Goal: Task Accomplishment & Management: Use online tool/utility

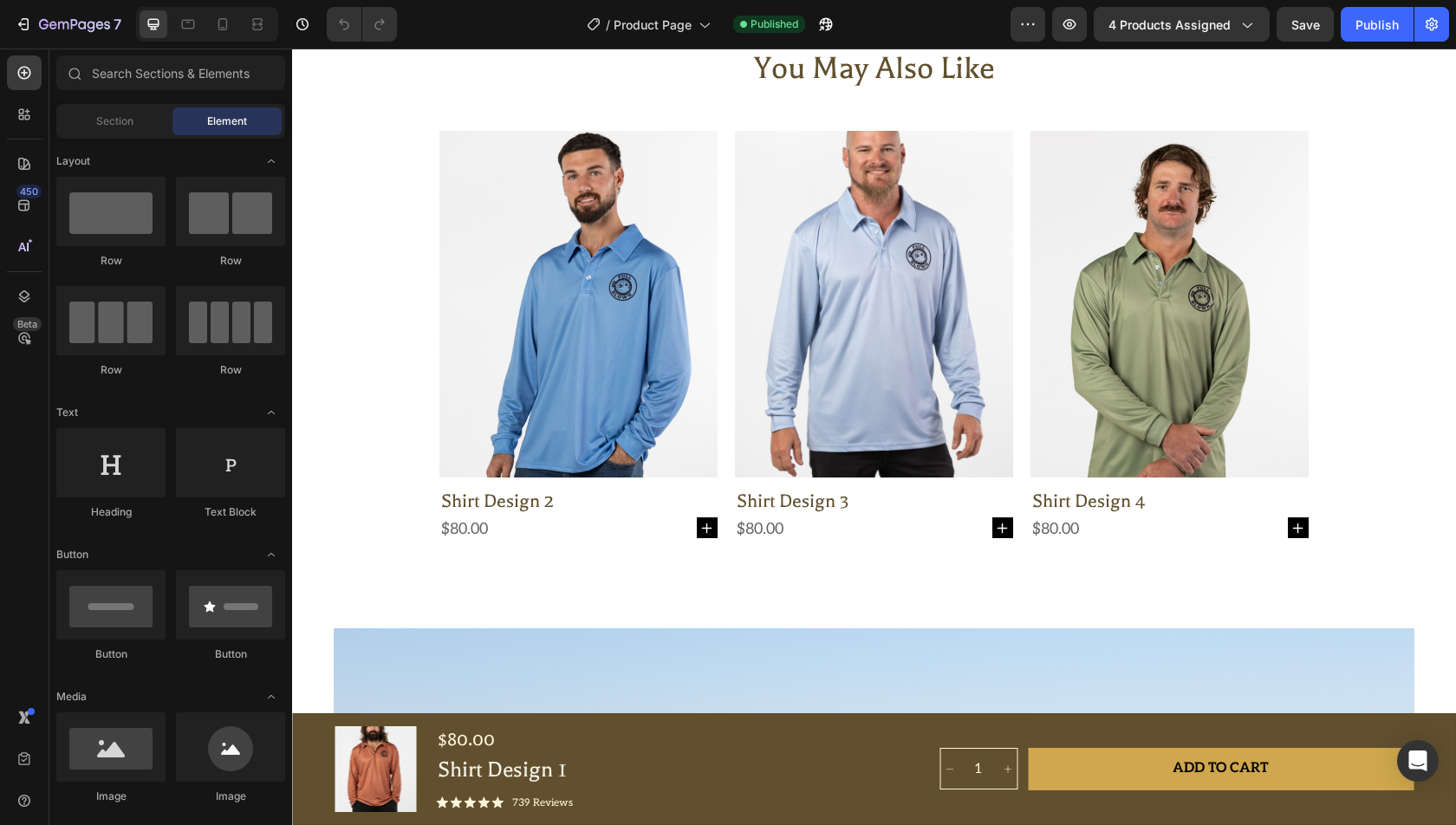
scroll to position [2168, 0]
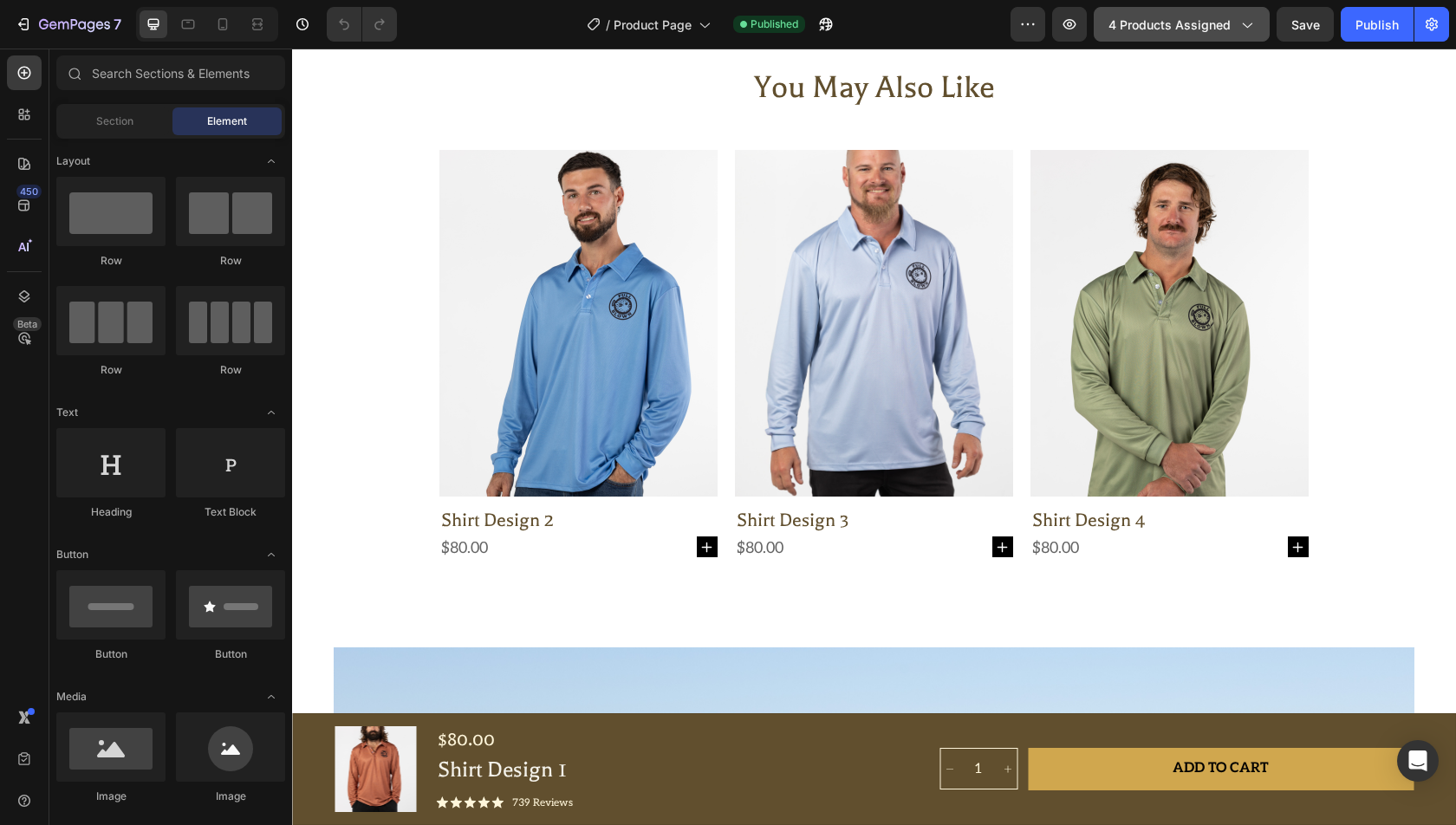
click at [1201, 9] on button "4 products assigned" at bounding box center [1182, 24] width 176 height 34
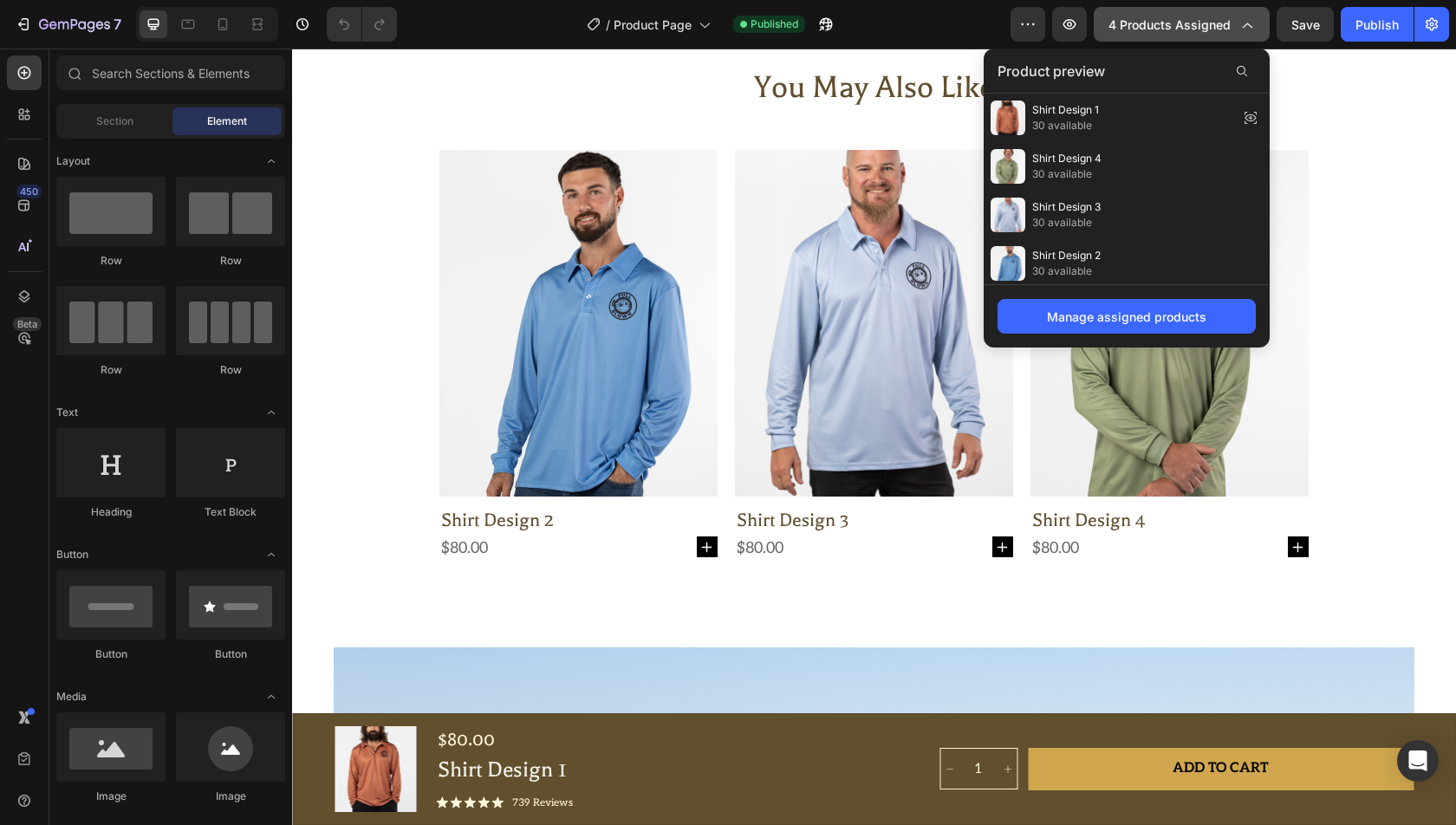
click at [1192, 23] on span "4 products assigned" at bounding box center [1170, 25] width 123 height 19
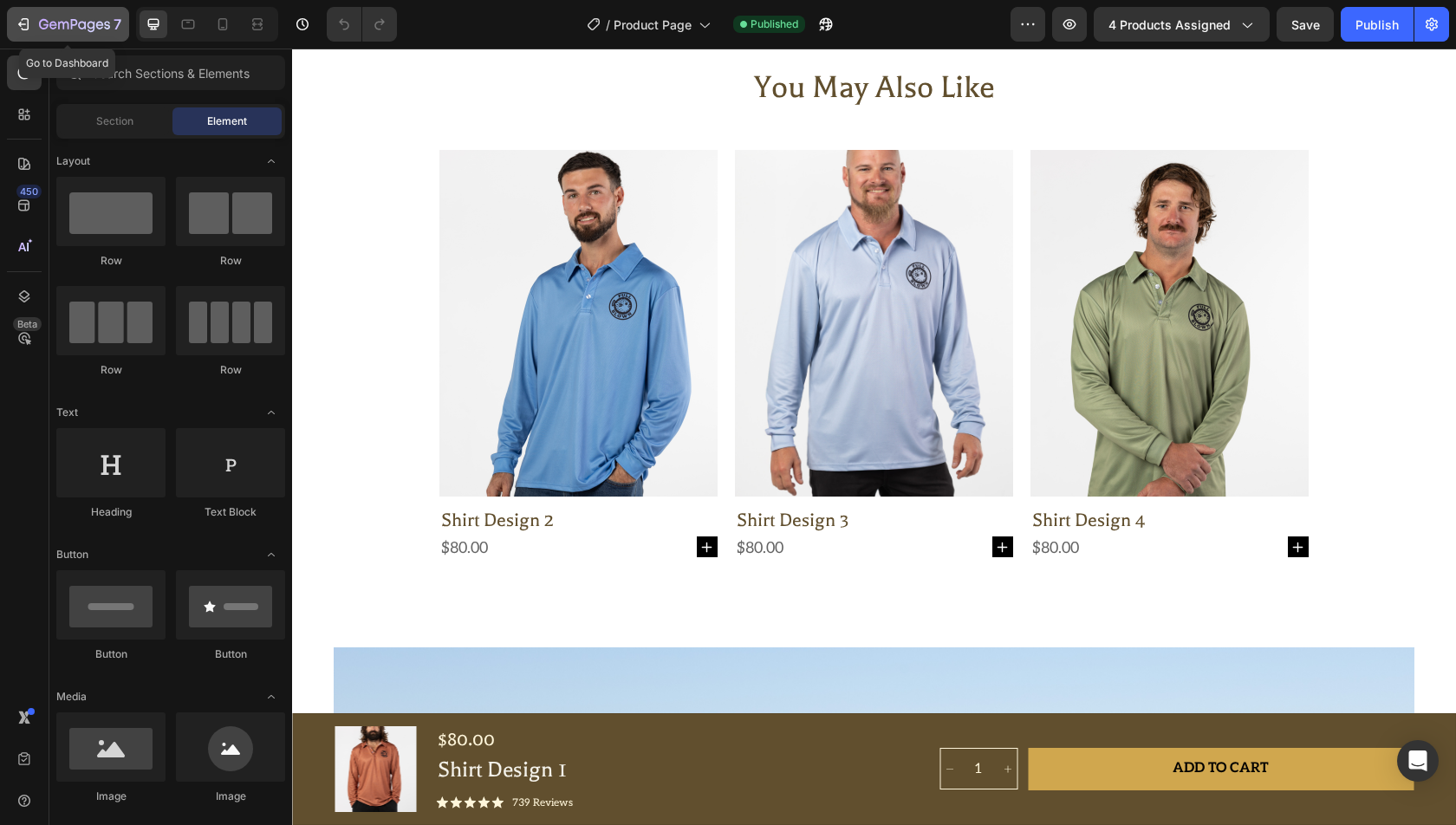
click at [56, 34] on button "7" at bounding box center [68, 24] width 123 height 34
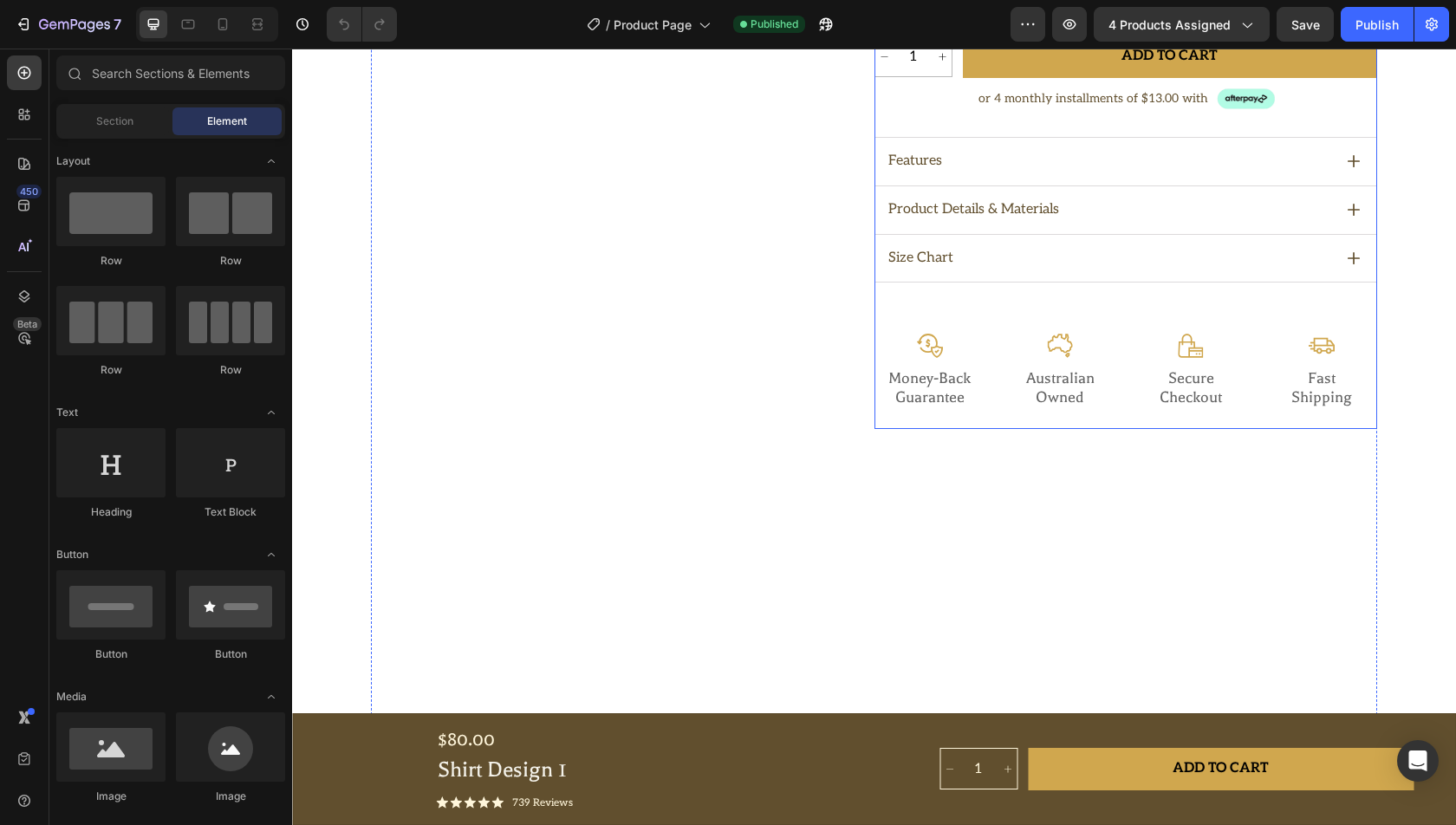
scroll to position [520, 0]
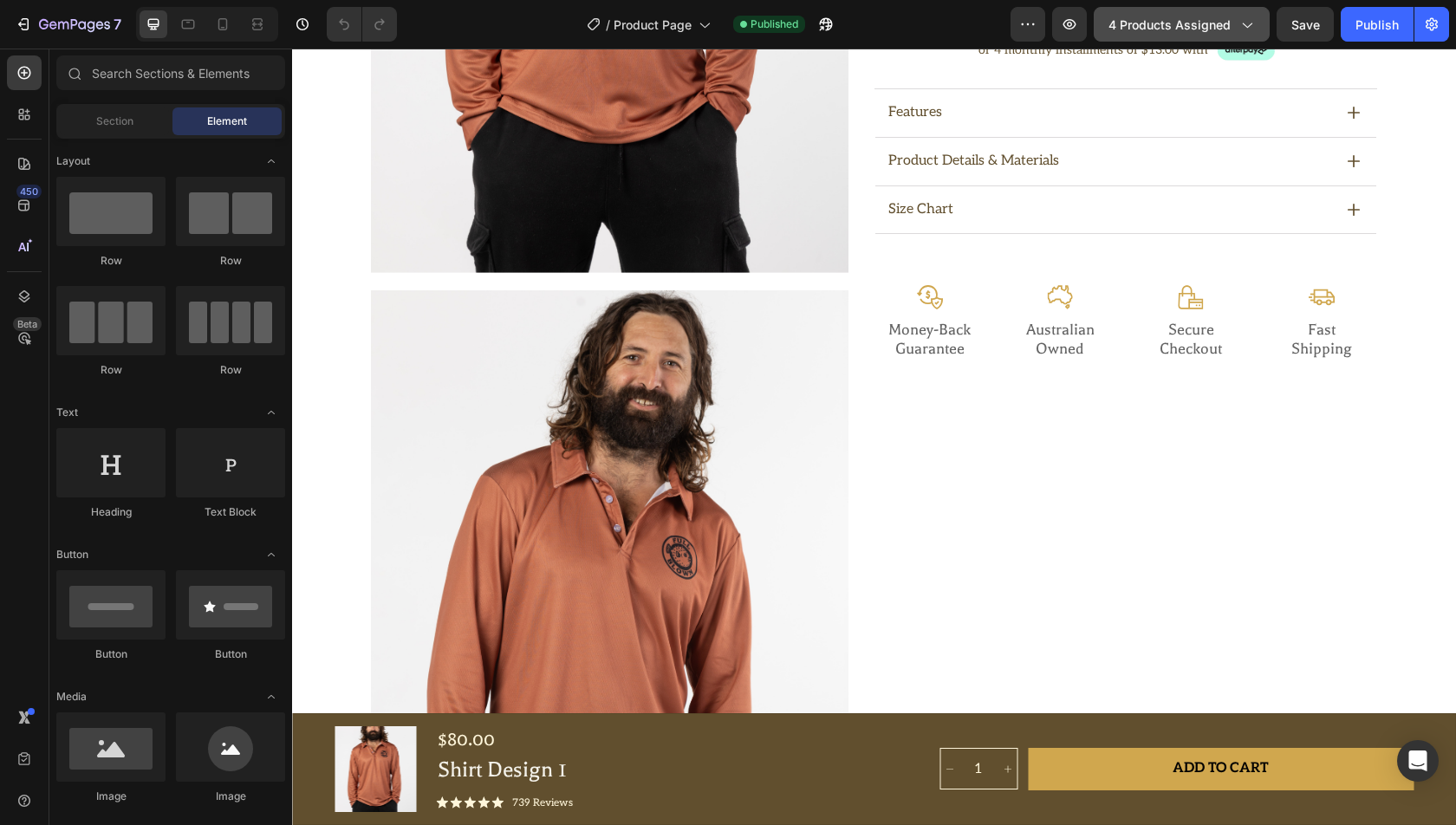
click at [1216, 19] on span "4 products assigned" at bounding box center [1170, 25] width 123 height 19
click at [1412, 28] on button "Publish" at bounding box center [1377, 24] width 73 height 34
click at [1427, 28] on icon "button" at bounding box center [1432, 25] width 18 height 18
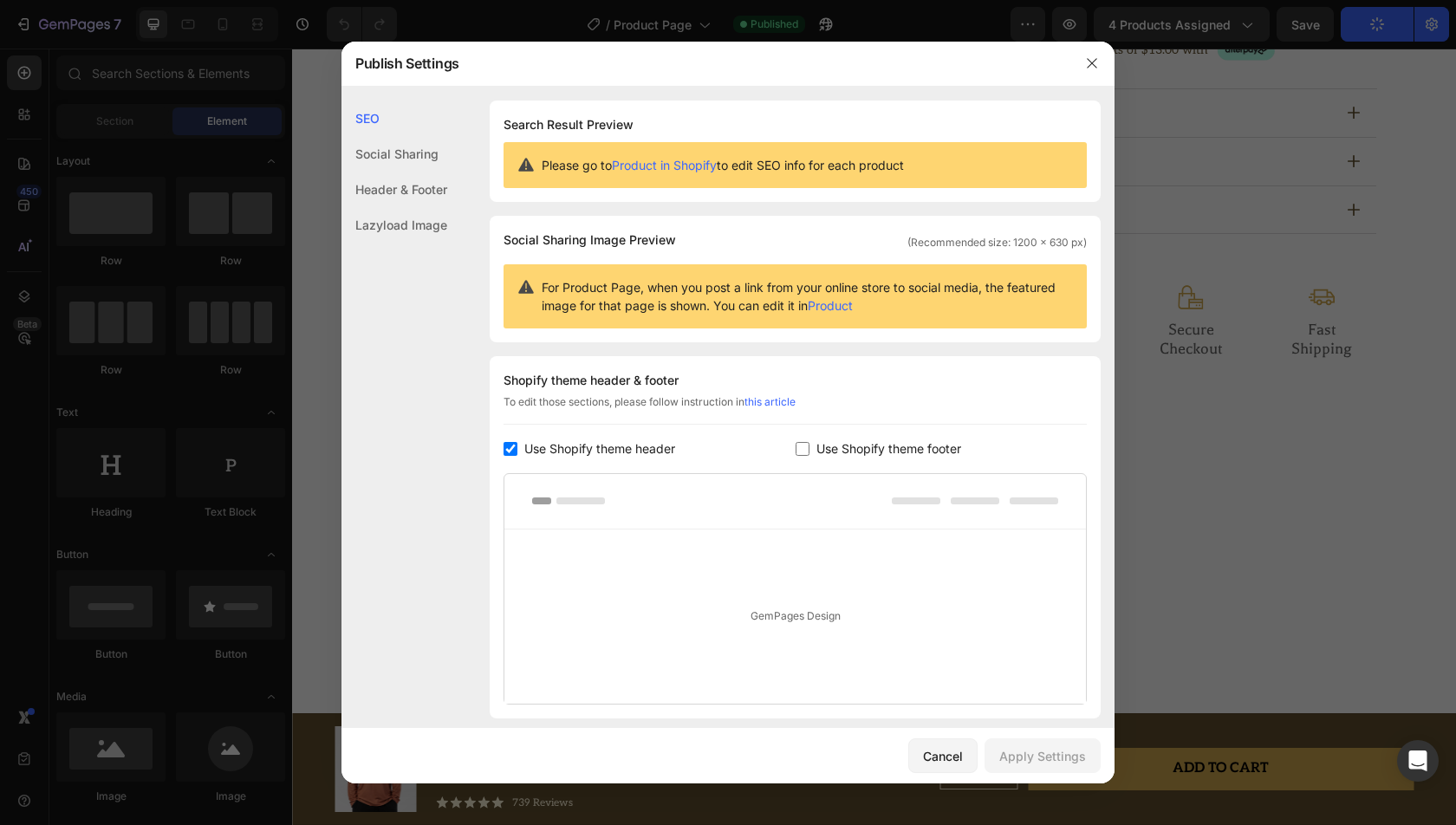
scroll to position [116, 0]
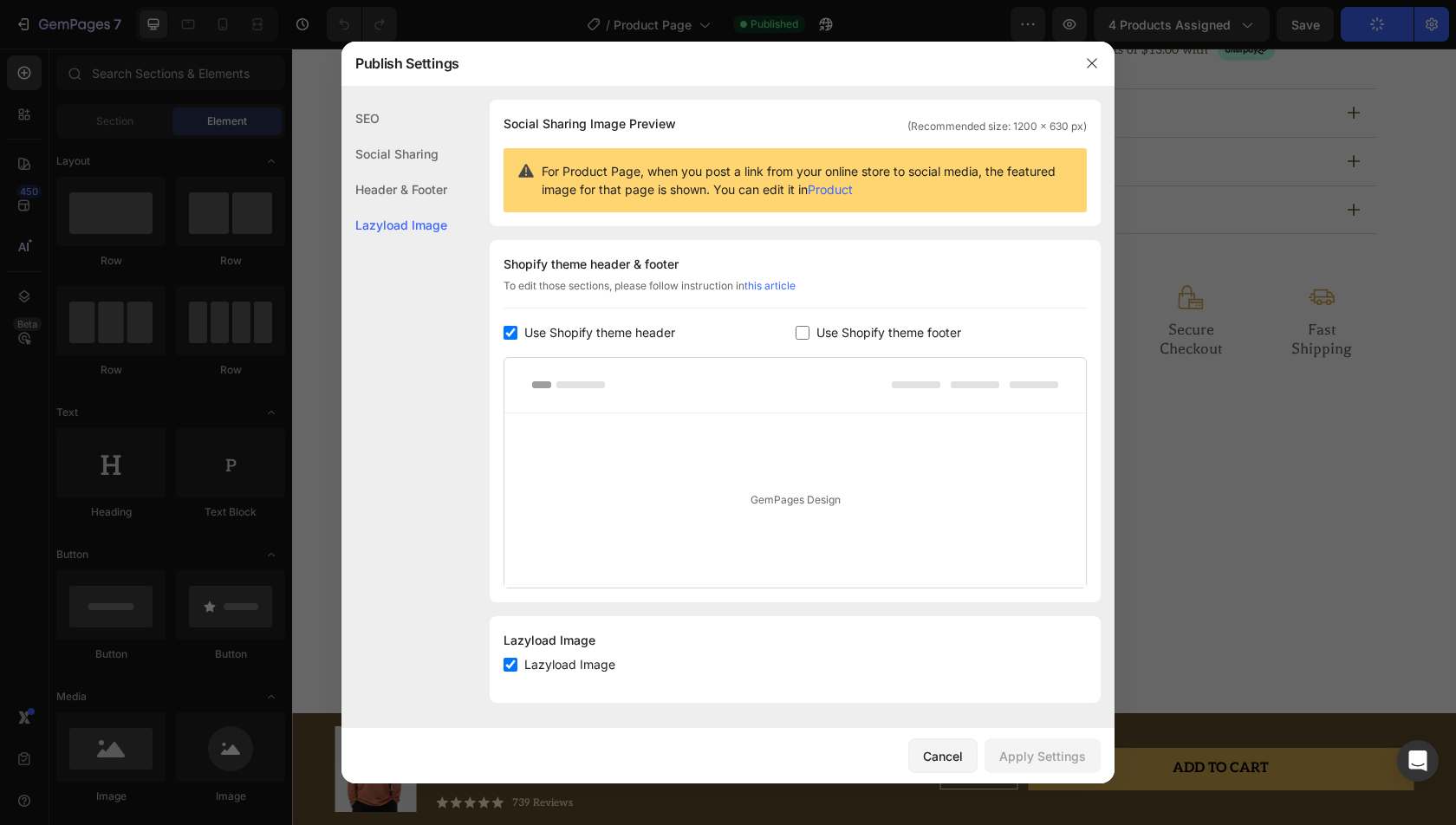
click at [1264, 430] on div at bounding box center [728, 412] width 1456 height 825
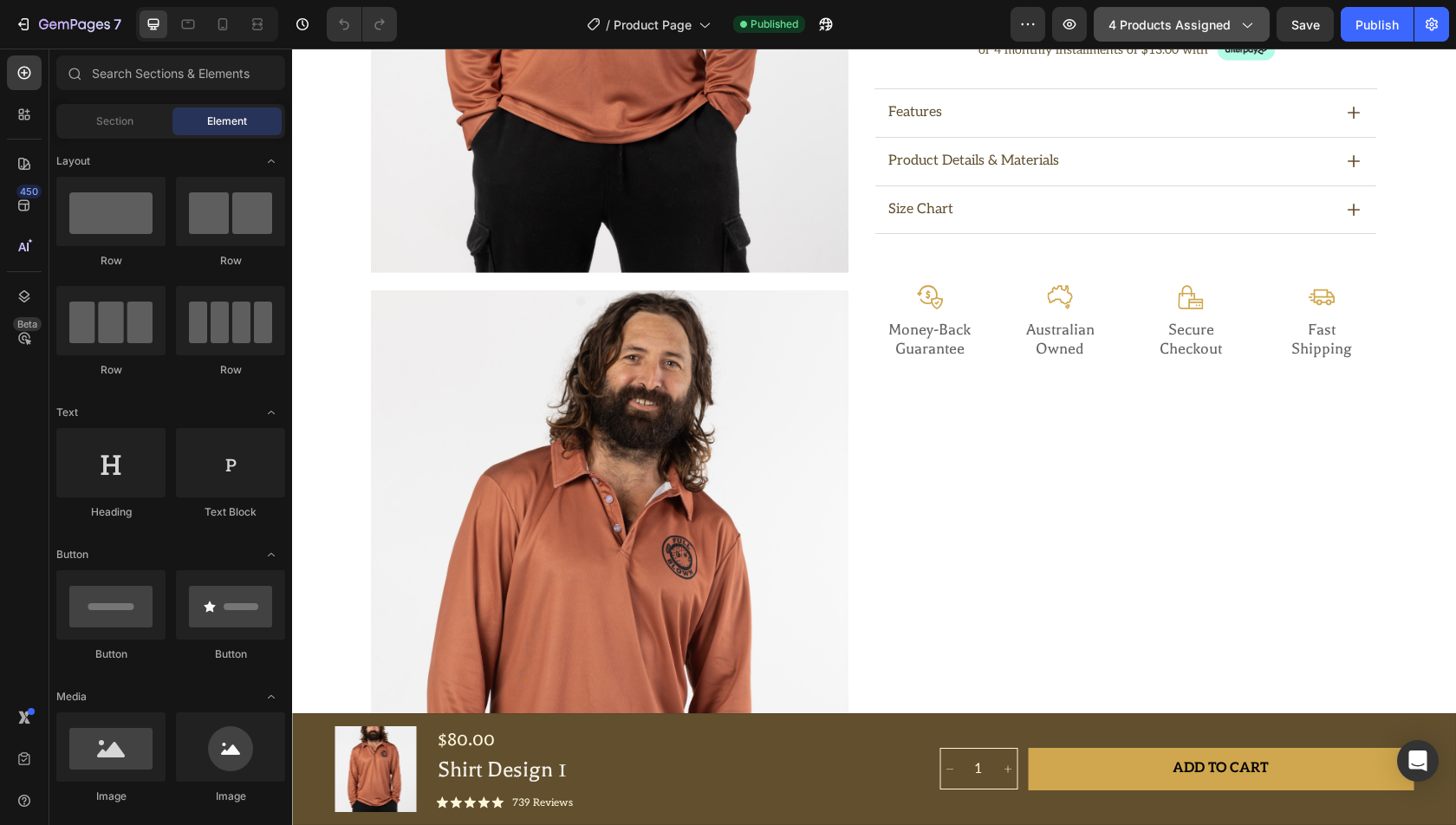
click at [1179, 26] on span "4 products assigned" at bounding box center [1170, 25] width 123 height 19
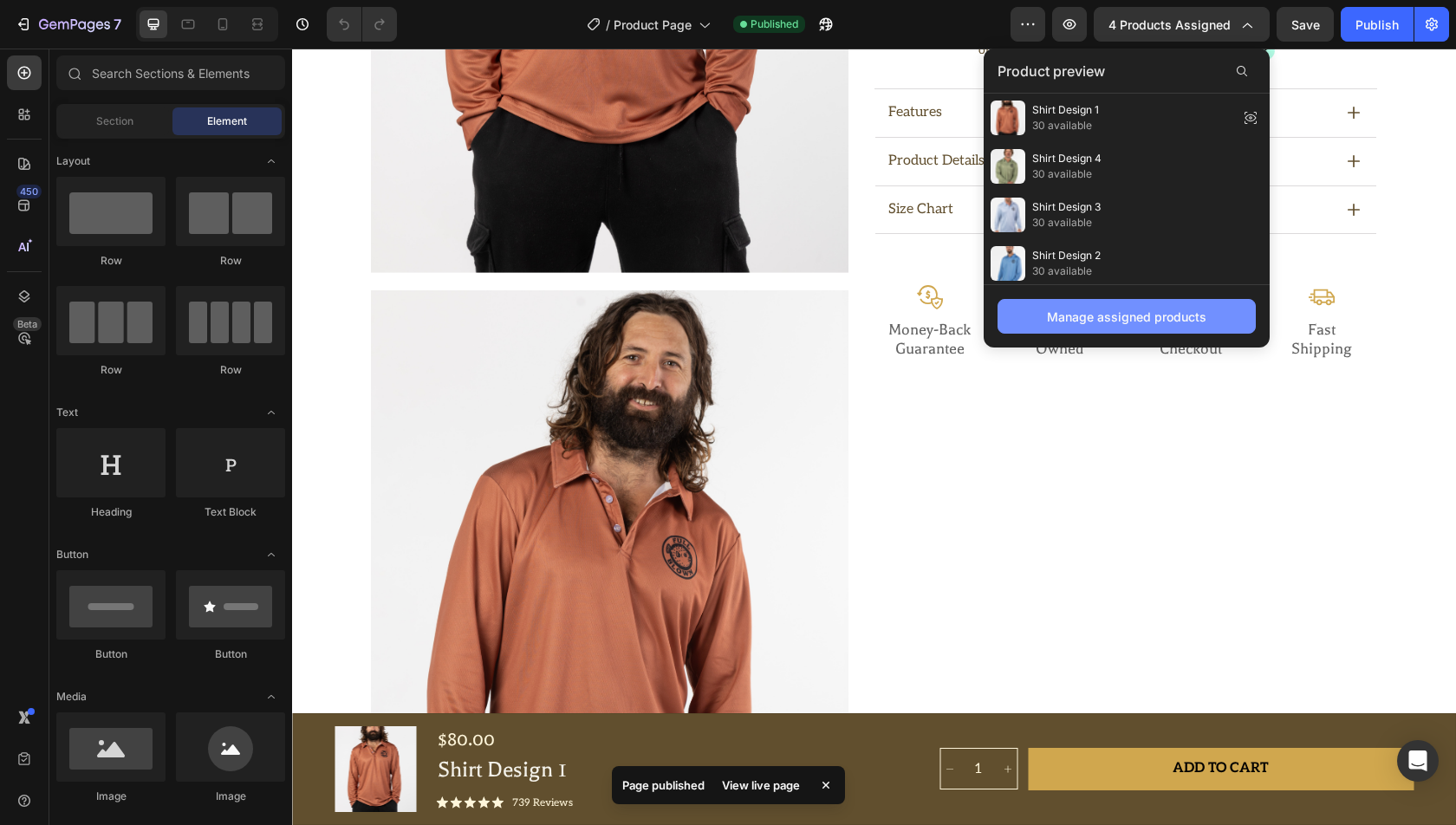
click at [1109, 312] on div "Manage assigned products" at bounding box center [1126, 316] width 160 height 19
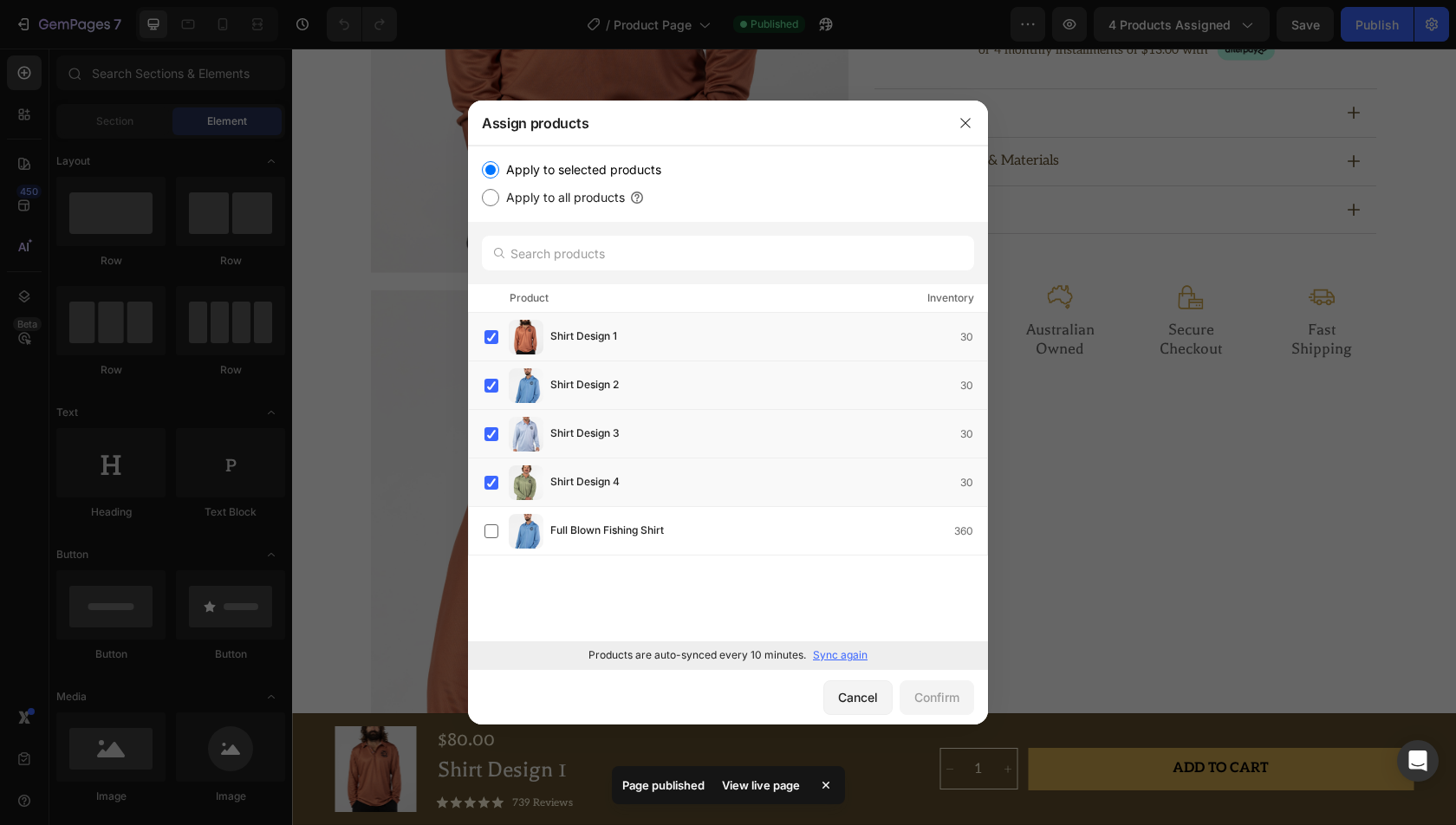
click at [562, 193] on label "Apply to all products" at bounding box center [561, 197] width 126 height 21
click at [499, 193] on input "Apply to all products" at bounding box center [491, 197] width 18 height 18
radio input "true"
click at [824, 645] on div "Products are auto-synced every 10 minutes. Sync again" at bounding box center [728, 655] width 520 height 27
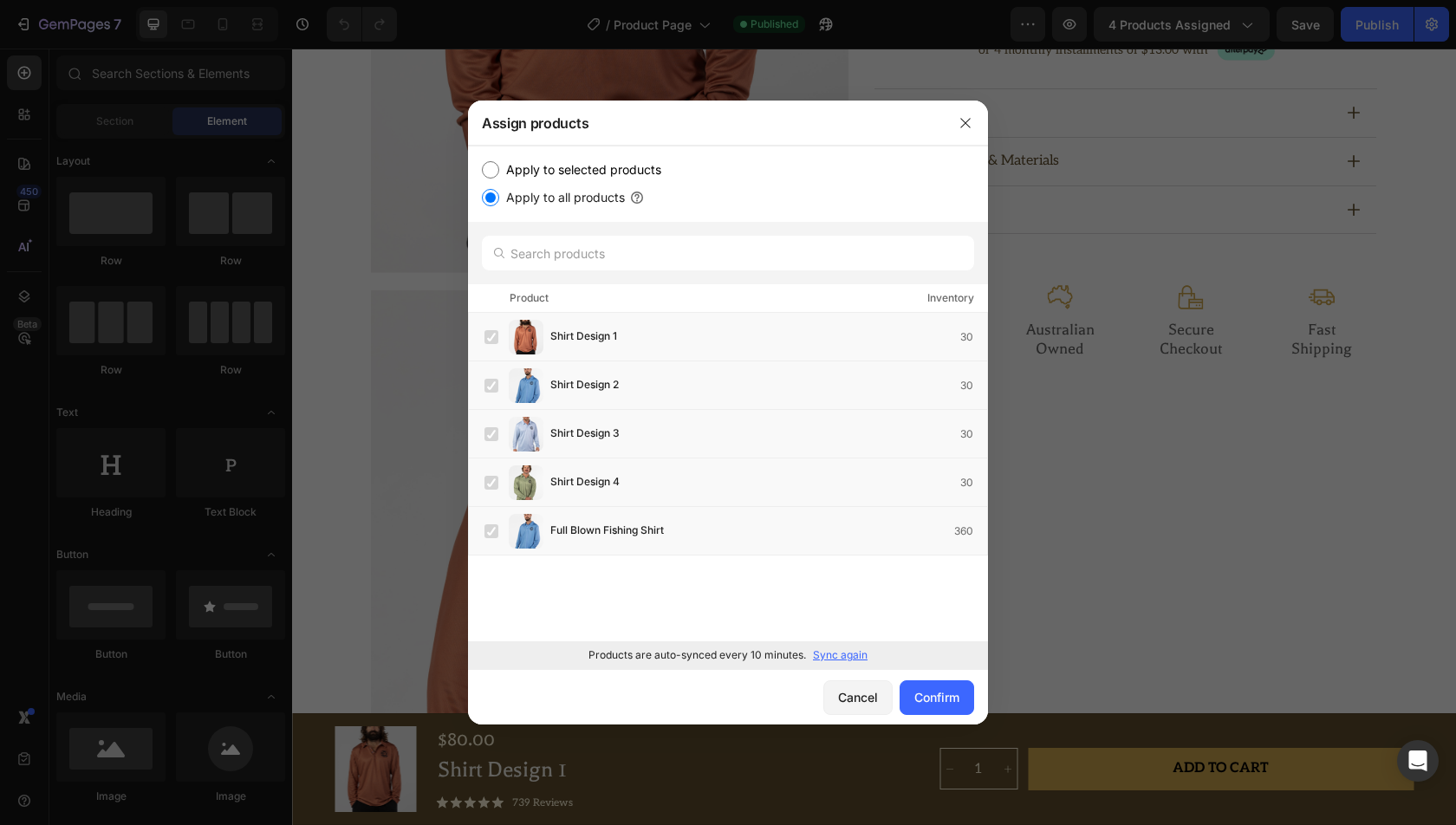
click at [831, 658] on p "Sync again" at bounding box center [840, 656] width 55 height 16
click at [934, 694] on div "Confirm" at bounding box center [937, 697] width 45 height 19
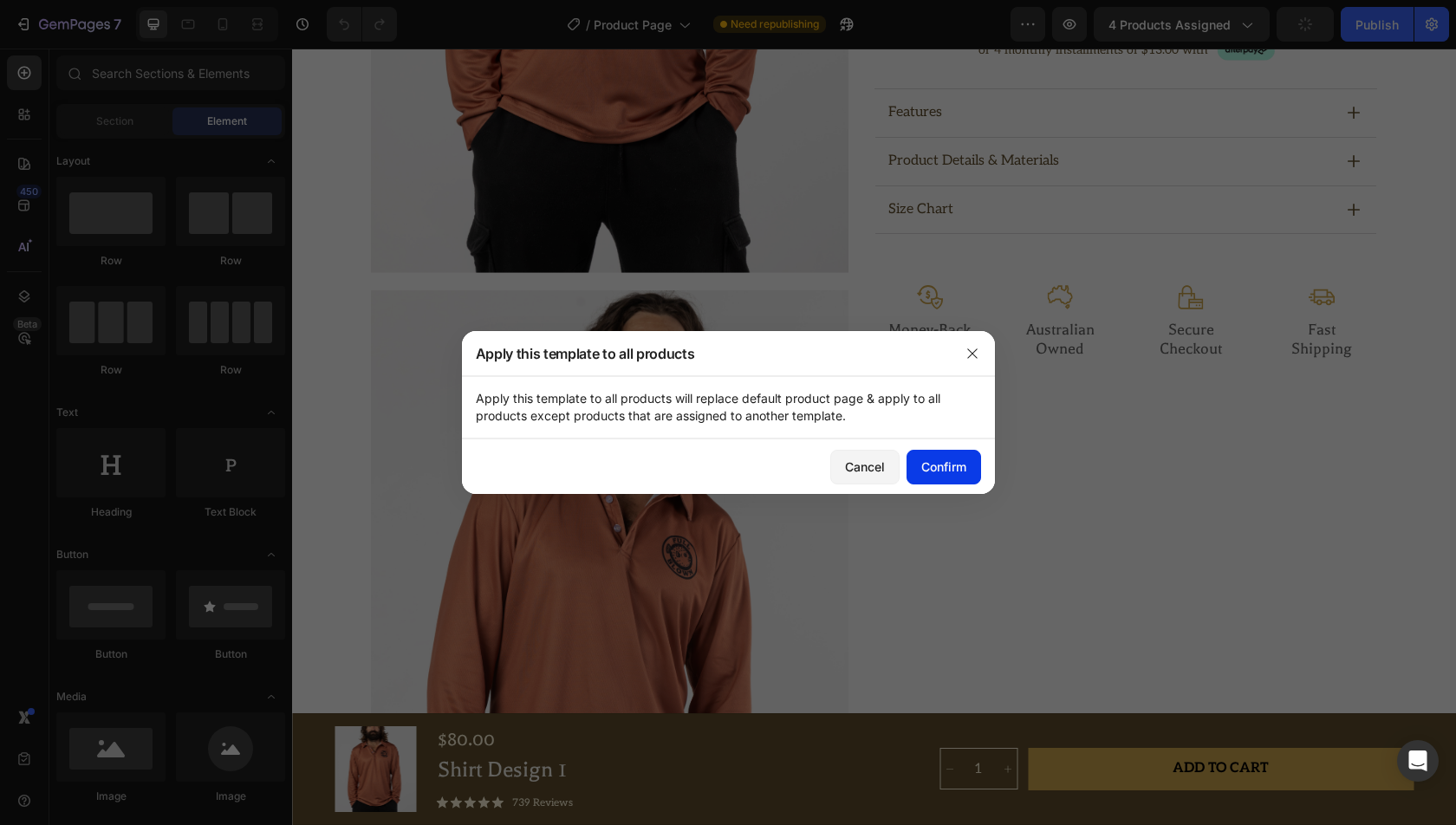
click at [932, 473] on div "Confirm" at bounding box center [943, 466] width 45 height 19
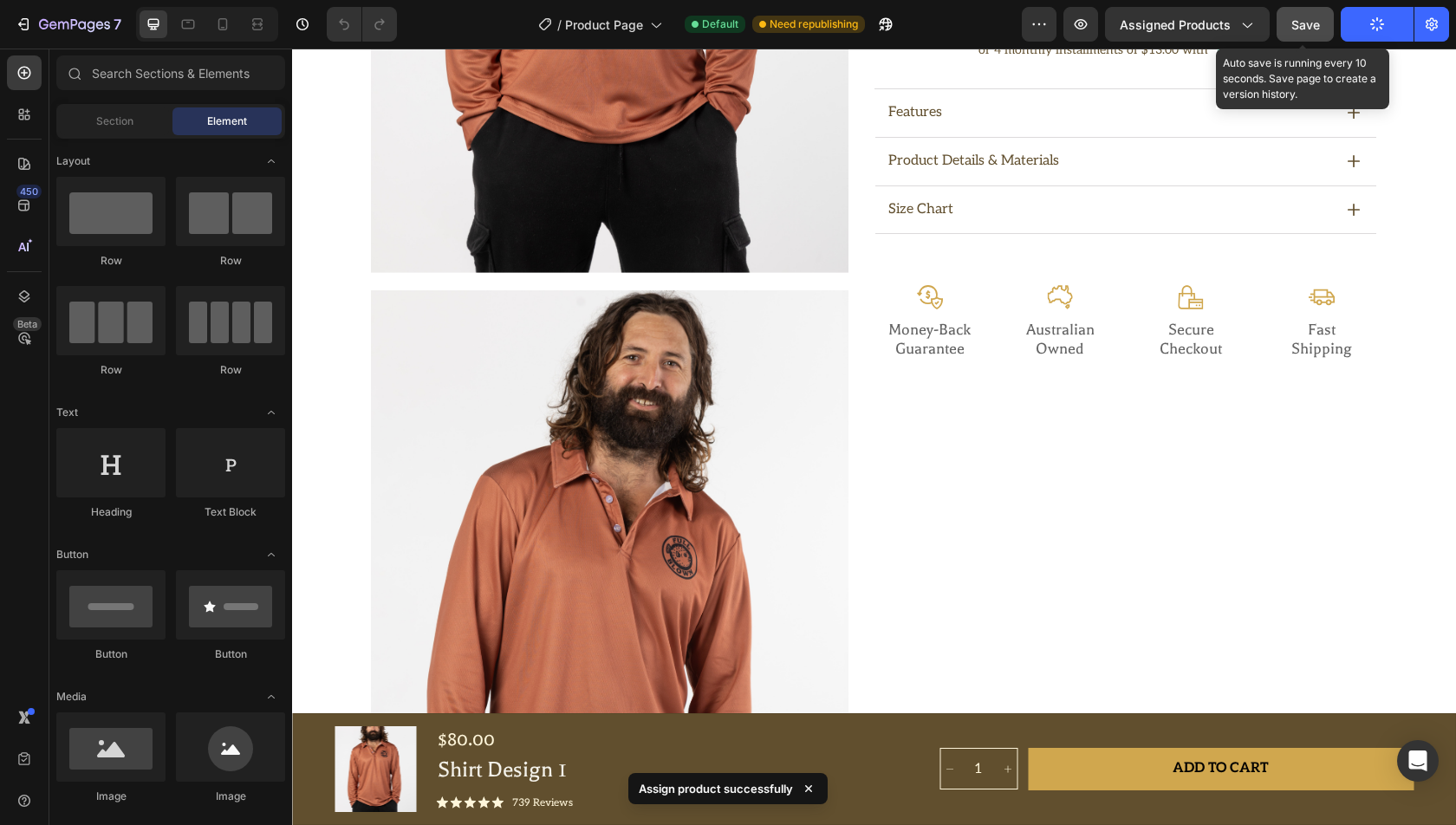
click at [1311, 24] on span "Save" at bounding box center [1305, 25] width 28 height 15
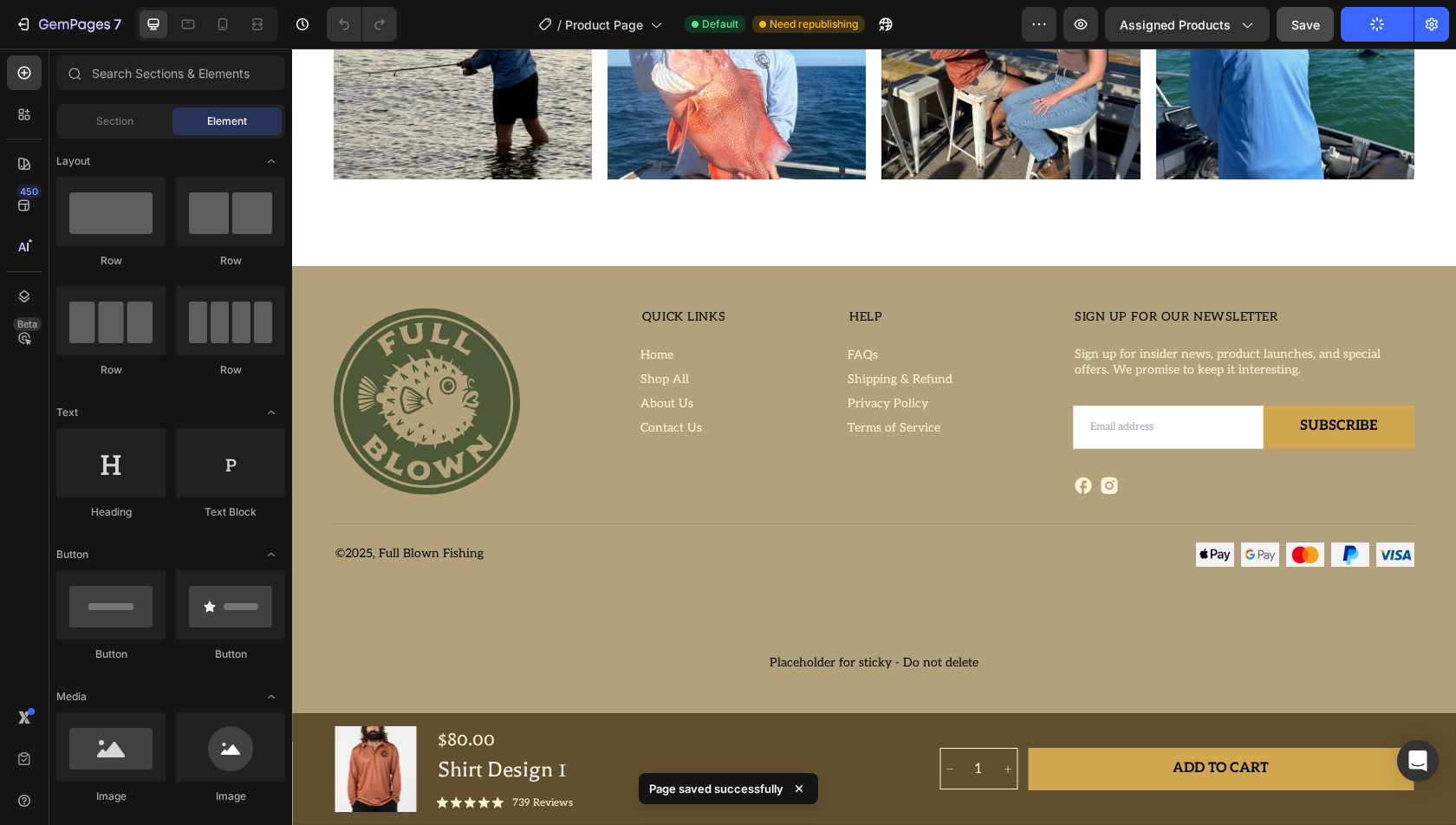
scroll to position [7102, 0]
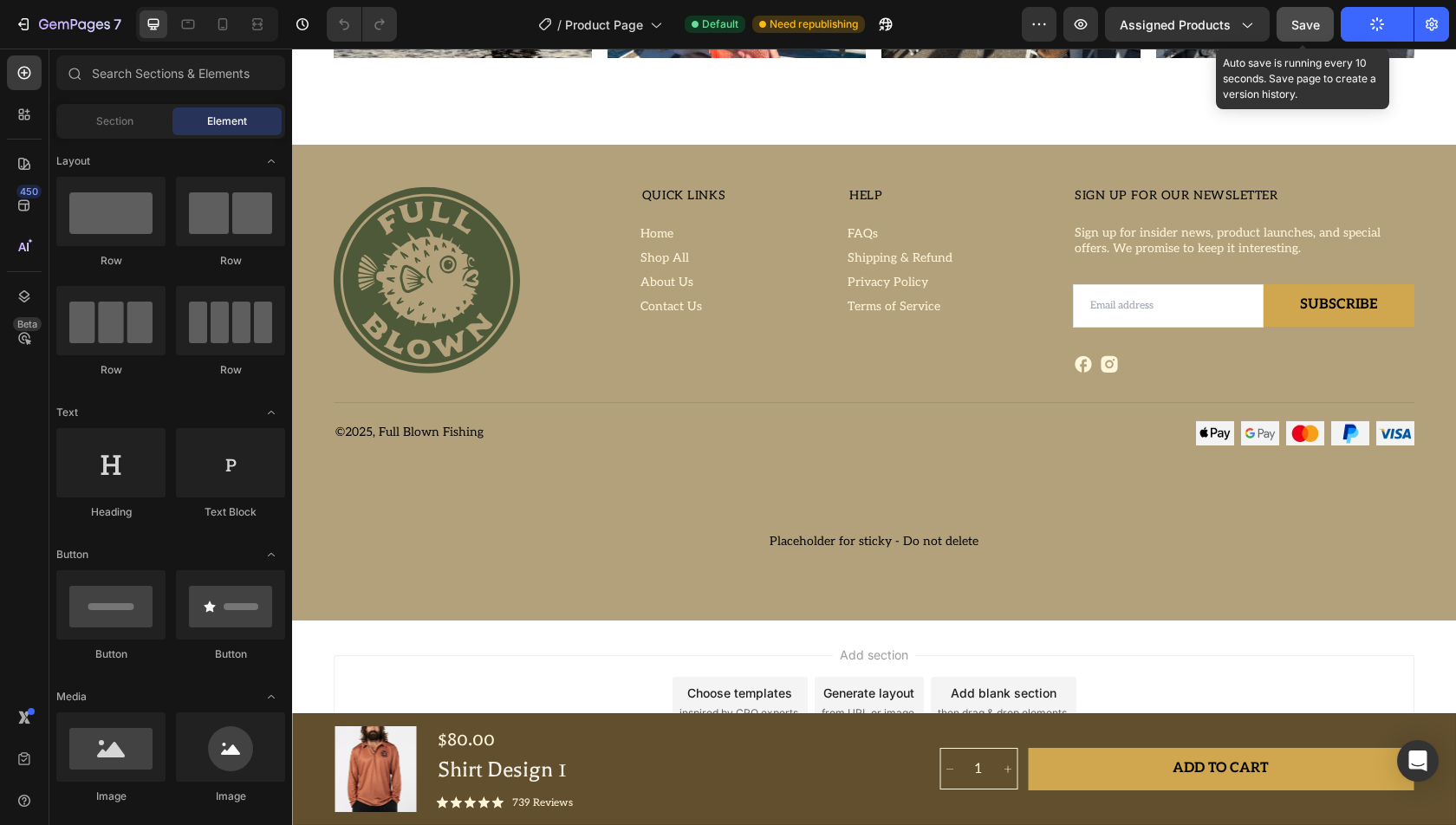
click at [1323, 22] on button "Save" at bounding box center [1305, 24] width 57 height 34
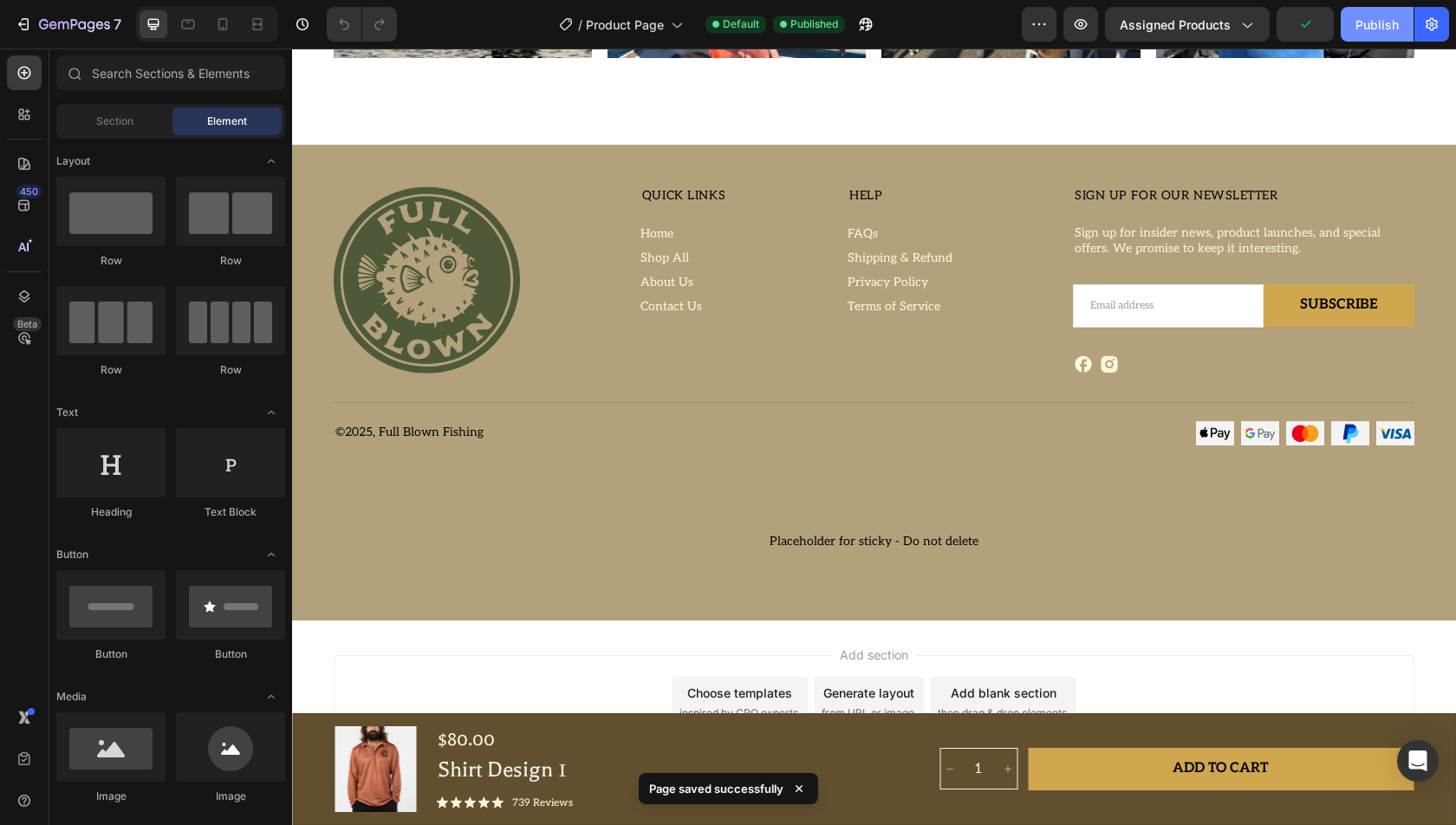
click at [1355, 23] on button "Publish" at bounding box center [1377, 24] width 73 height 34
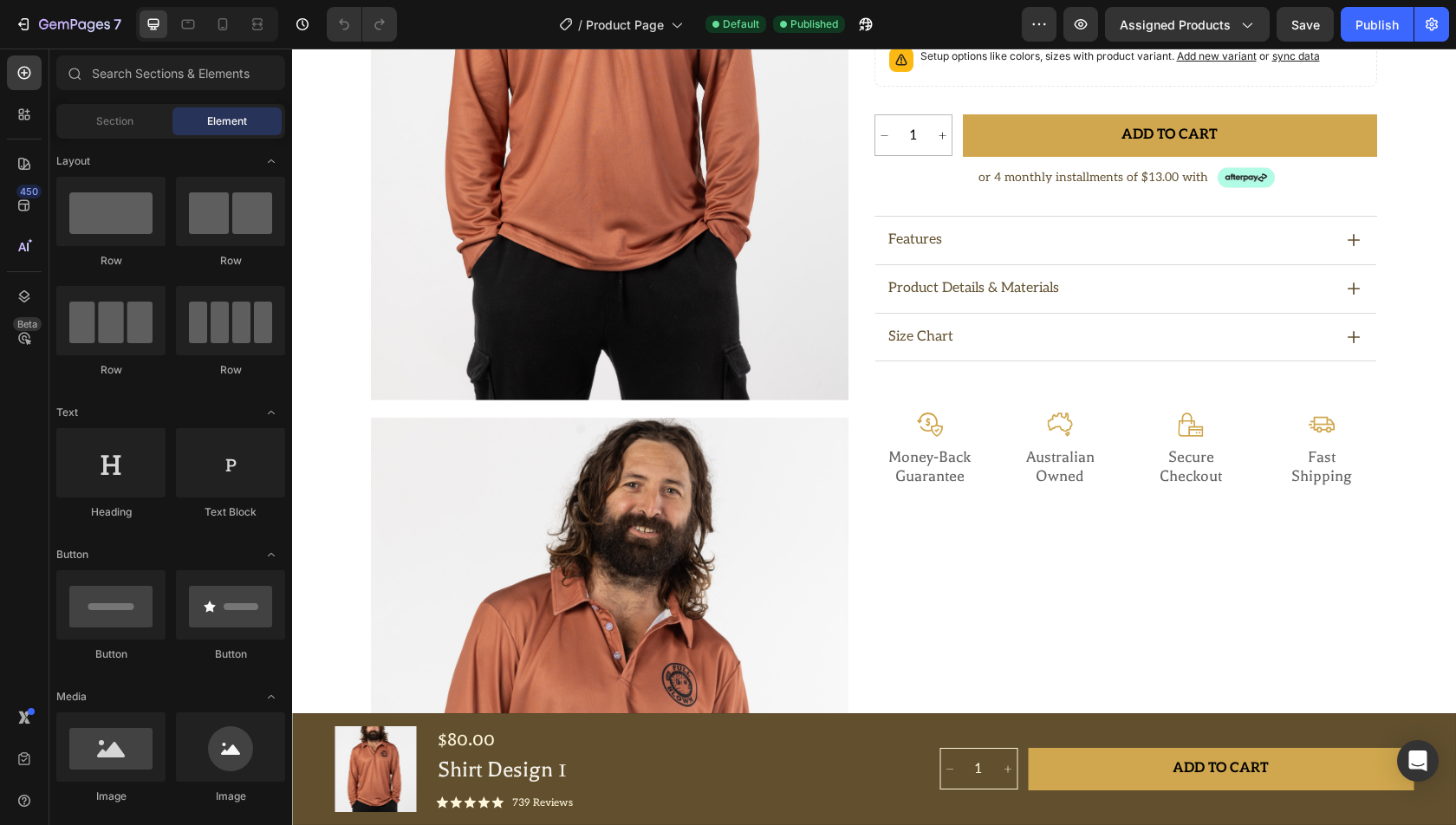
scroll to position [0, 0]
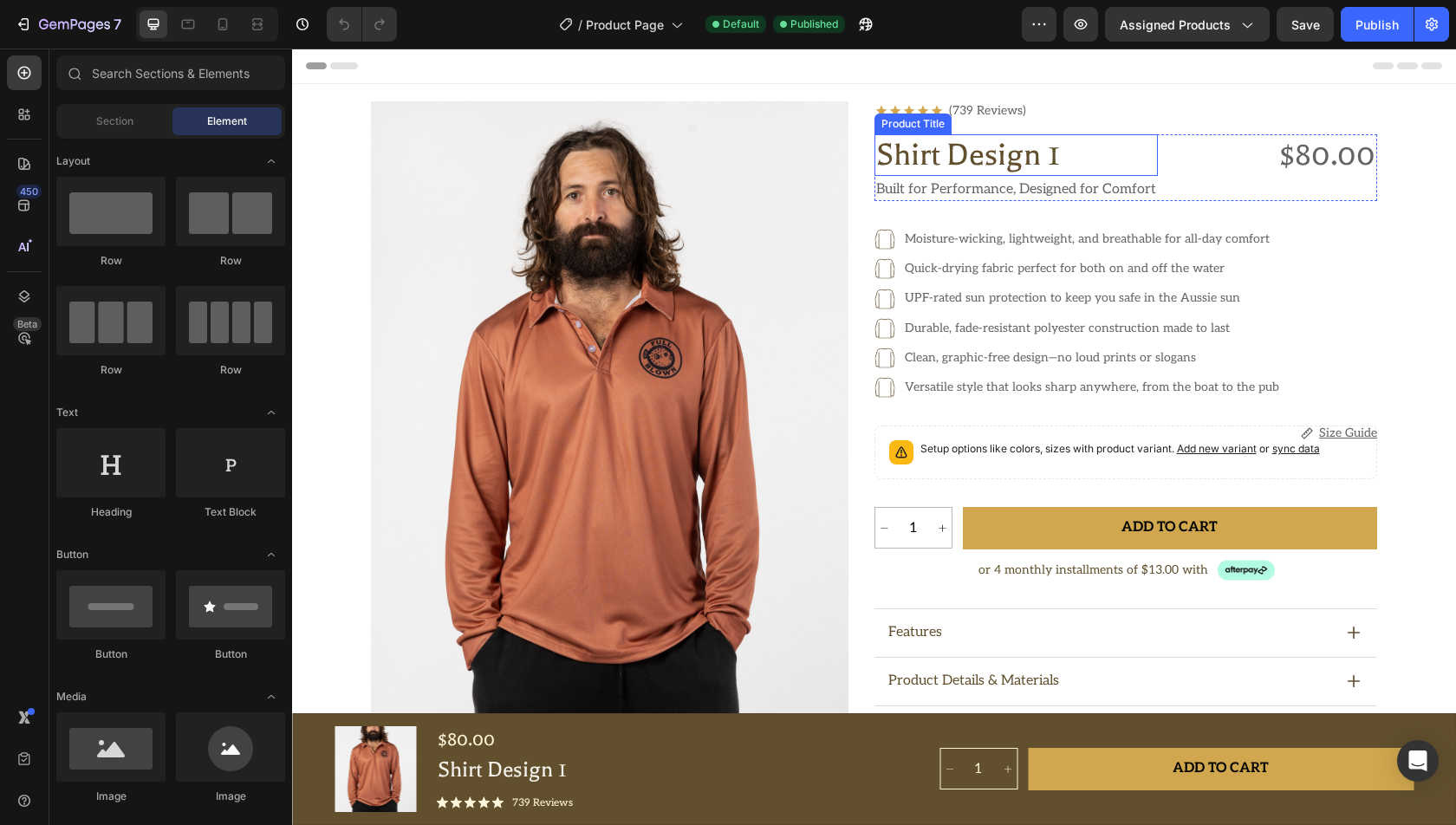
click at [880, 116] on div "Product Title" at bounding box center [913, 124] width 71 height 16
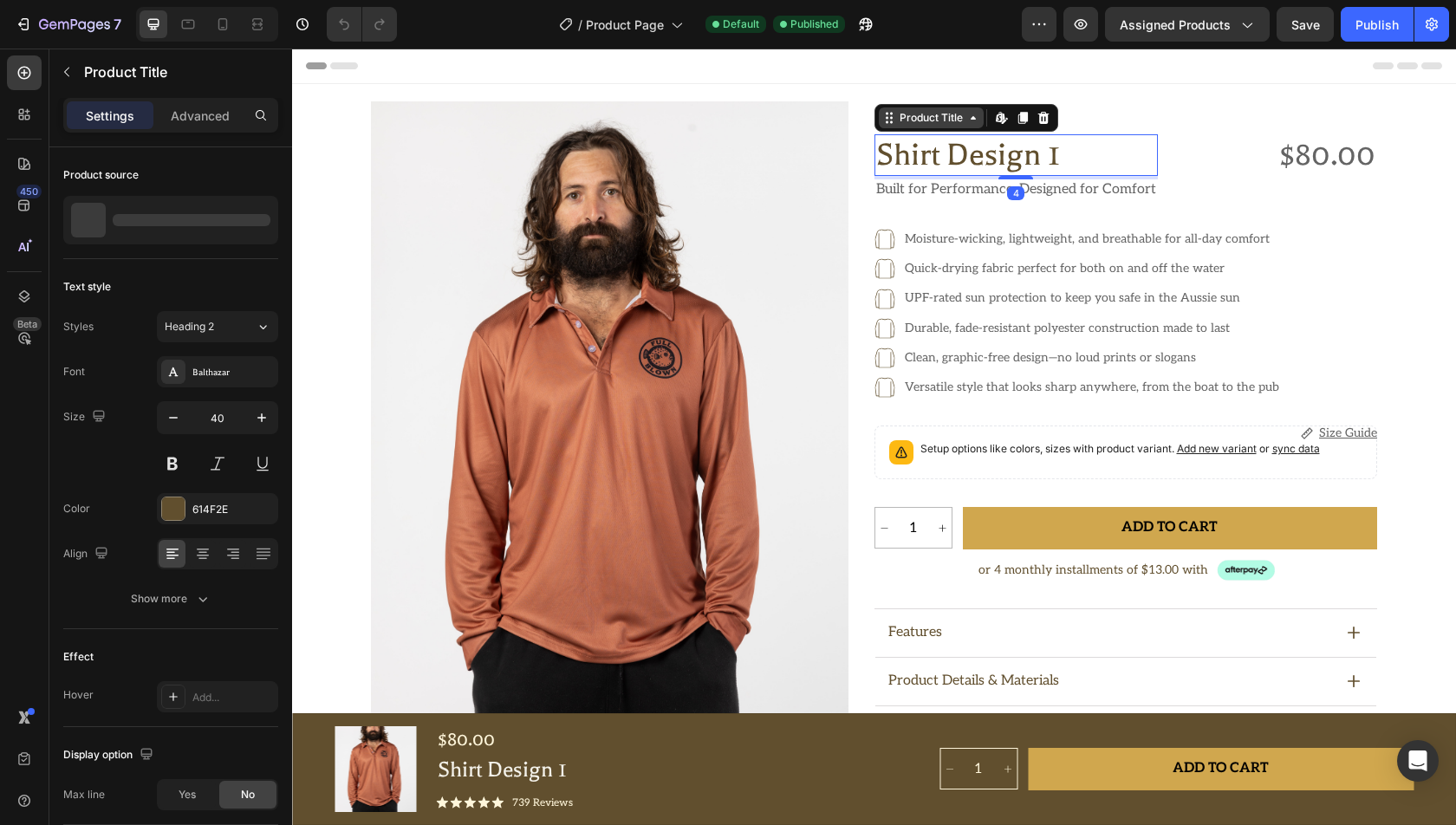
click at [905, 124] on div "Product Title" at bounding box center [932, 118] width 71 height 16
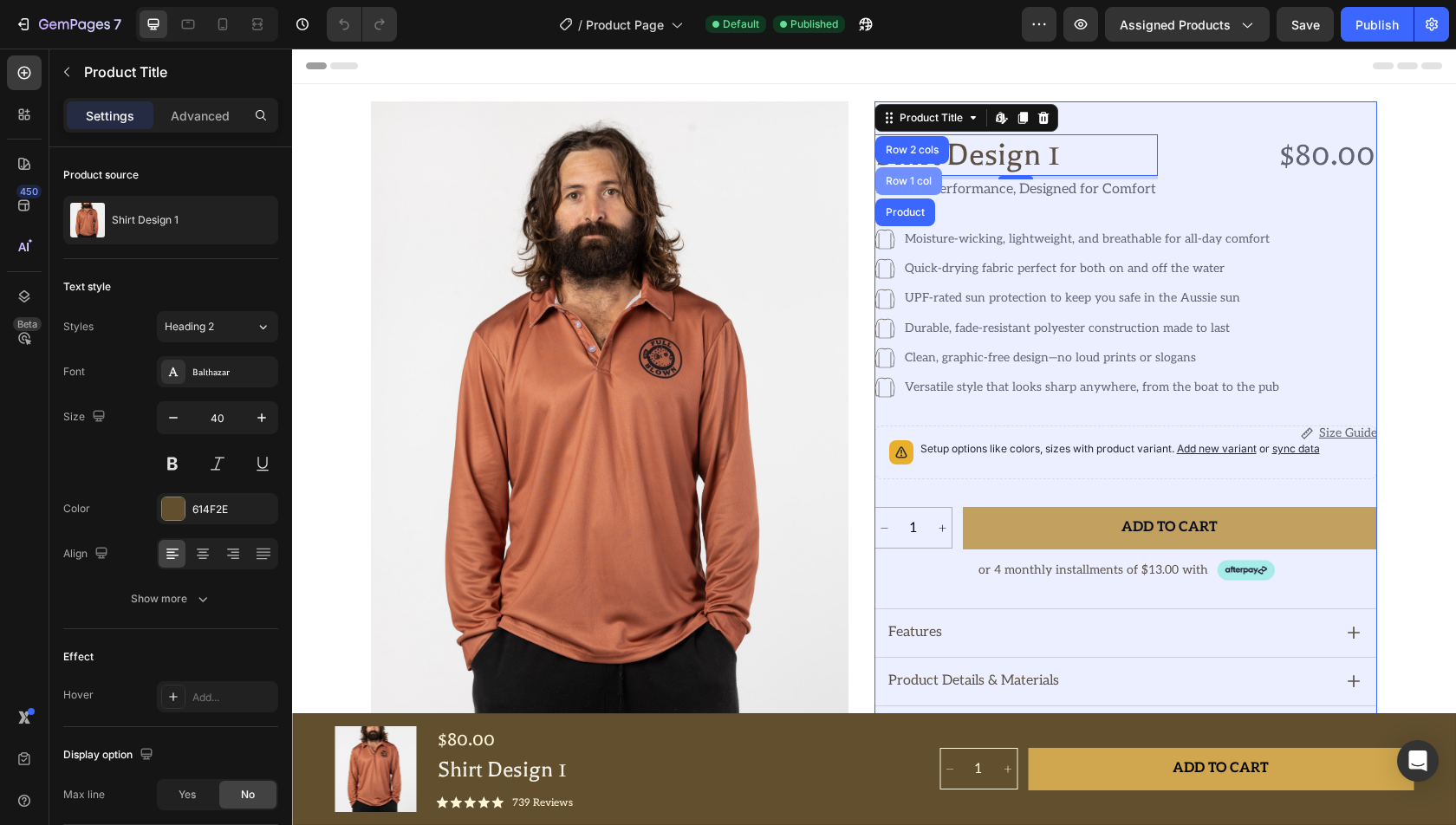
click at [917, 177] on div "Row 1 col" at bounding box center [909, 182] width 53 height 11
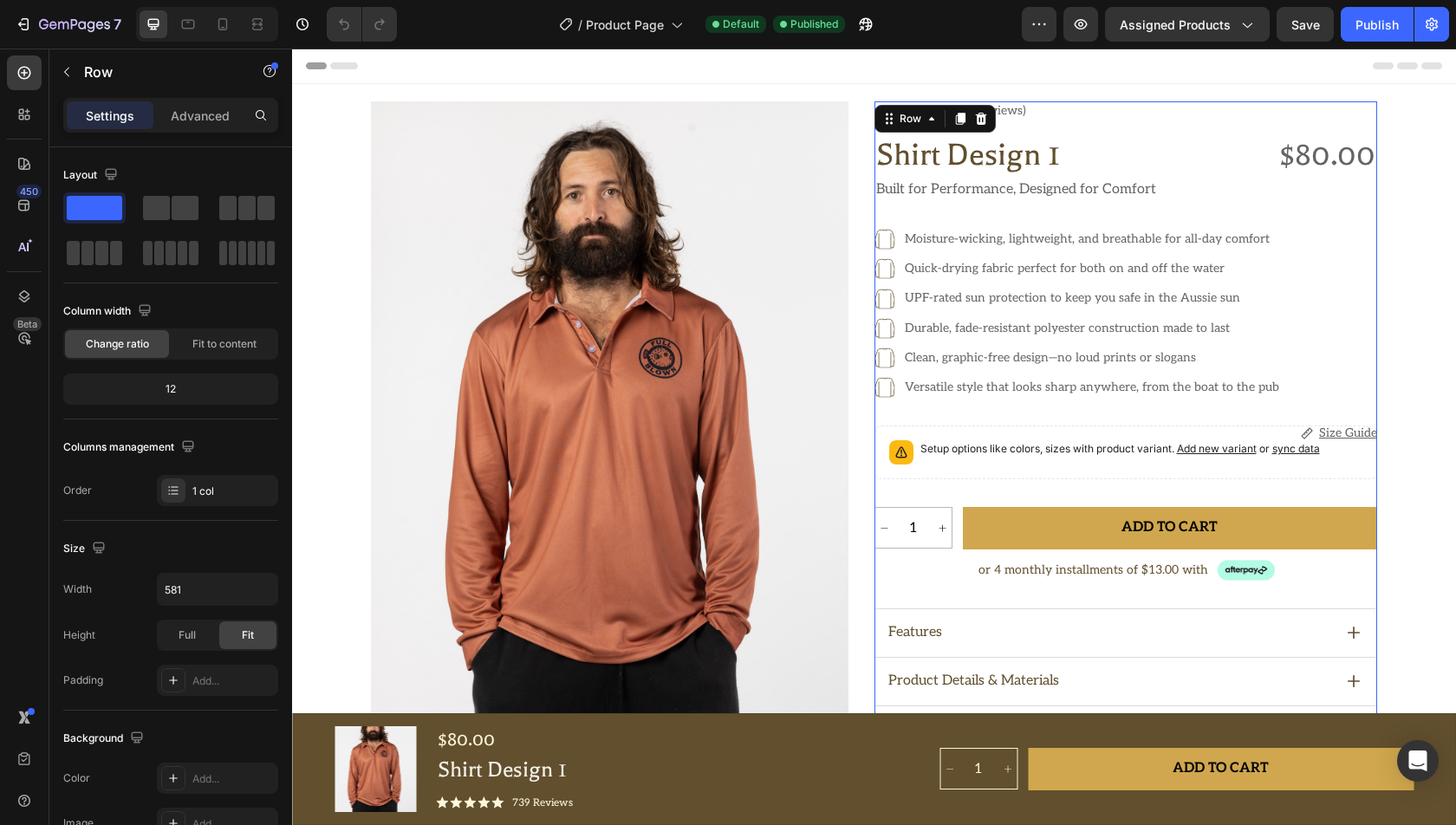
click at [218, 130] on div "Settings Advanced" at bounding box center [171, 115] width 215 height 34
click at [206, 126] on div "Advanced" at bounding box center [200, 115] width 86 height 27
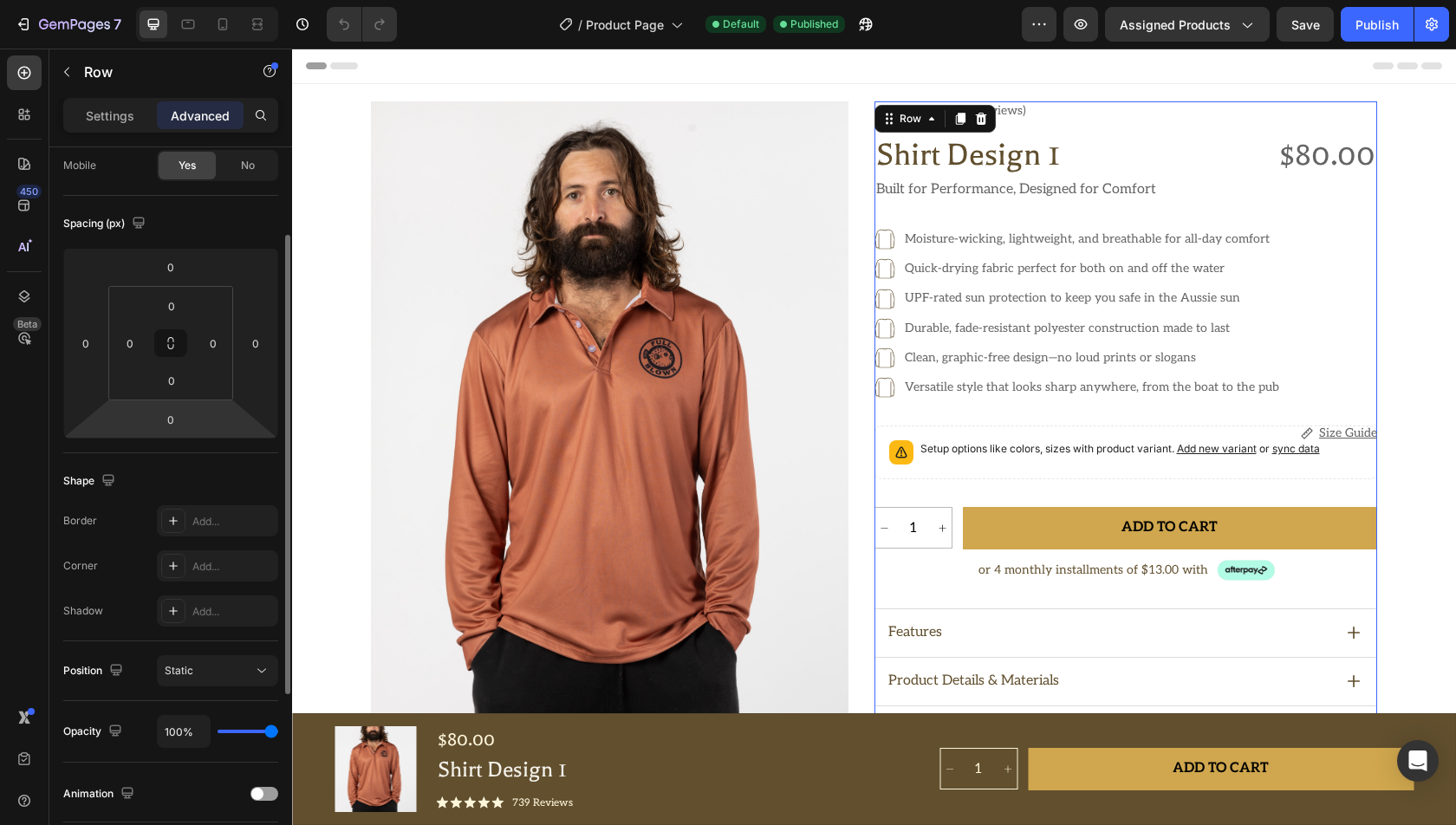
scroll to position [245, 0]
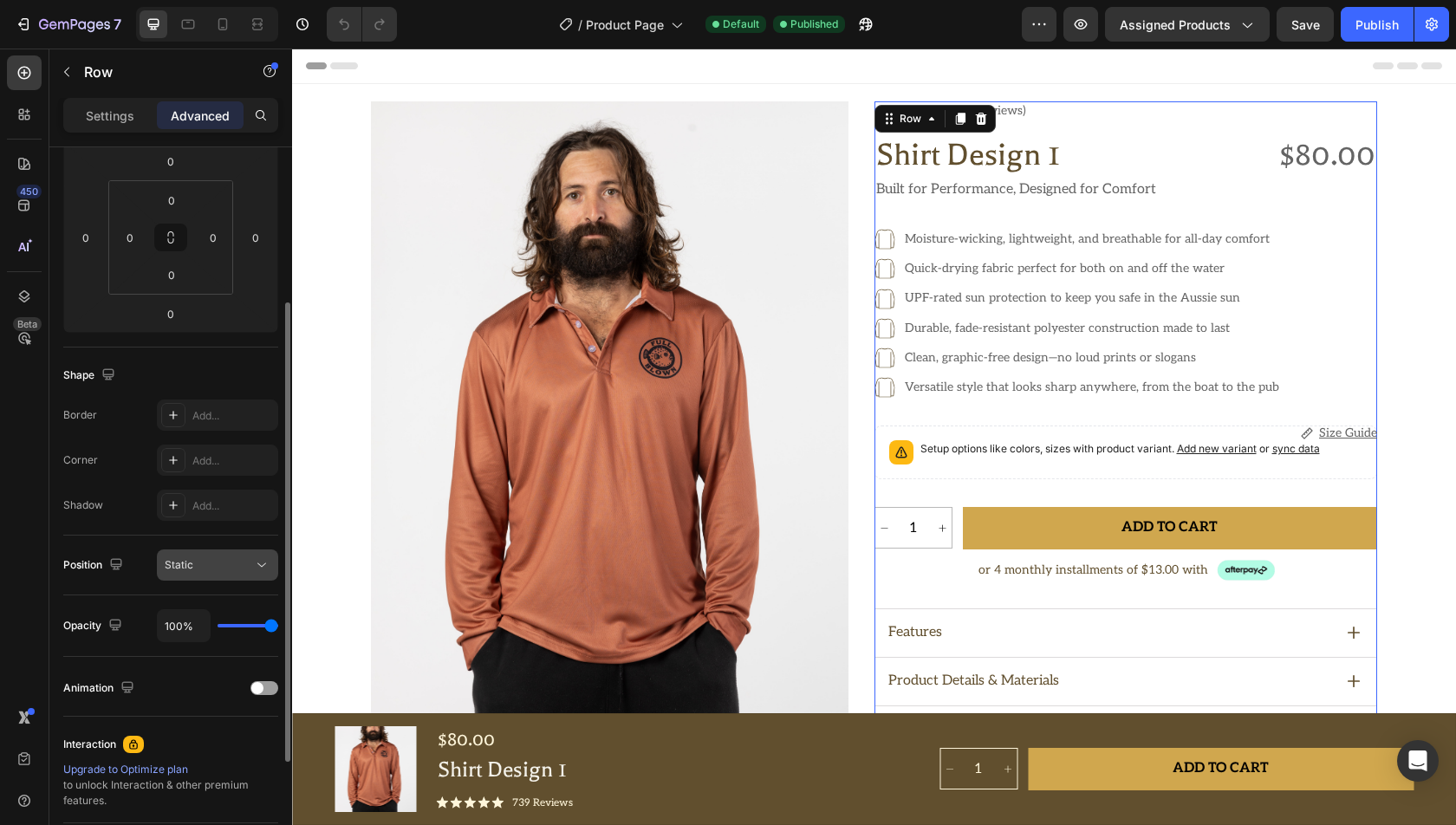
click at [205, 556] on div "Static" at bounding box center [218, 565] width 106 height 18
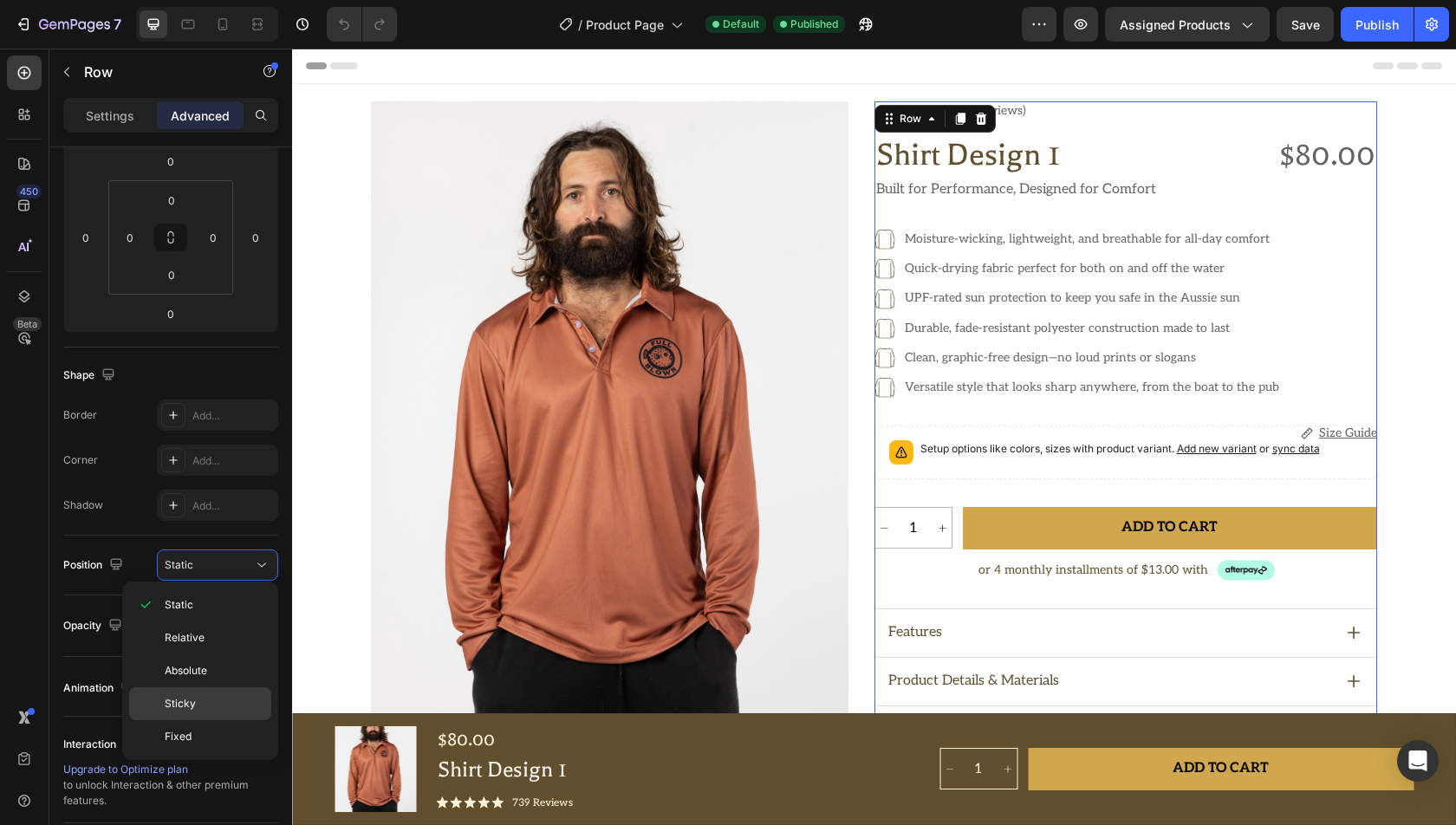
click at [218, 720] on div "Sticky" at bounding box center [200, 736] width 142 height 33
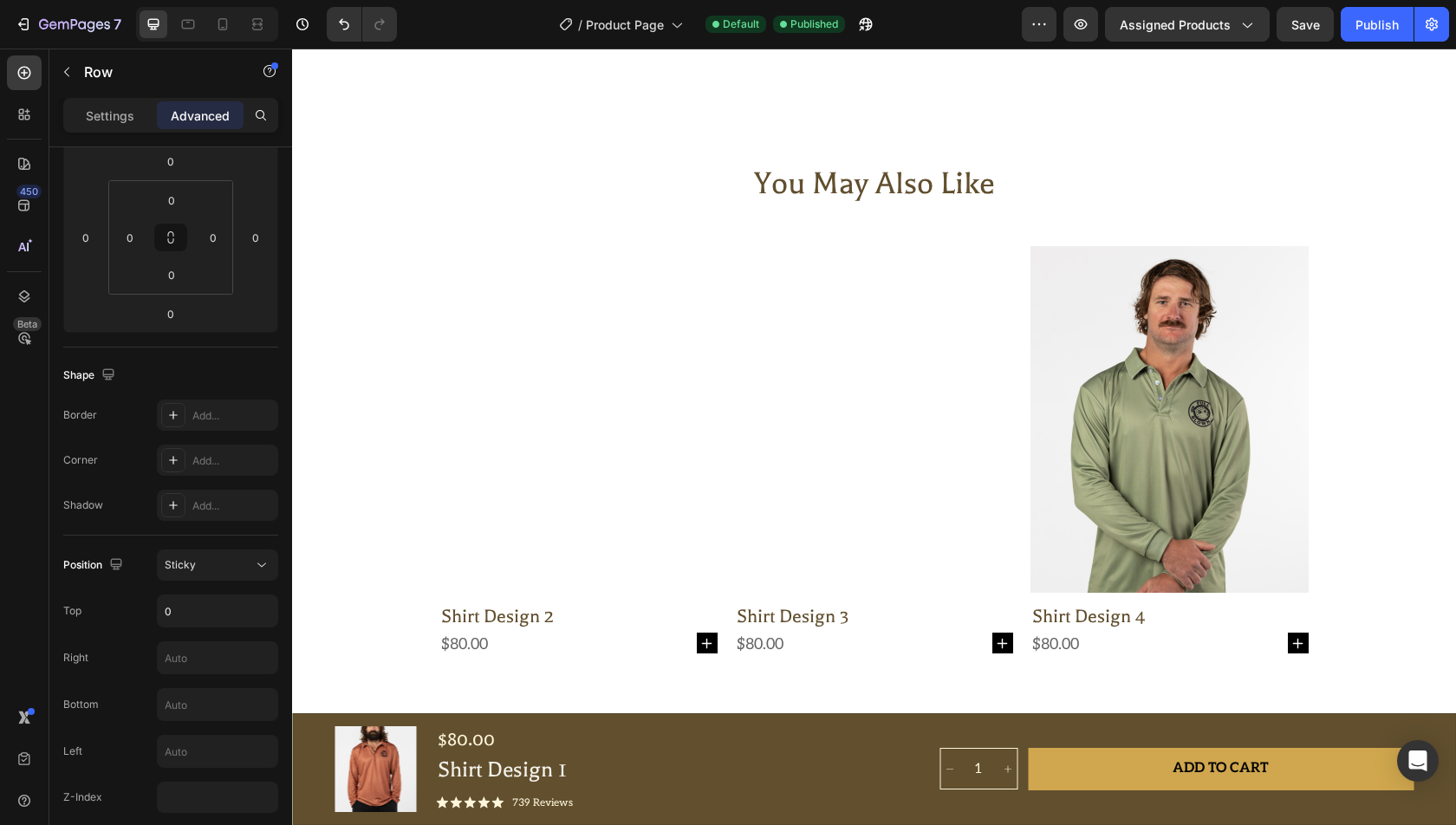
scroll to position [2122, 0]
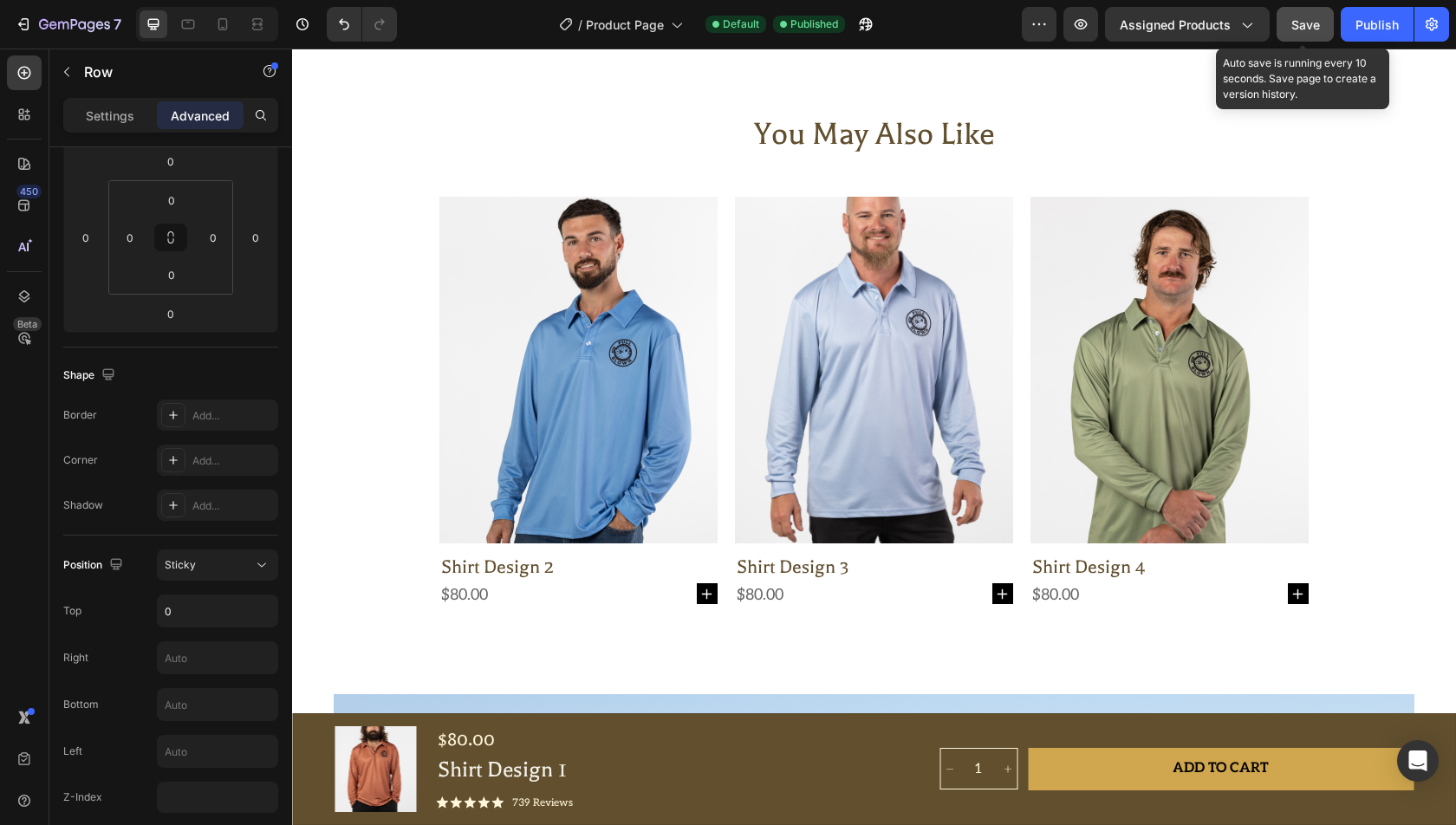
click at [1296, 11] on button "Save" at bounding box center [1305, 24] width 57 height 34
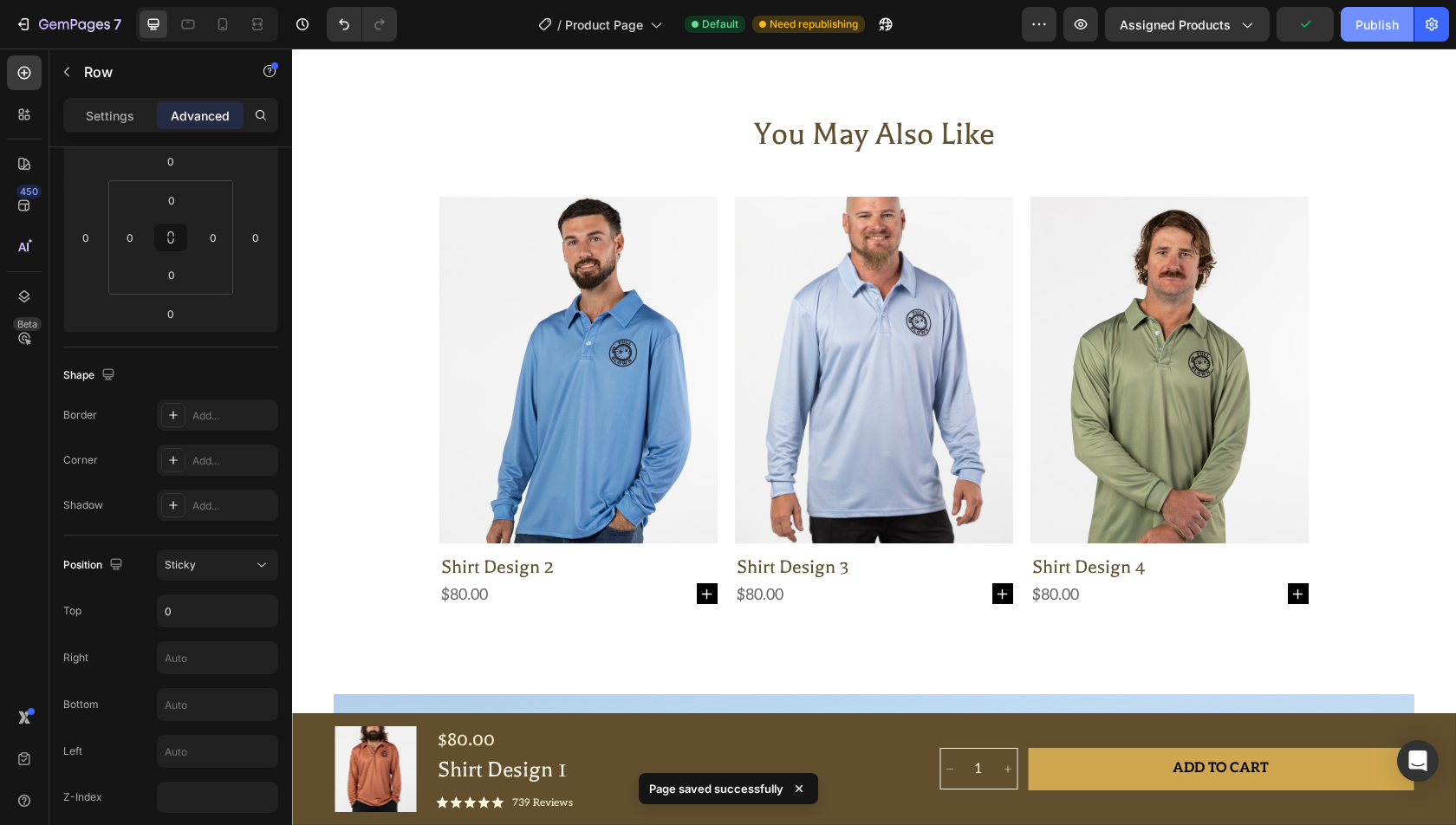
click at [1374, 33] on button "Publish" at bounding box center [1377, 24] width 73 height 34
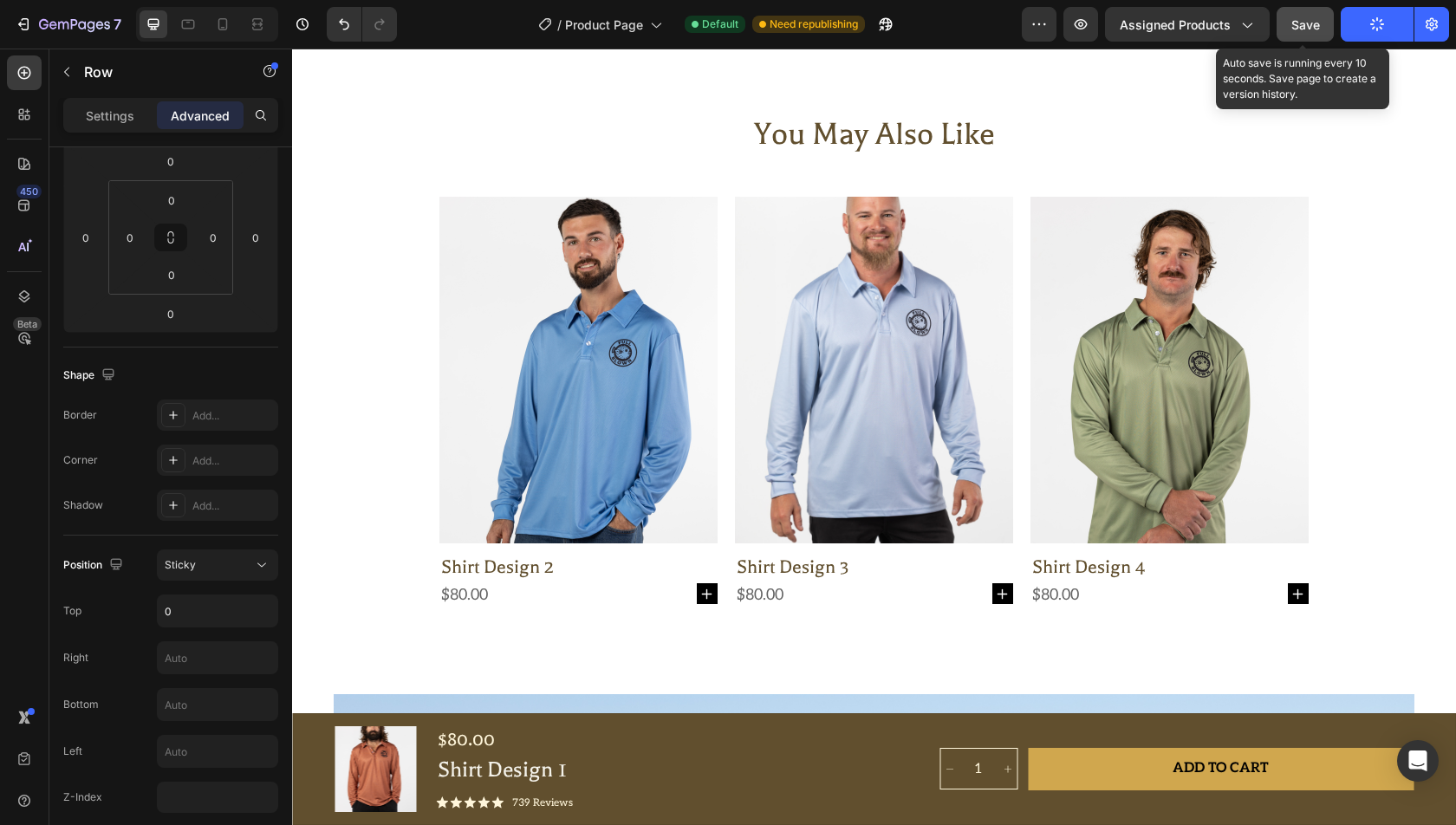
click at [1301, 33] on button "Save" at bounding box center [1305, 24] width 57 height 34
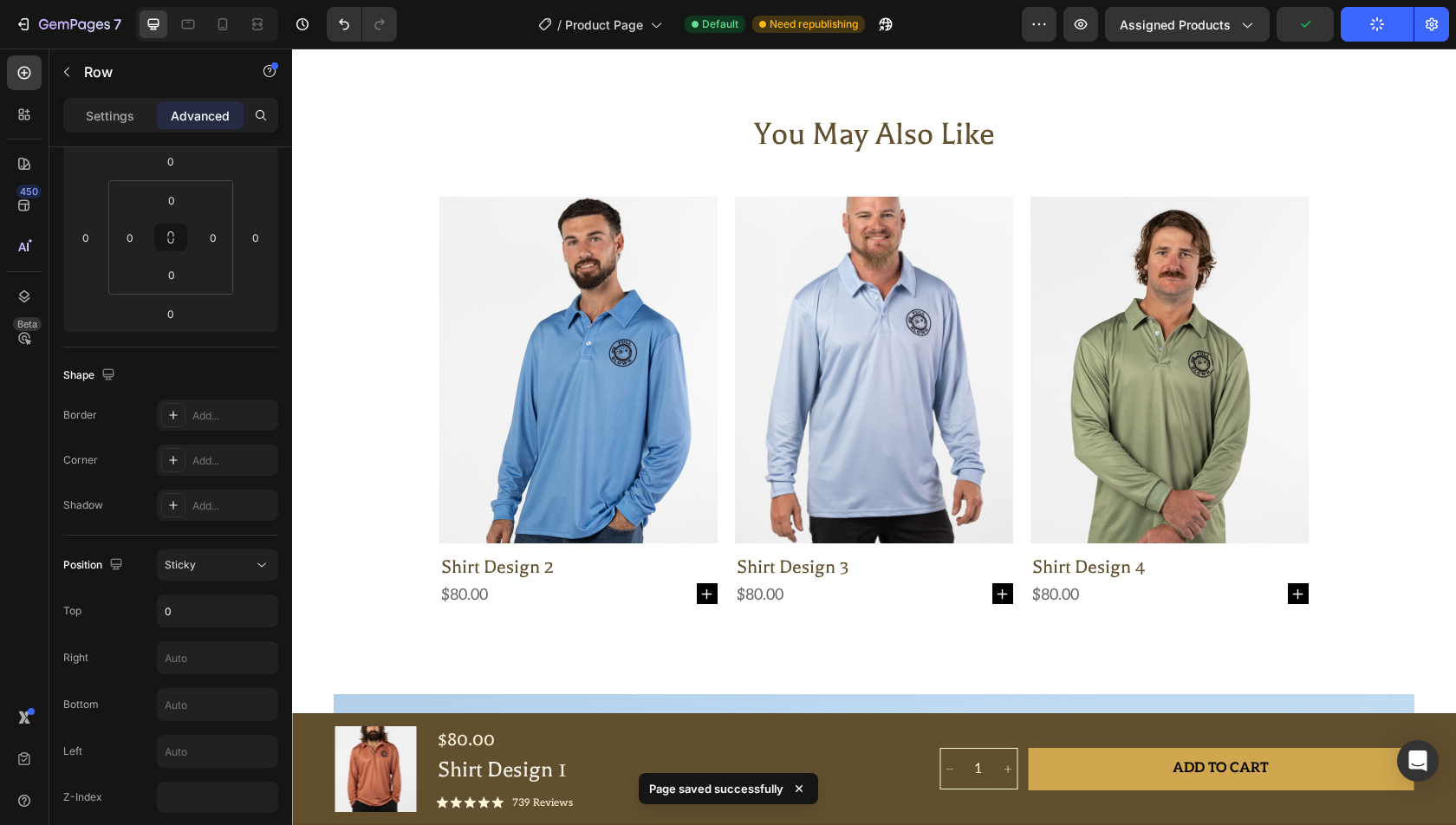
click at [1373, 33] on button "Publish" at bounding box center [1377, 24] width 73 height 34
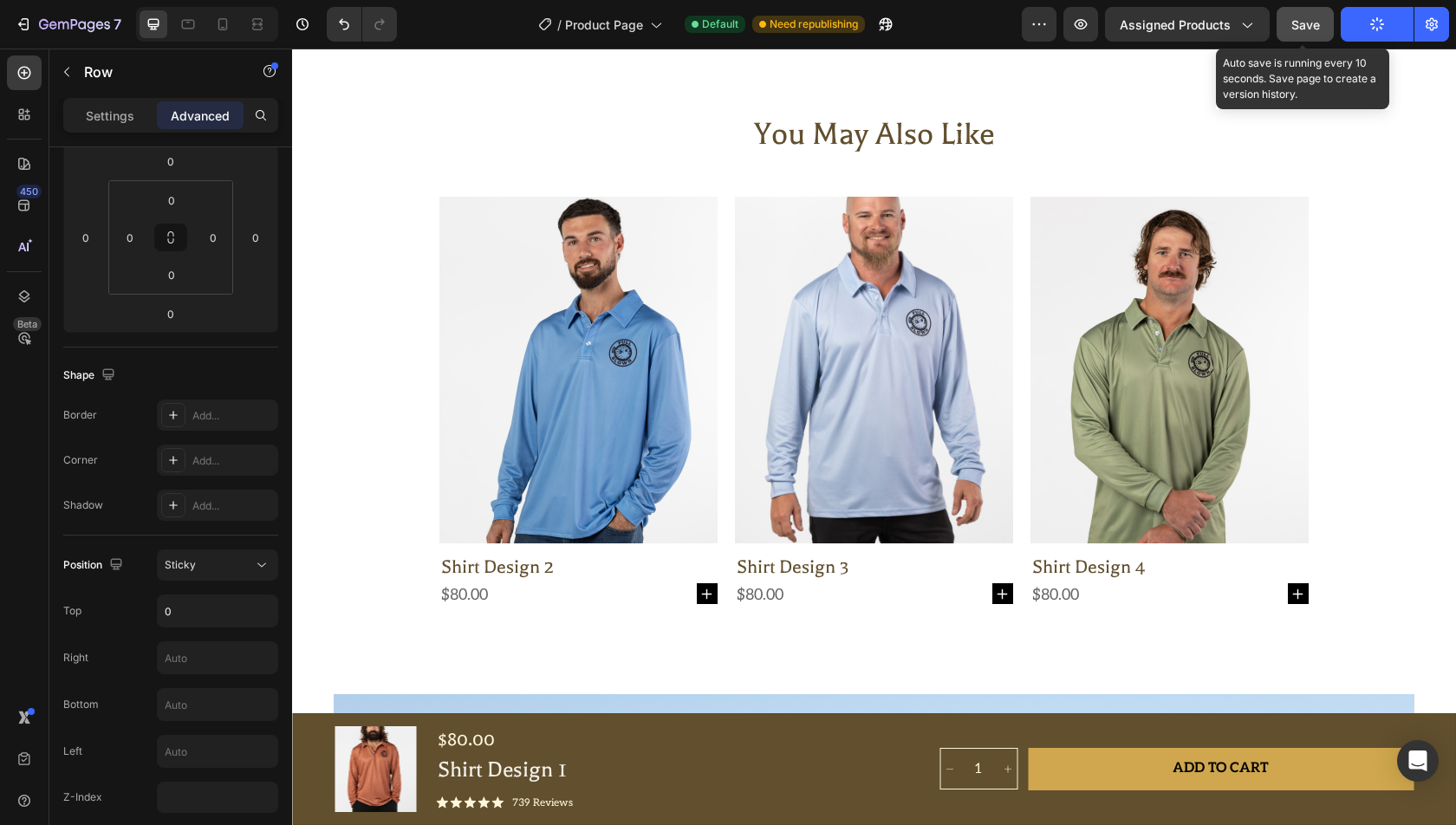
click at [1305, 41] on button "Save" at bounding box center [1305, 24] width 57 height 34
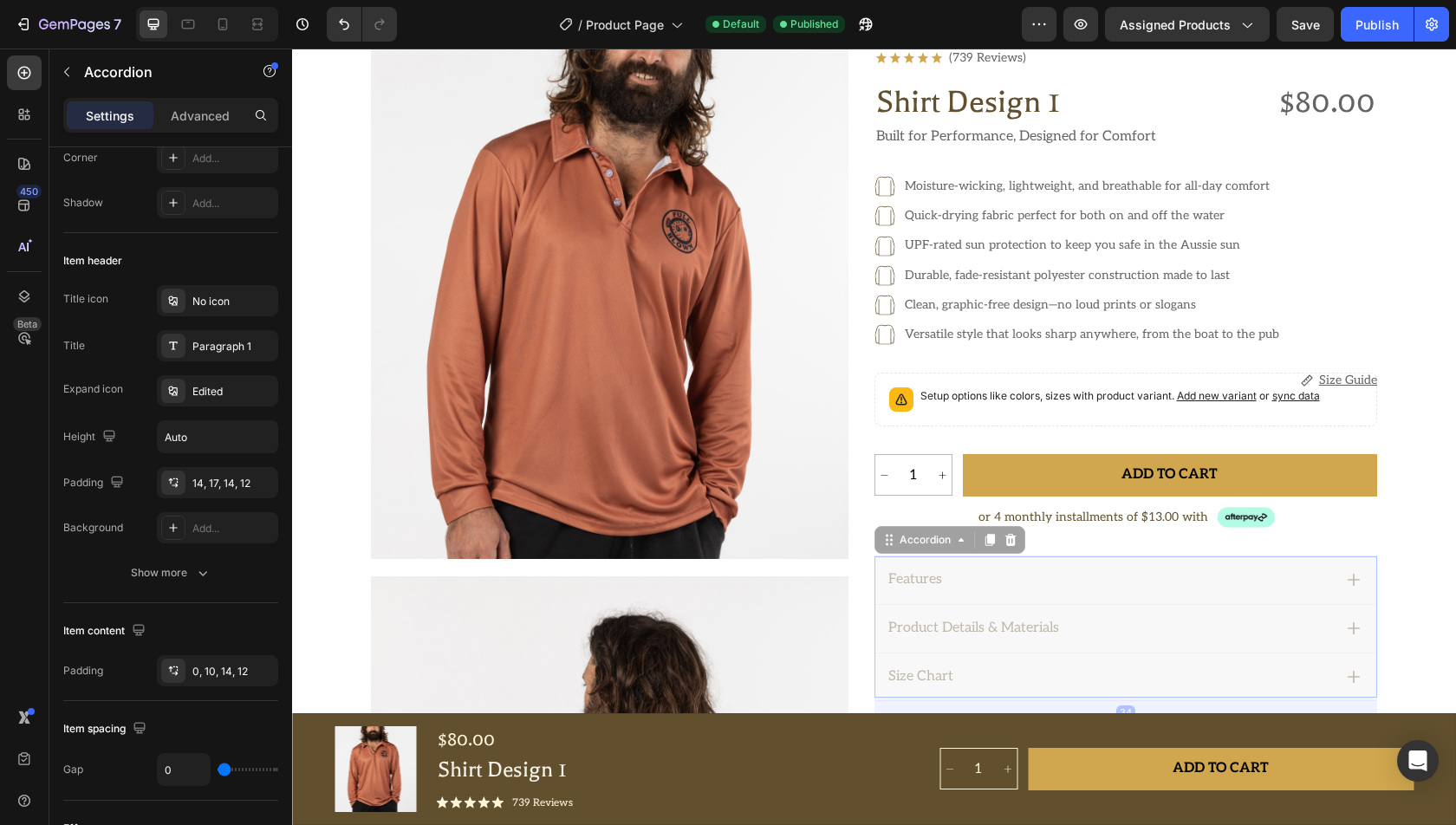
scroll to position [0, 0]
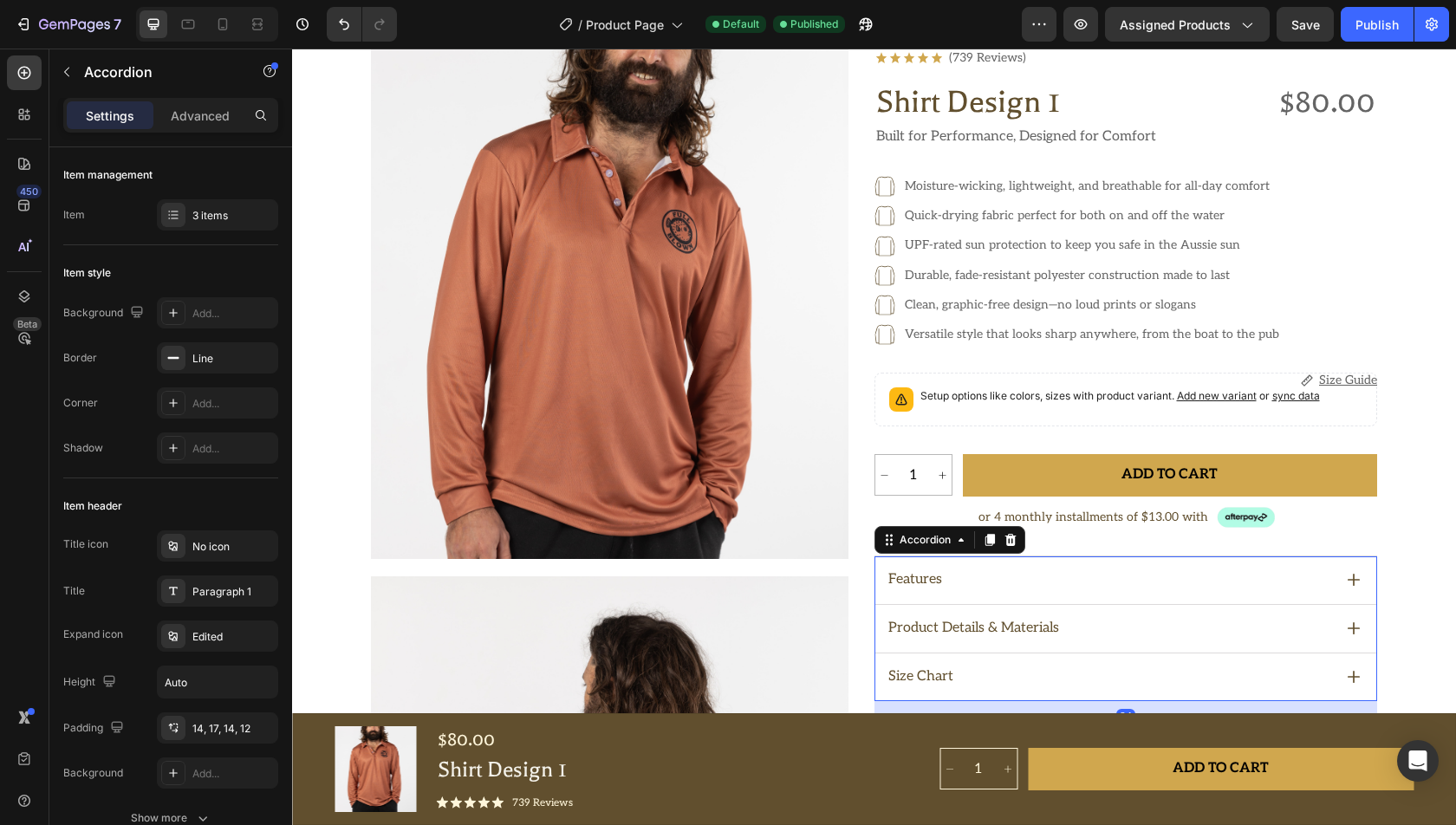
click at [1087, 574] on div "Features" at bounding box center [1109, 580] width 447 height 24
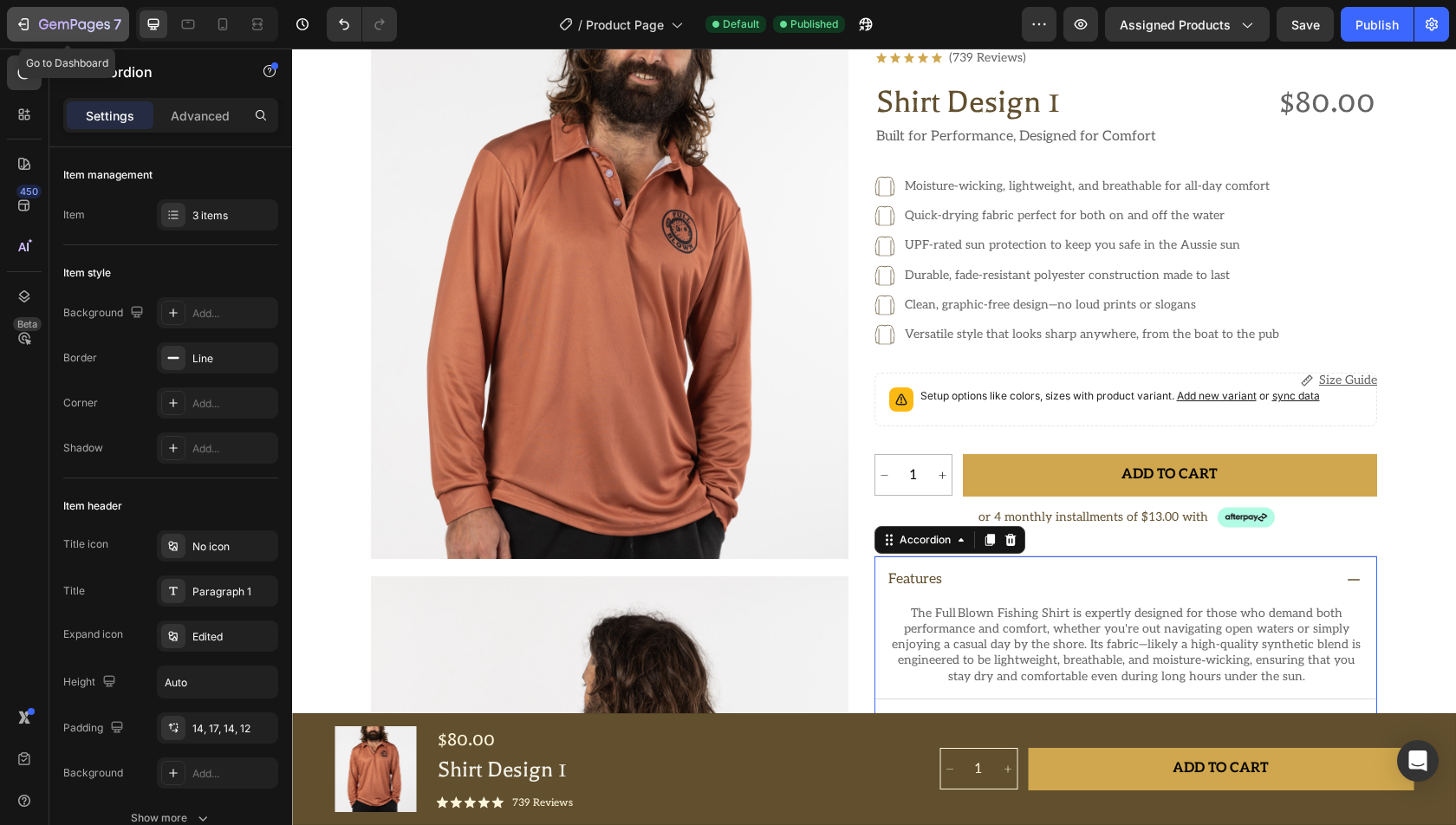
click at [79, 17] on div "7" at bounding box center [79, 25] width 82 height 21
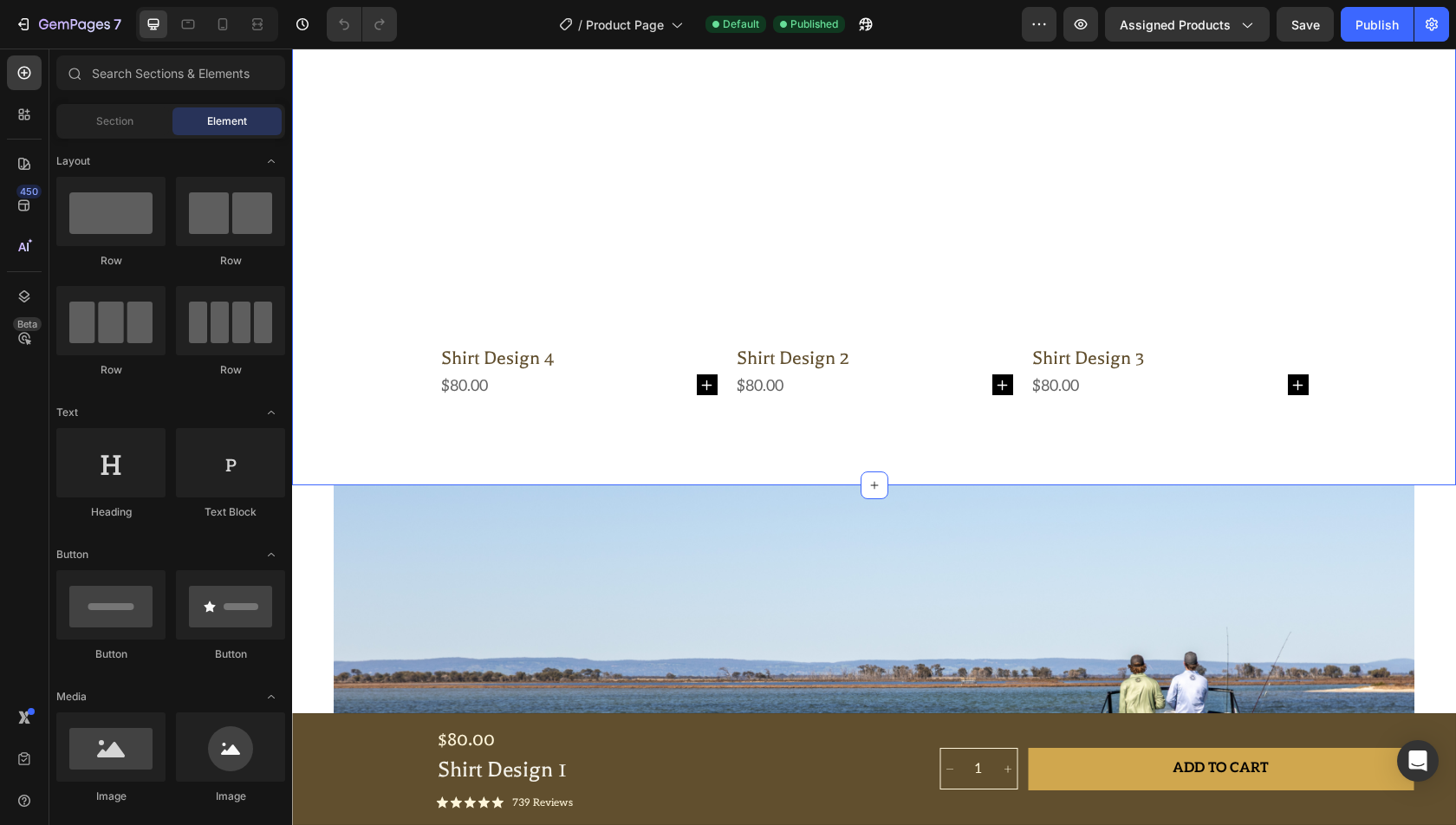
scroll to position [2266, 0]
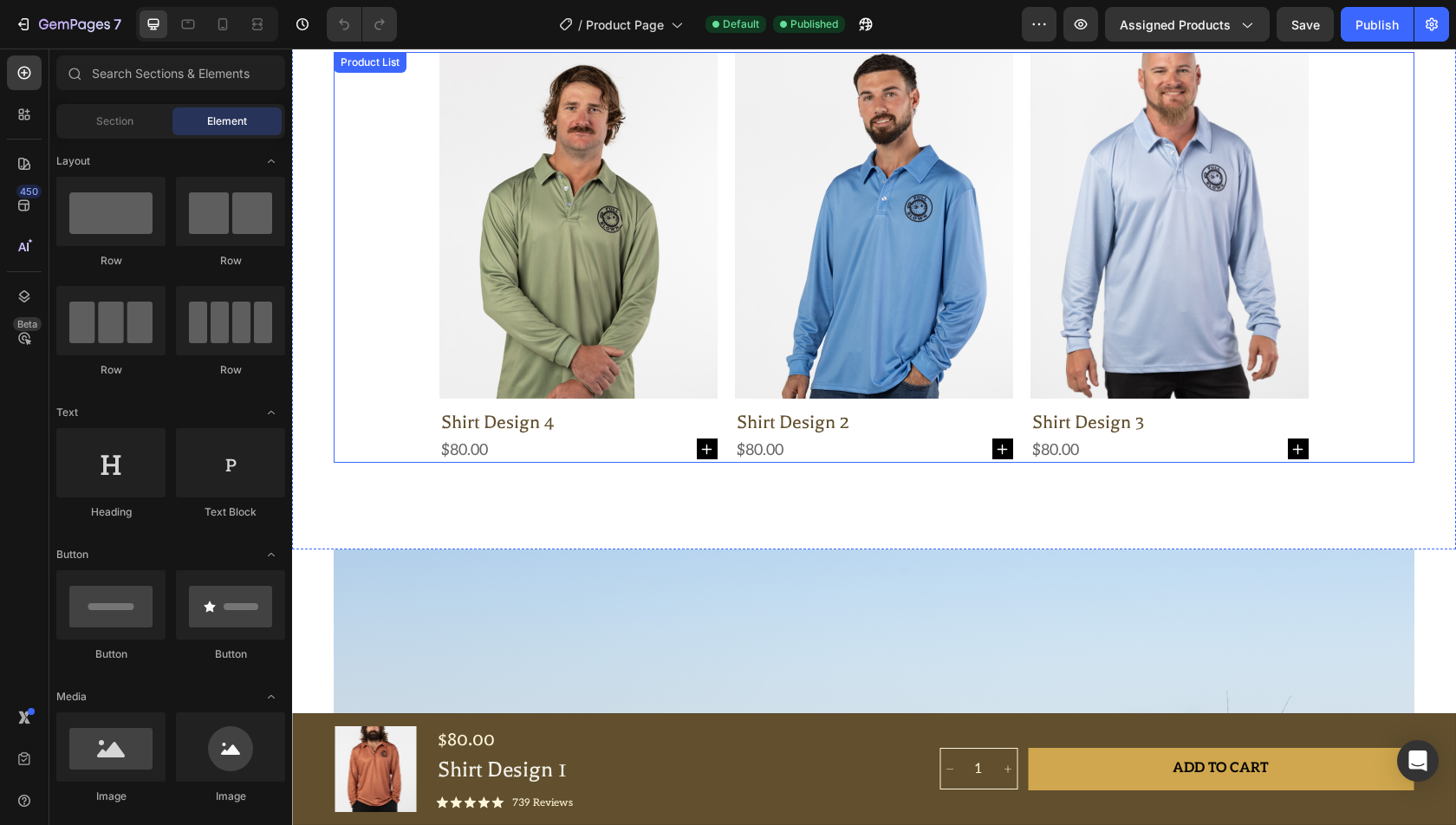
click at [730, 310] on div "Product Images Shirt Design 4 Product Title $80.00 Product Price Product Price …" at bounding box center [874, 257] width 869 height 411
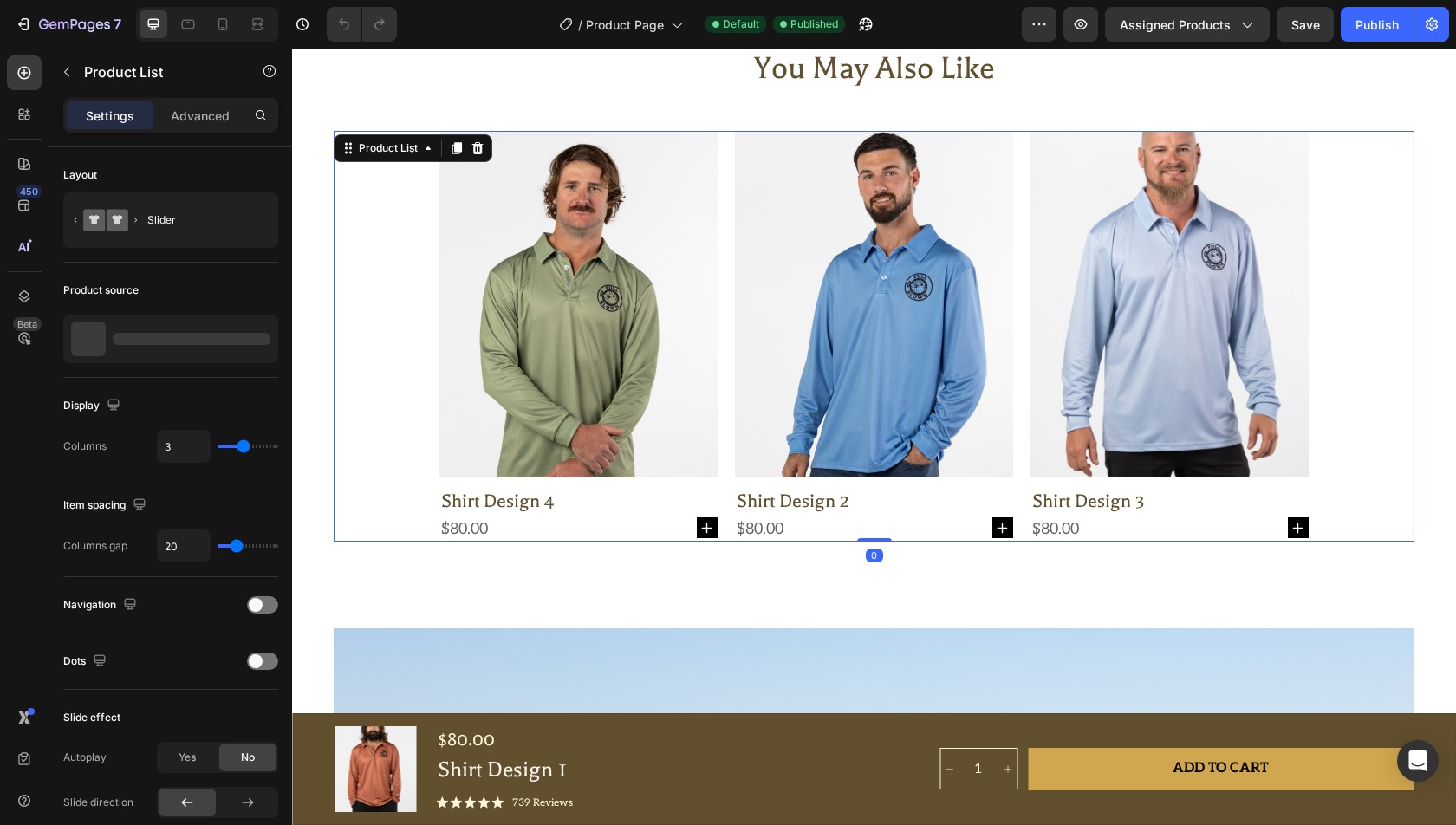
scroll to position [1973, 0]
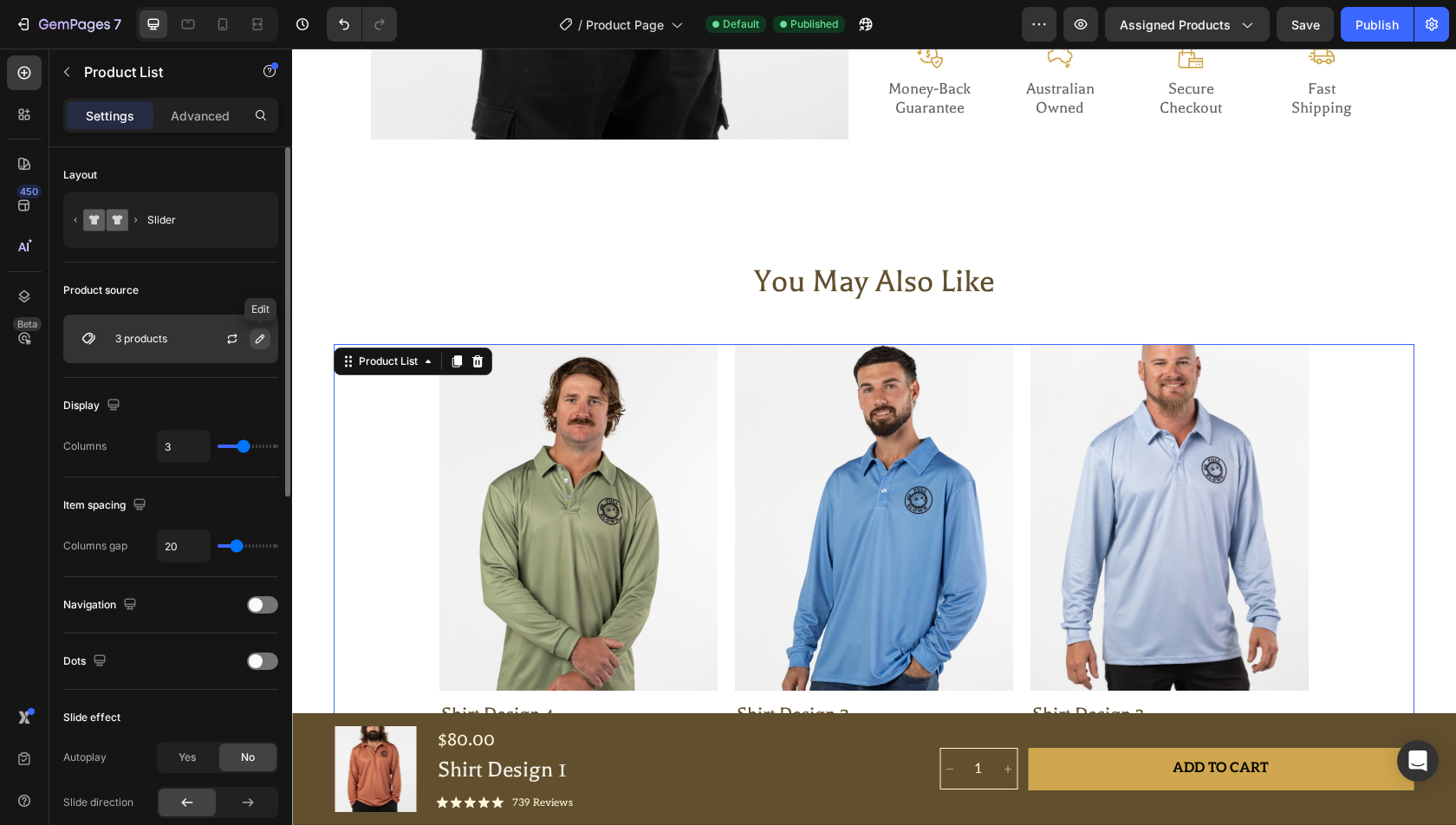
click at [253, 335] on icon "button" at bounding box center [260, 339] width 14 height 14
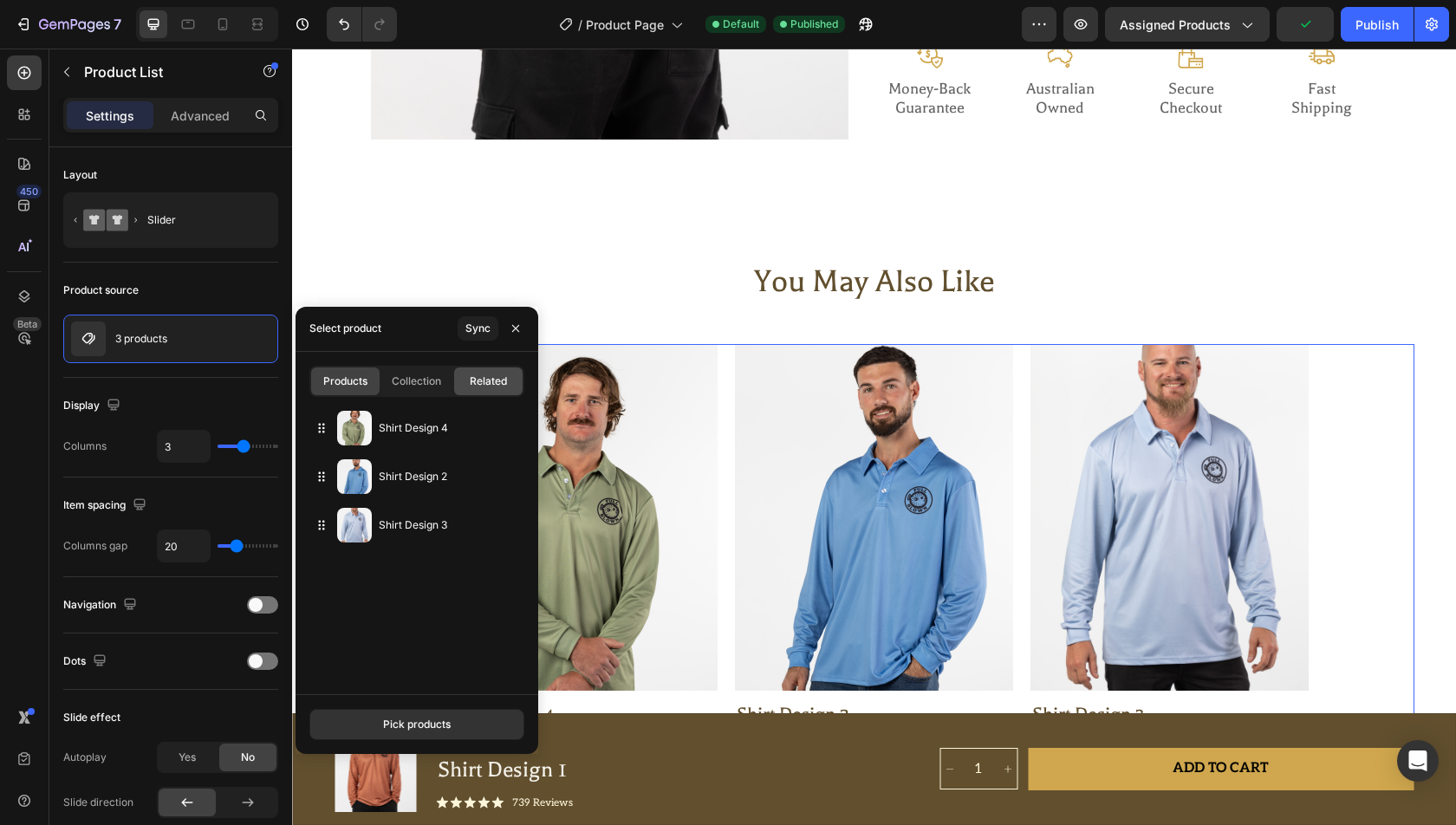
click at [472, 383] on span "Related" at bounding box center [488, 382] width 37 height 16
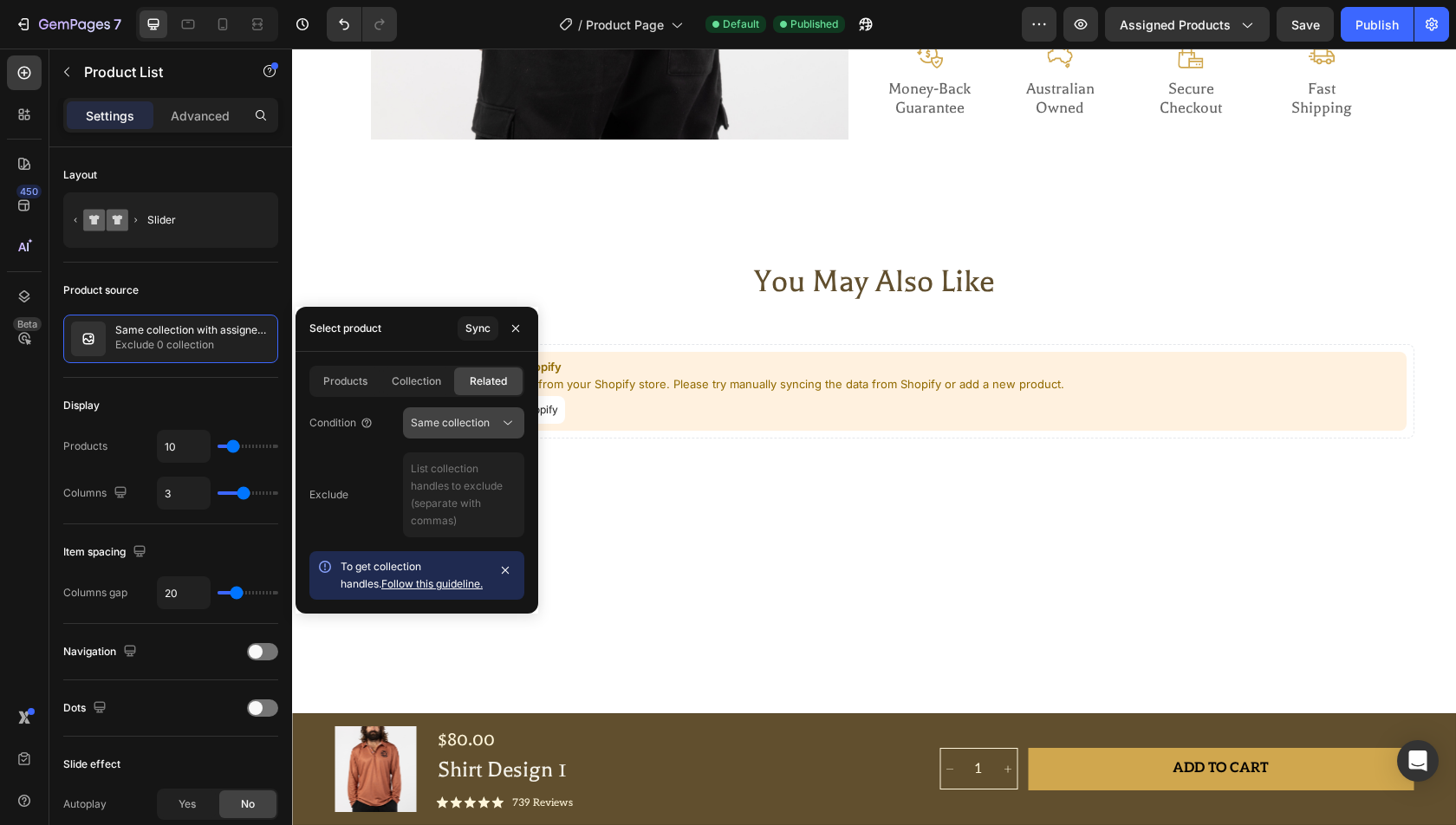
click at [454, 406] on div "Condition Same collection Exclude To get collection handles. Follow this guidel…" at bounding box center [416, 502] width 242 height 196
click at [454, 416] on span "Same collection" at bounding box center [449, 422] width 78 height 13
click at [433, 468] on span "Same collection" at bounding box center [449, 465] width 78 height 16
click at [427, 388] on span "Collection" at bounding box center [417, 382] width 49 height 16
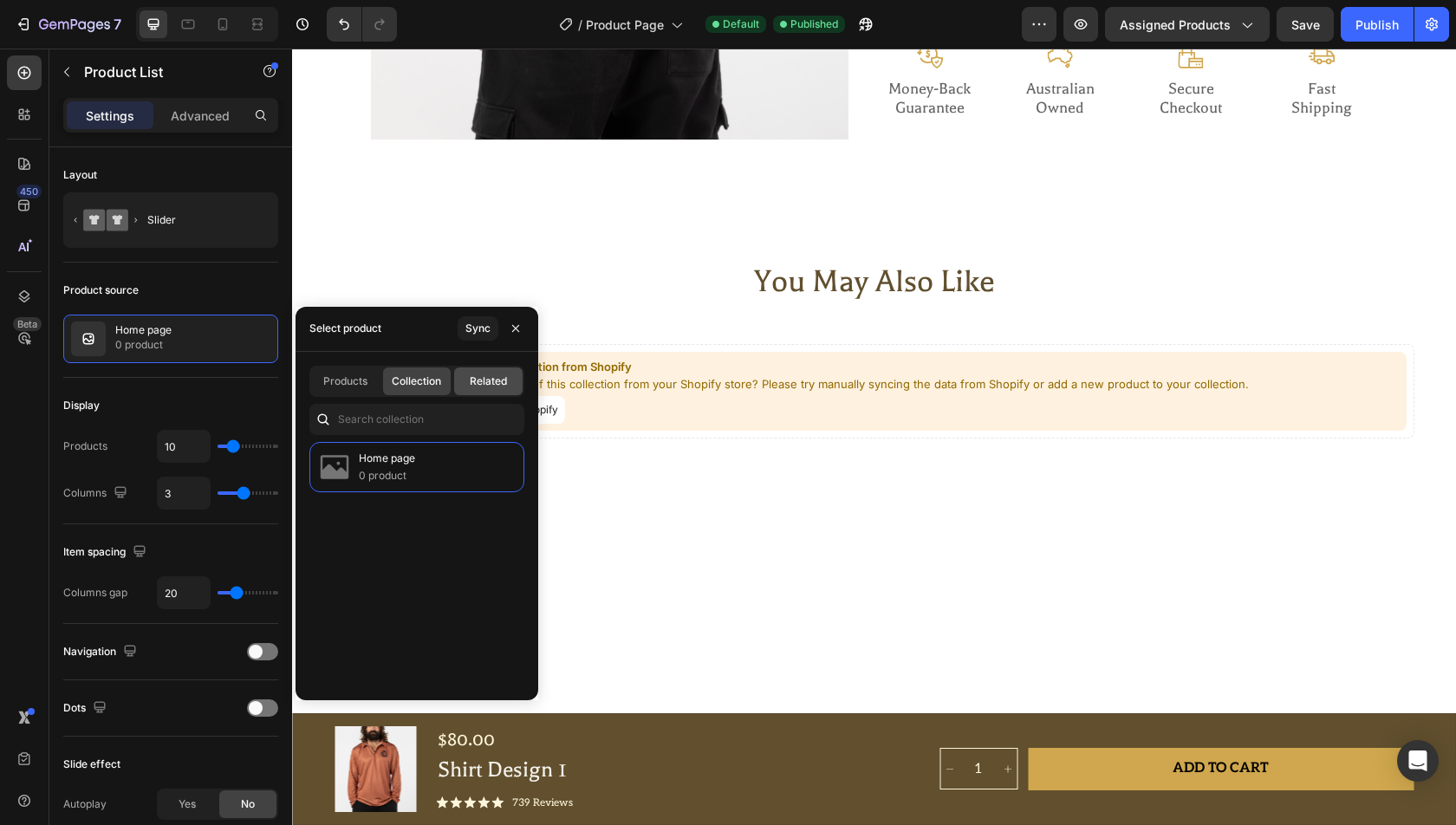
click at [495, 385] on span "Related" at bounding box center [488, 382] width 37 height 16
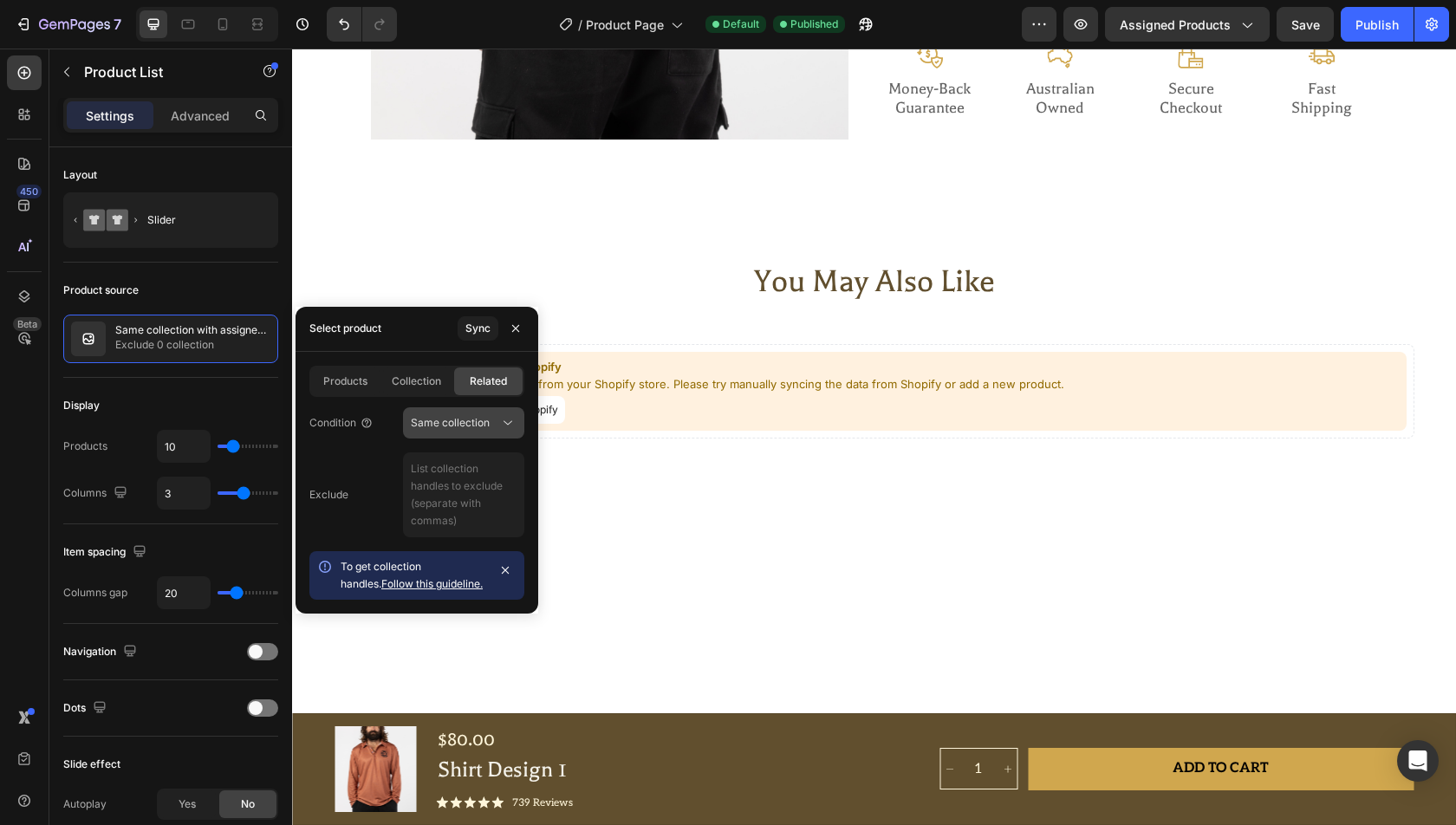
click at [444, 425] on span "Same collection" at bounding box center [449, 422] width 78 height 13
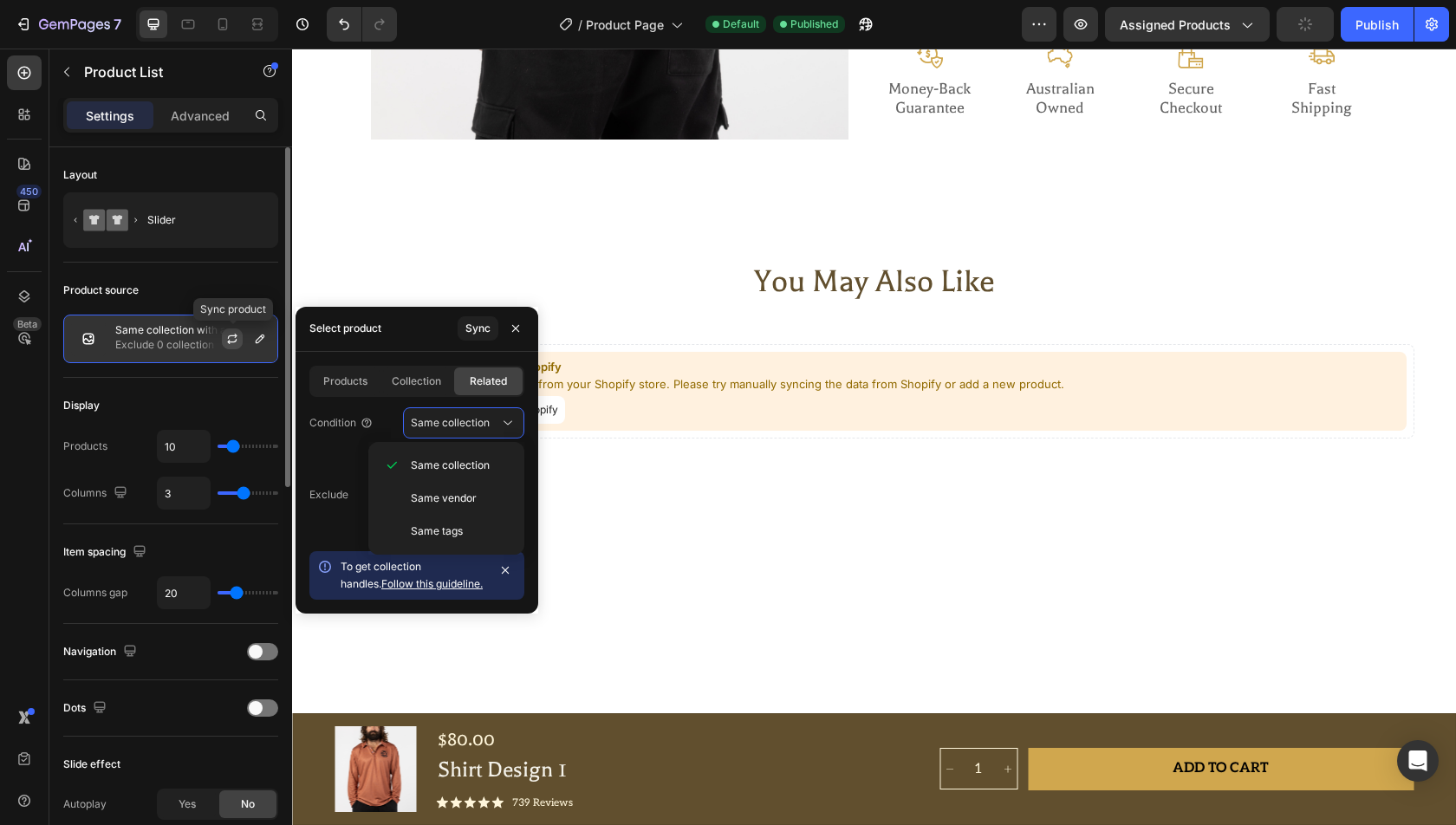
click at [229, 336] on icon "button" at bounding box center [233, 337] width 10 height 5
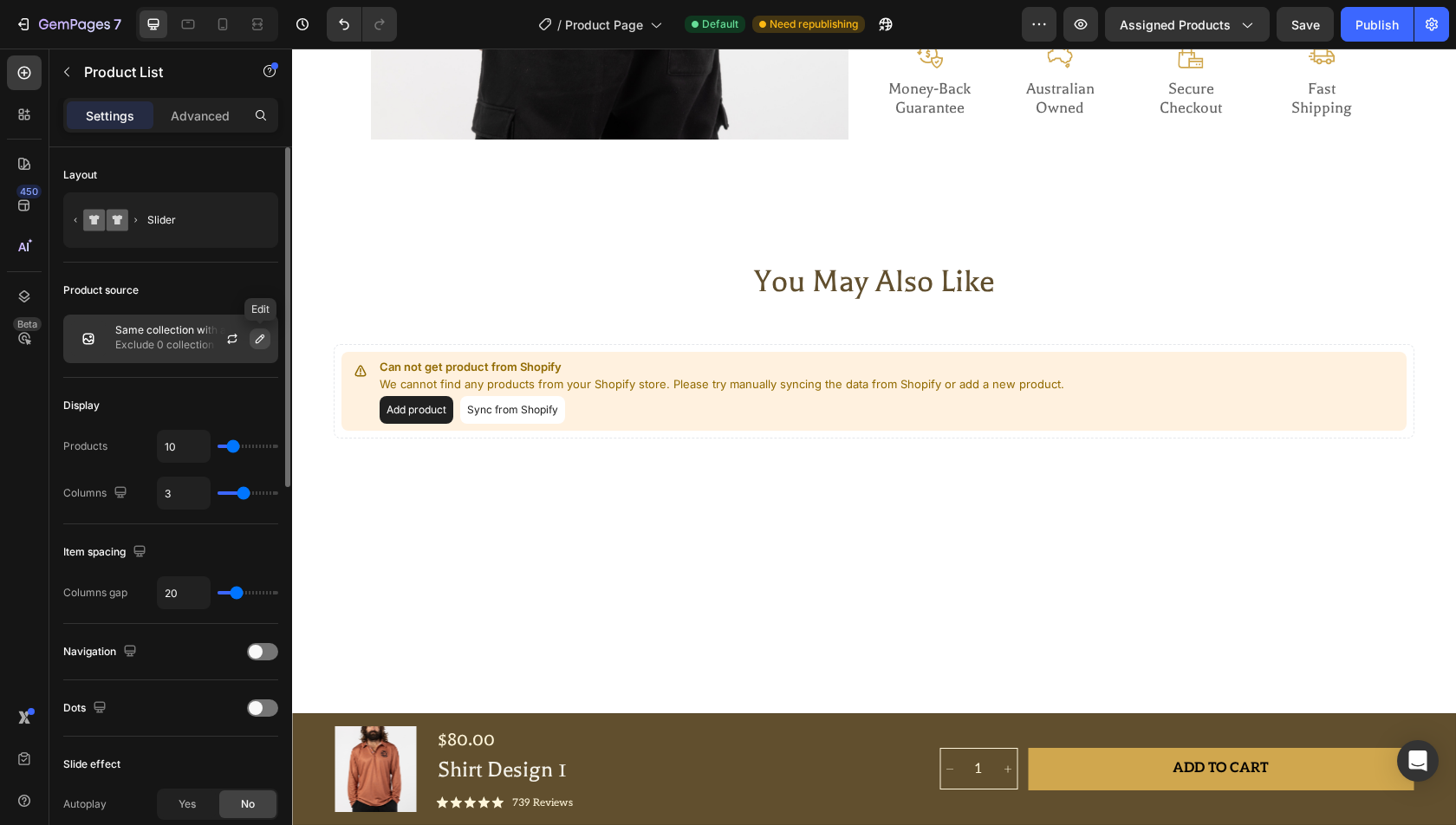
click at [256, 338] on icon "button" at bounding box center [260, 339] width 14 height 14
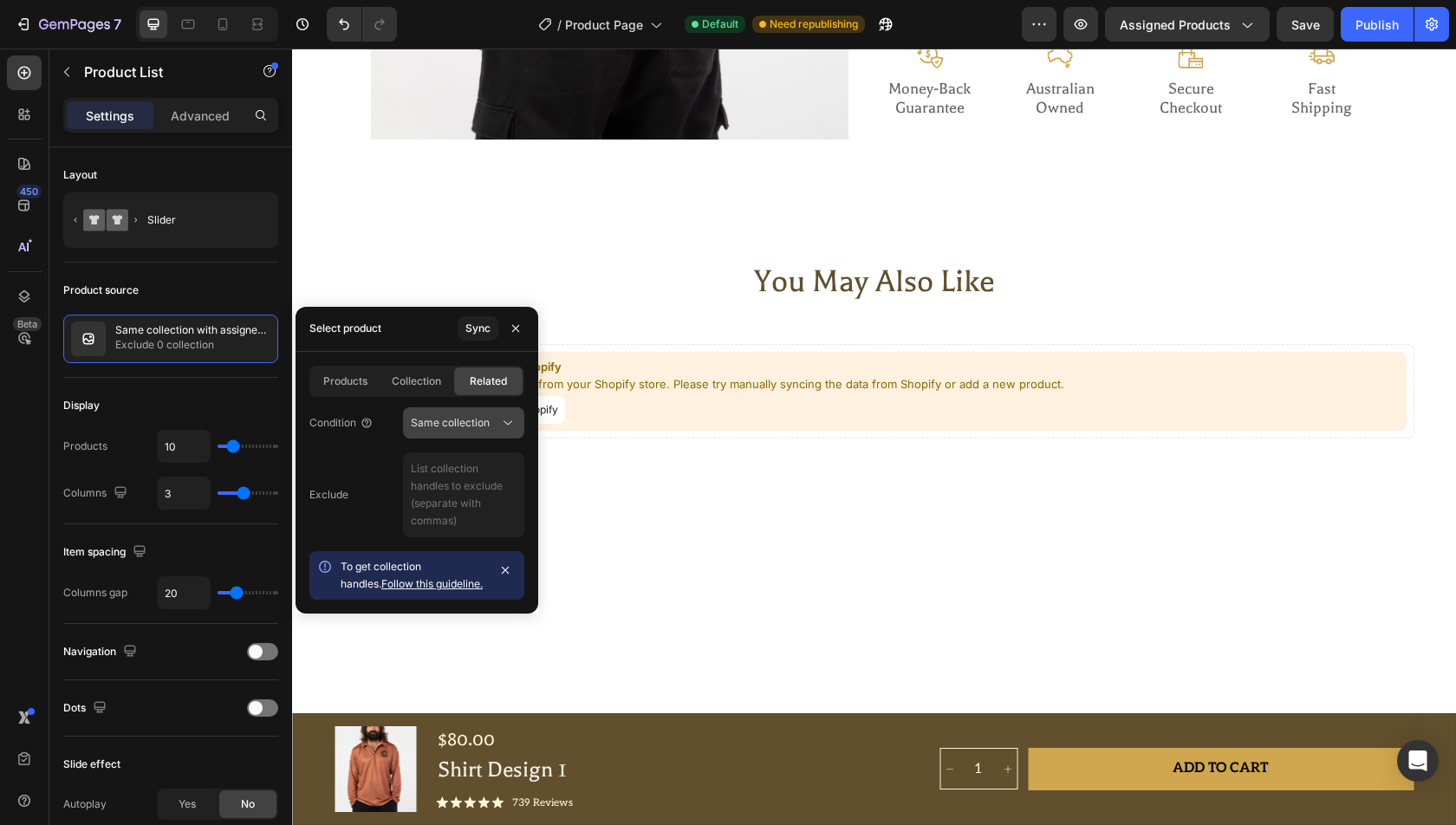
click at [453, 434] on button "Same collection" at bounding box center [464, 422] width 122 height 31
click at [410, 389] on div "Collection" at bounding box center [418, 381] width 69 height 27
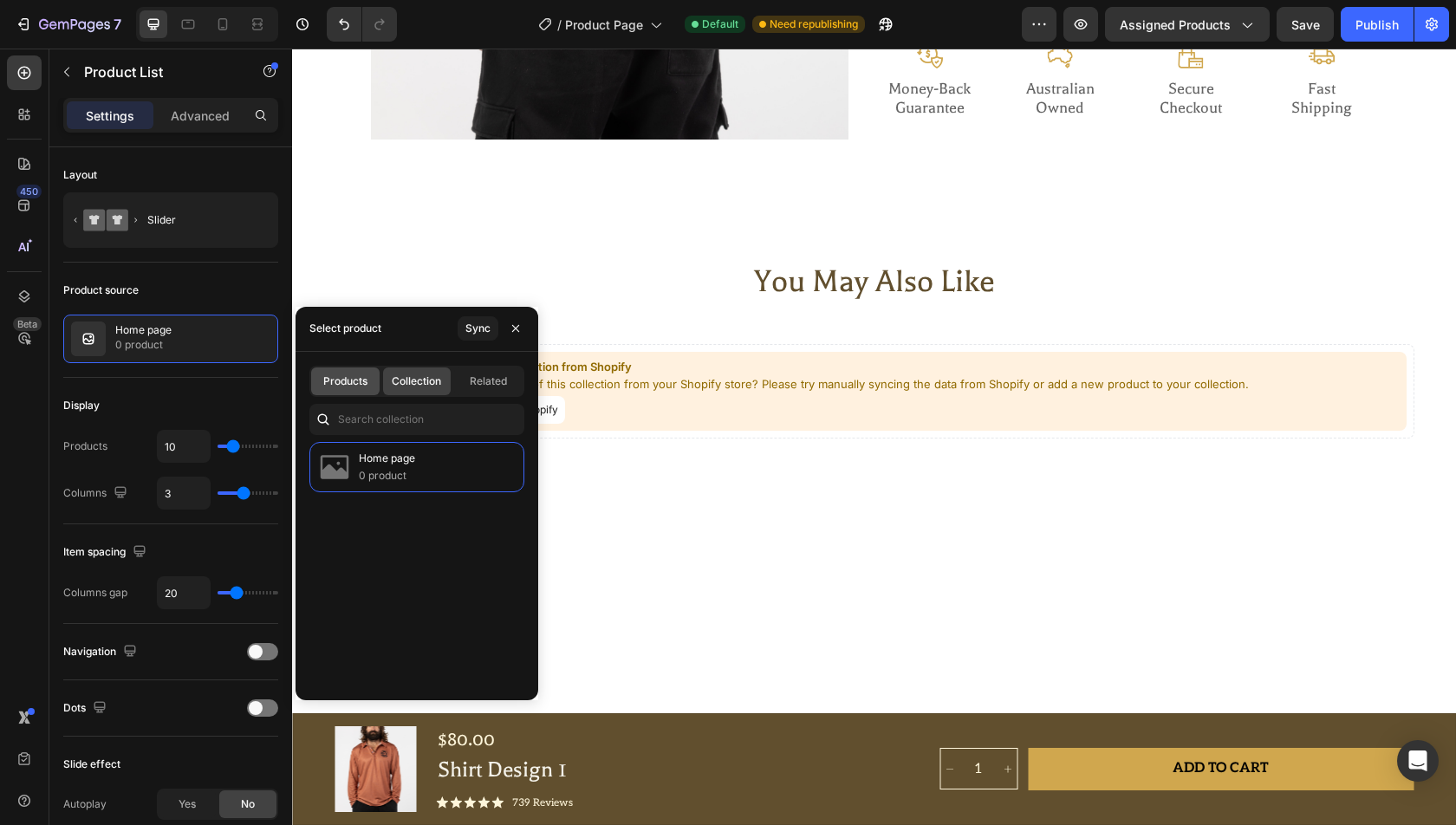
click at [356, 386] on span "Products" at bounding box center [345, 382] width 44 height 16
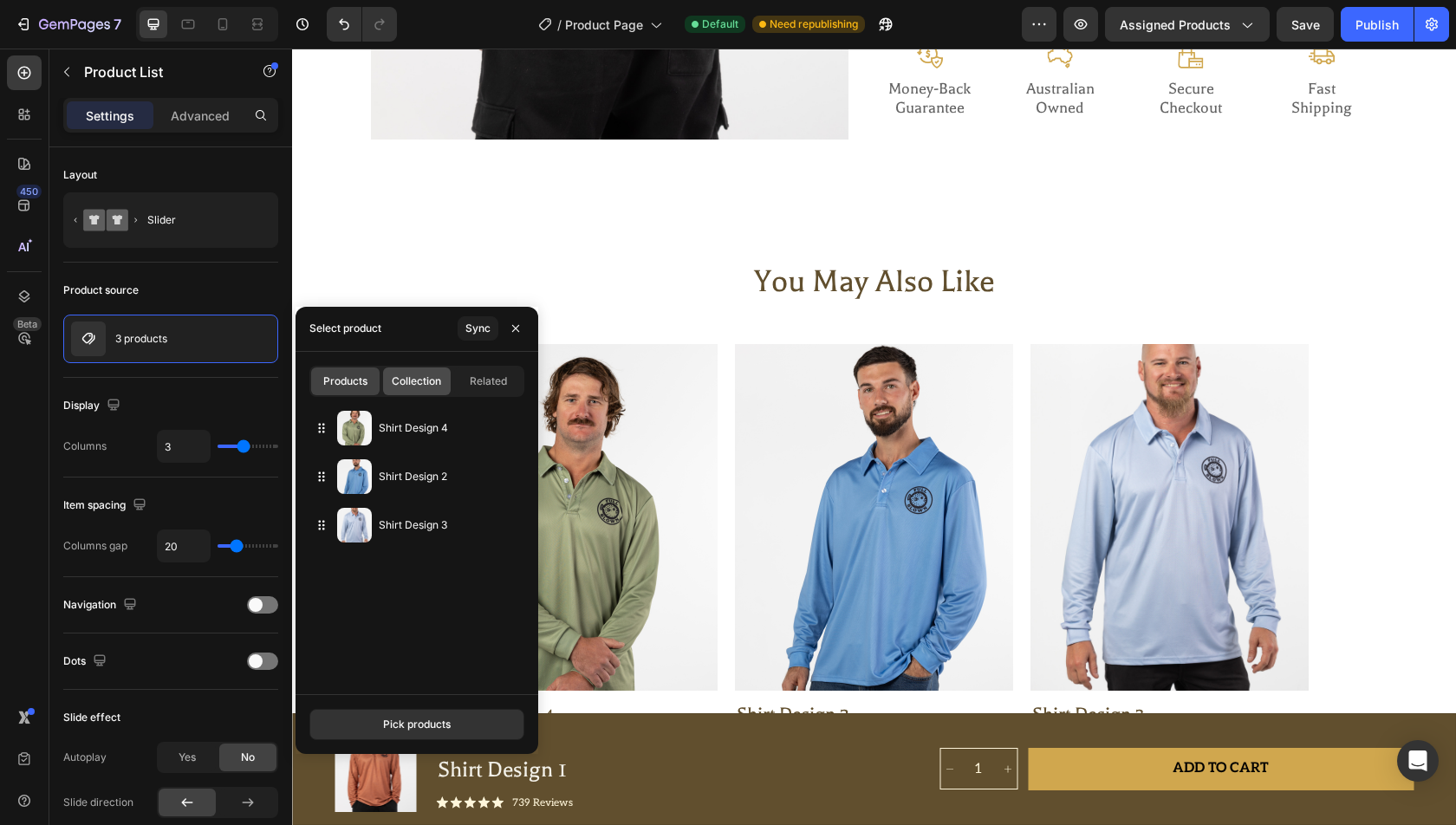
click at [440, 386] on span "Collection" at bounding box center [417, 382] width 49 height 16
type input "10"
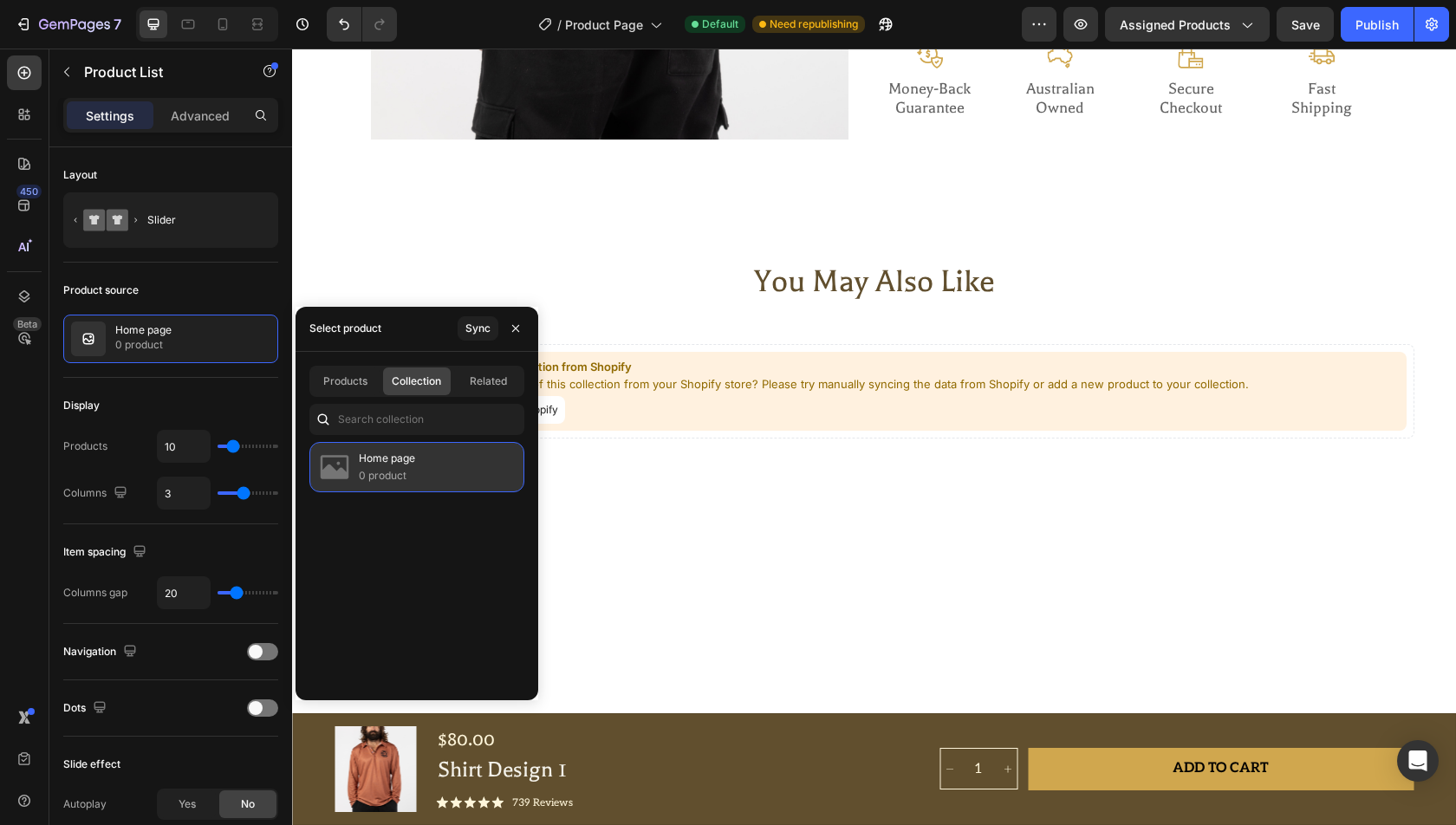
click at [427, 487] on div "Home page 0 product" at bounding box center [417, 467] width 215 height 50
click at [475, 382] on span "Related" at bounding box center [488, 382] width 37 height 16
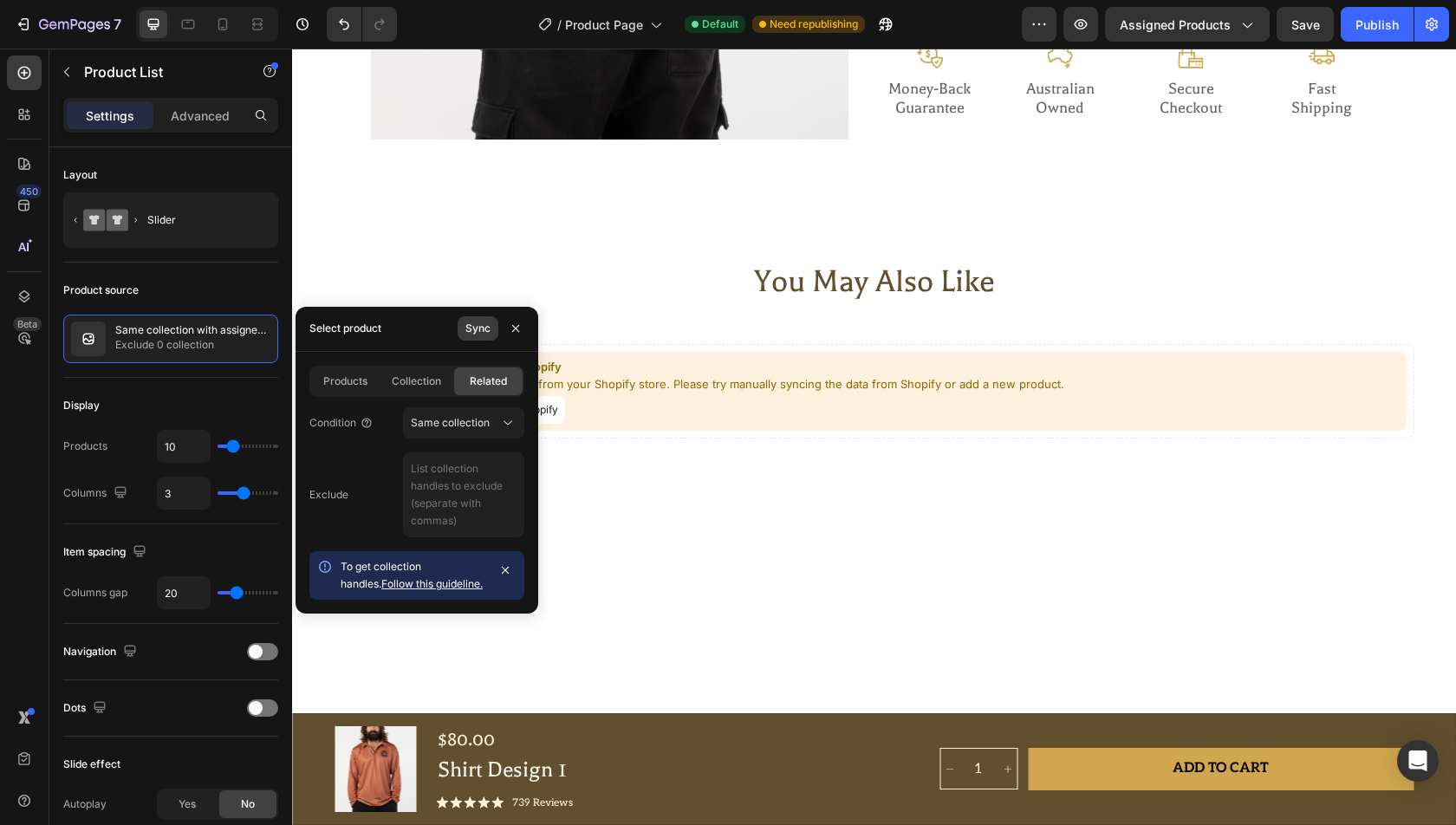
click at [472, 334] on div "Sync" at bounding box center [478, 329] width 26 height 16
click at [1324, 25] on button "Save" at bounding box center [1305, 24] width 57 height 34
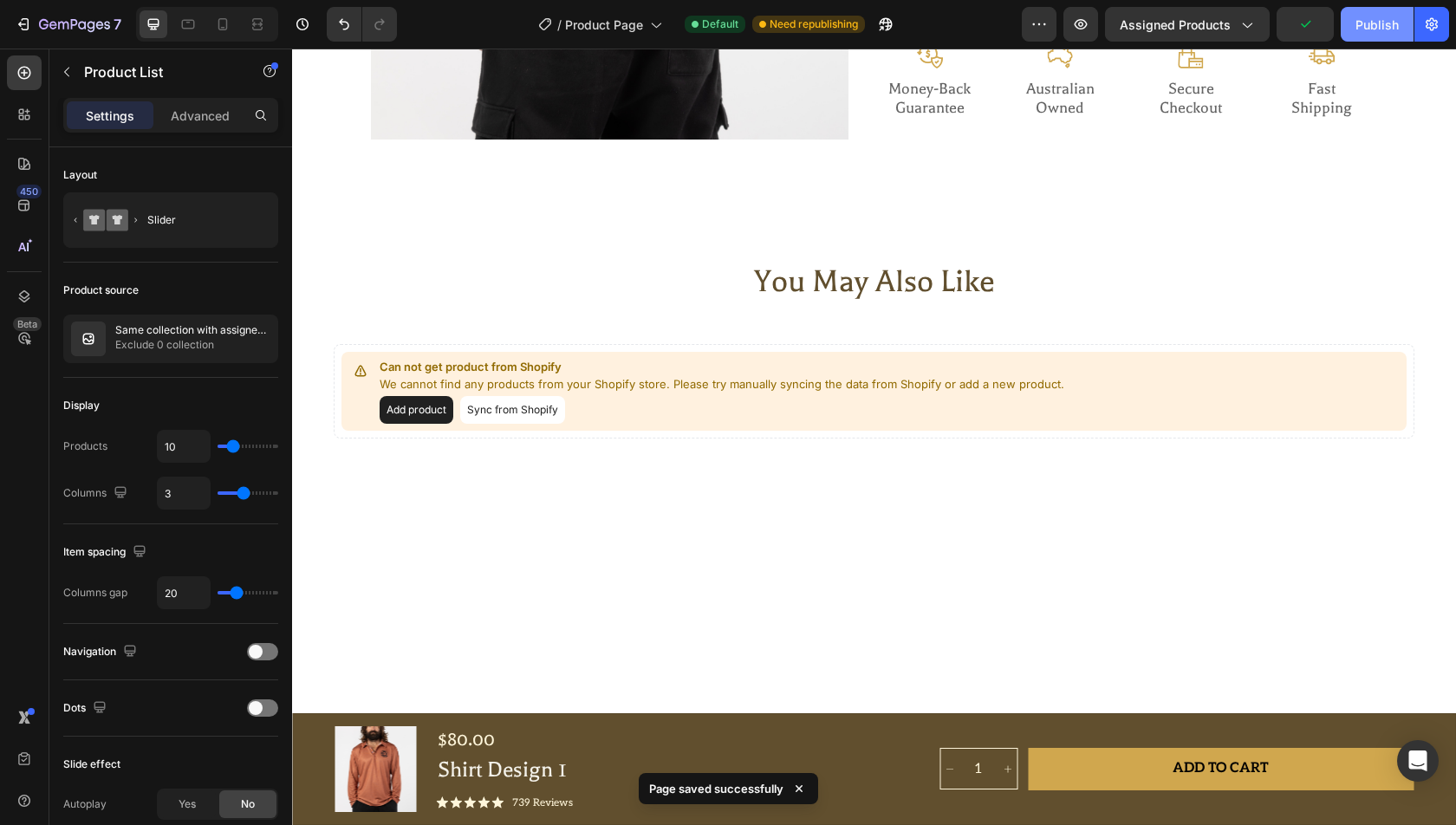
click at [1370, 27] on div "Publish" at bounding box center [1377, 25] width 43 height 19
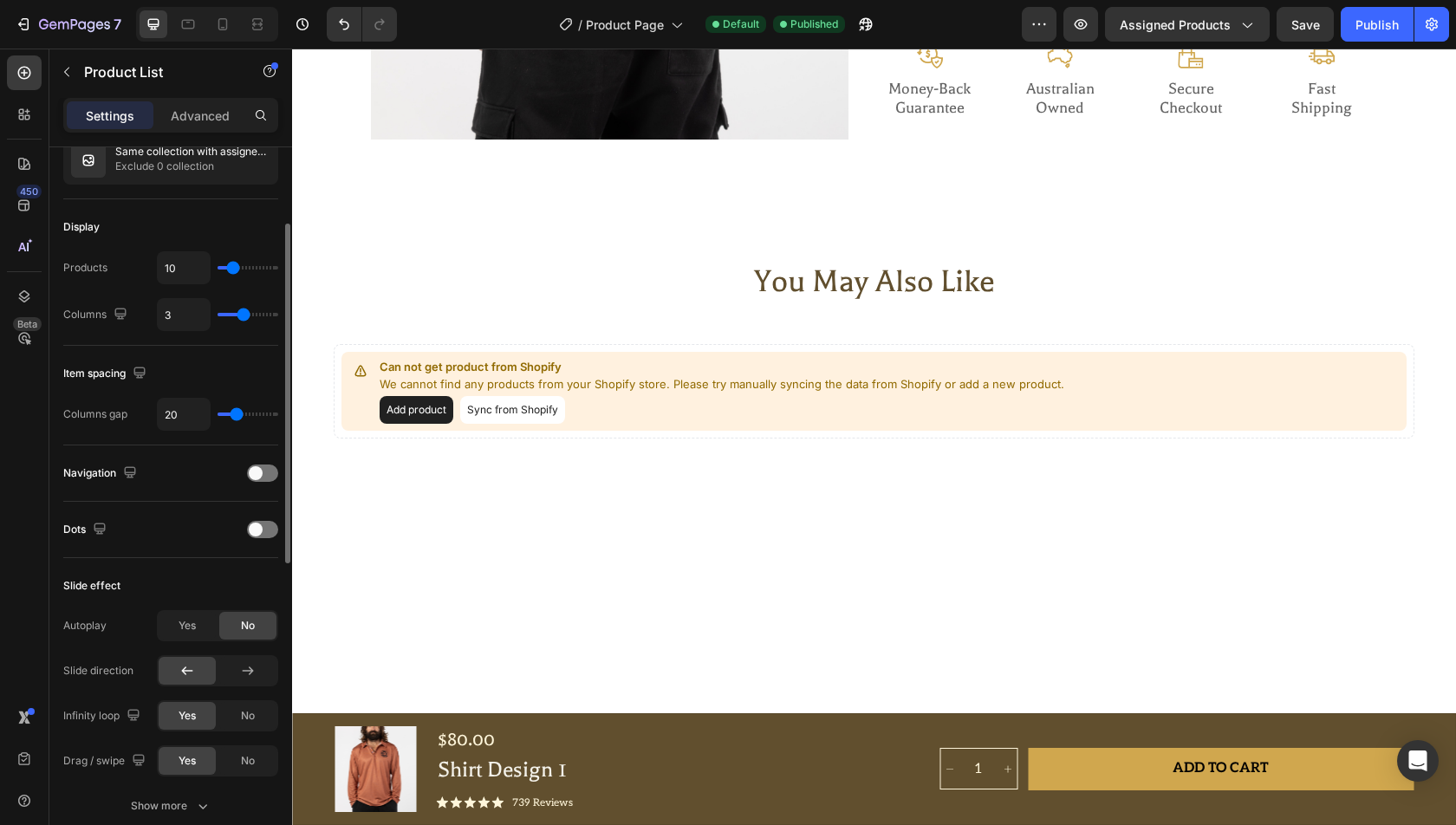
scroll to position [181, 0]
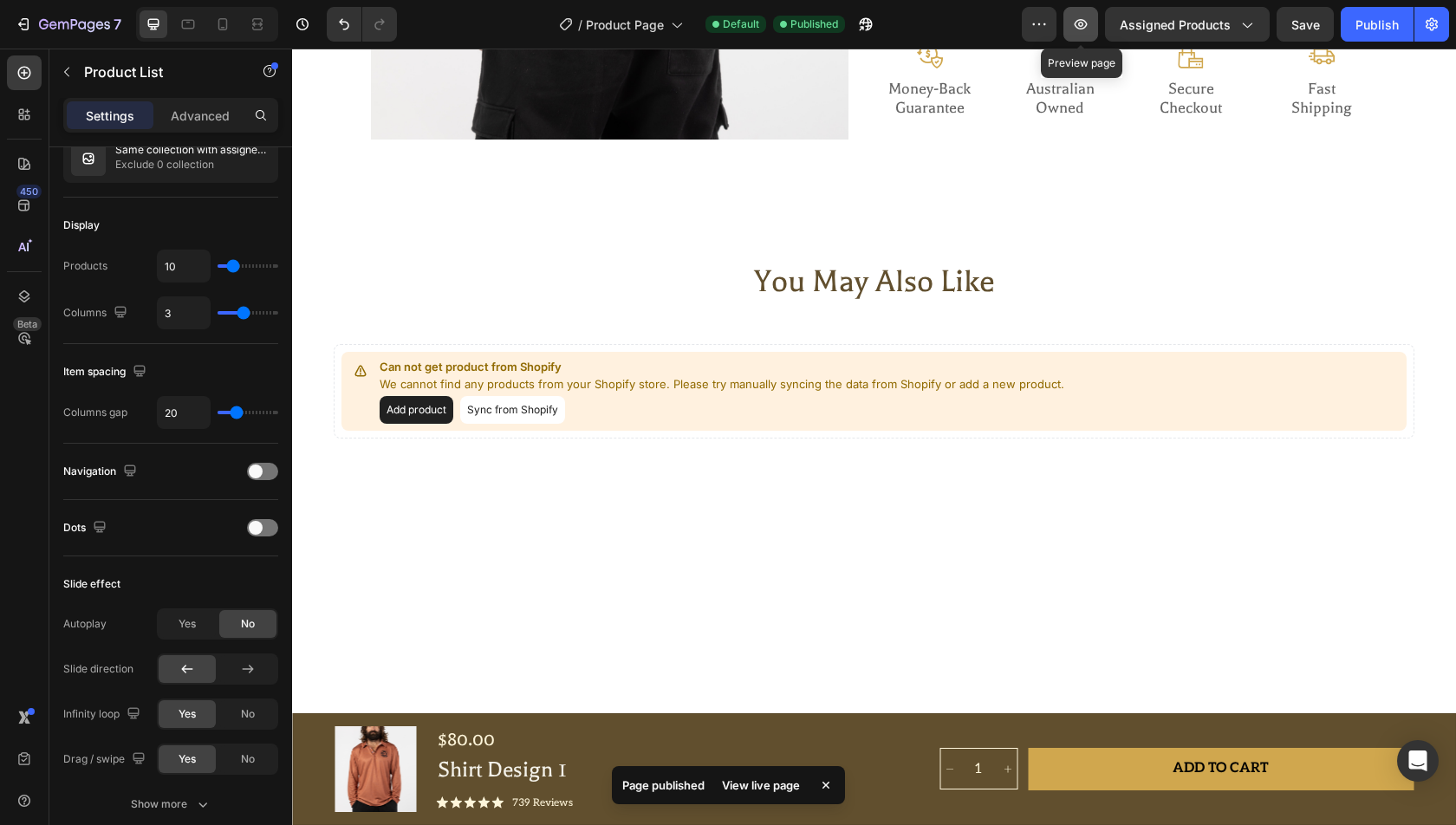
click at [1086, 9] on button "button" at bounding box center [1081, 24] width 34 height 34
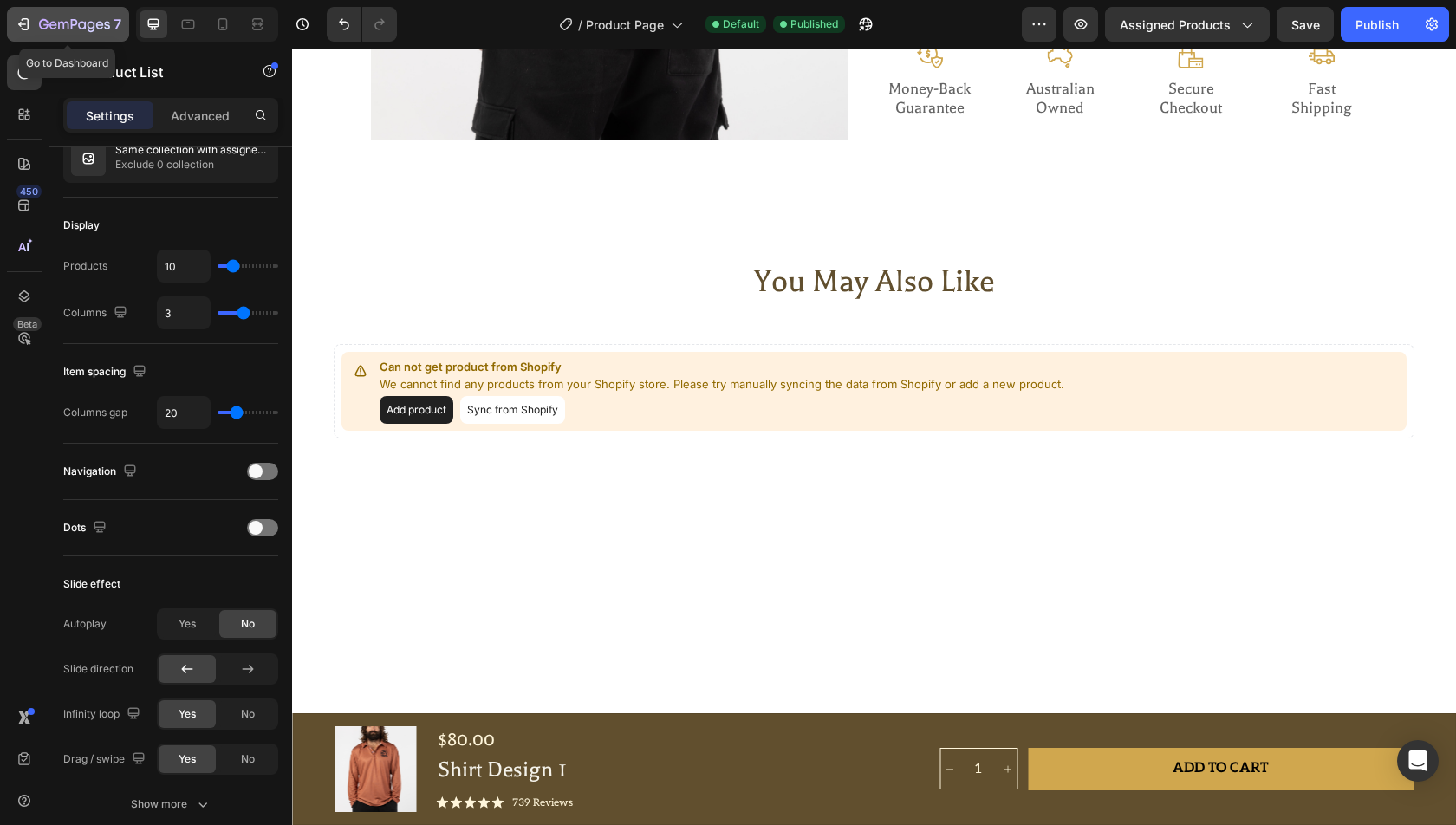
click at [78, 32] on icon "button" at bounding box center [74, 26] width 71 height 15
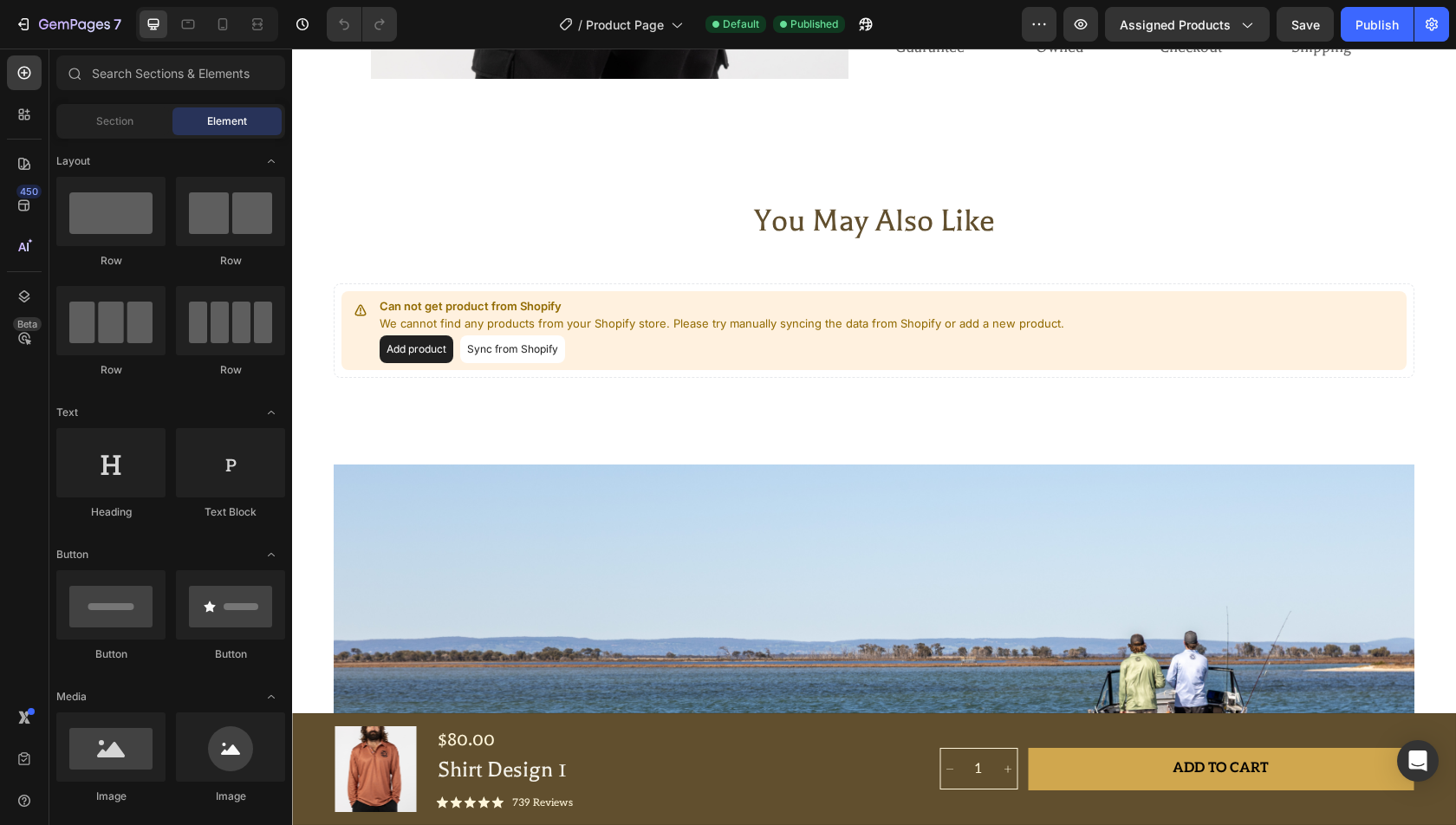
scroll to position [1940, 0]
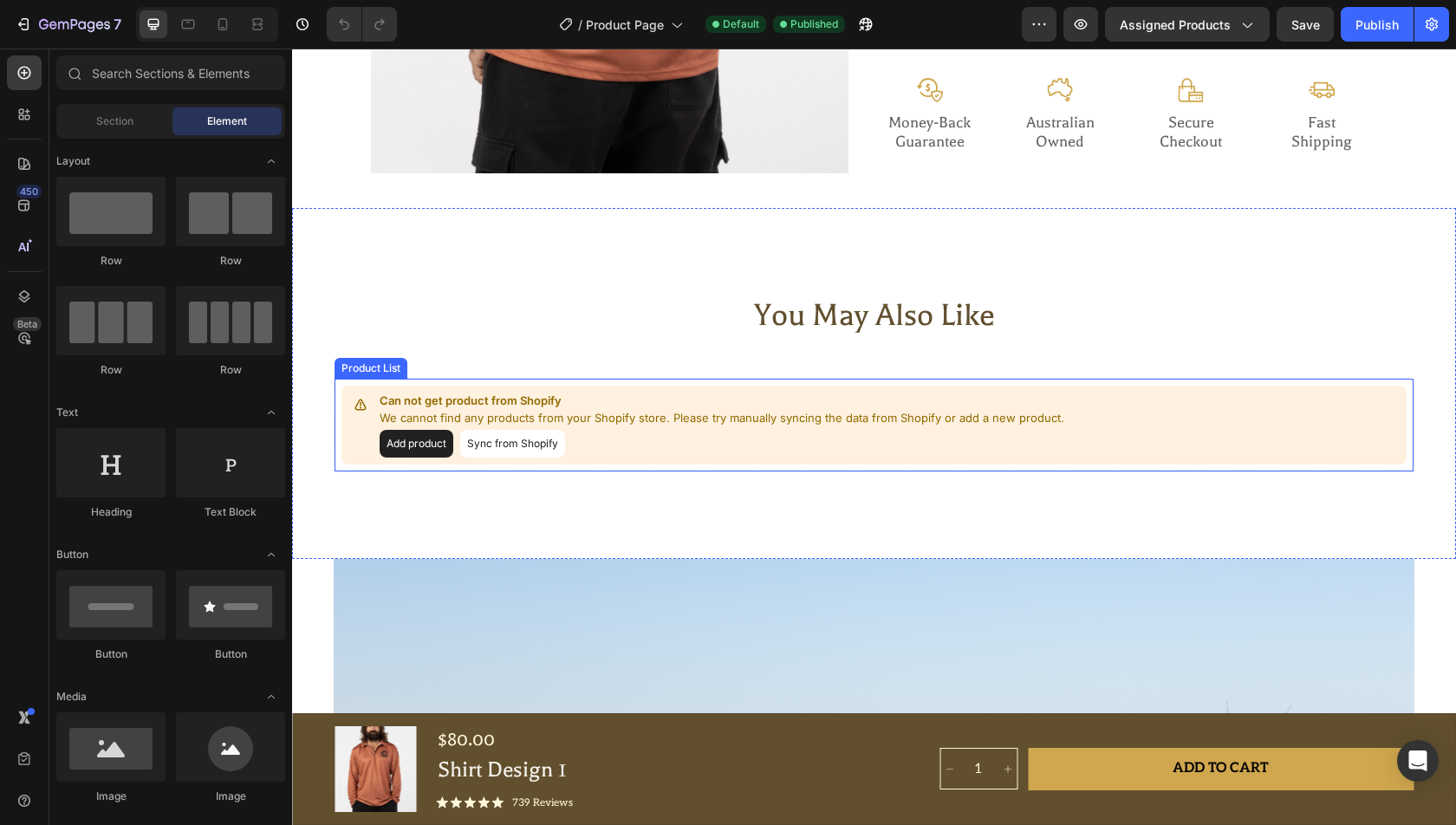
click at [727, 387] on div "Can not get product from Shopify We cannot find any products from your Shopify …" at bounding box center [873, 425] width 1066 height 78
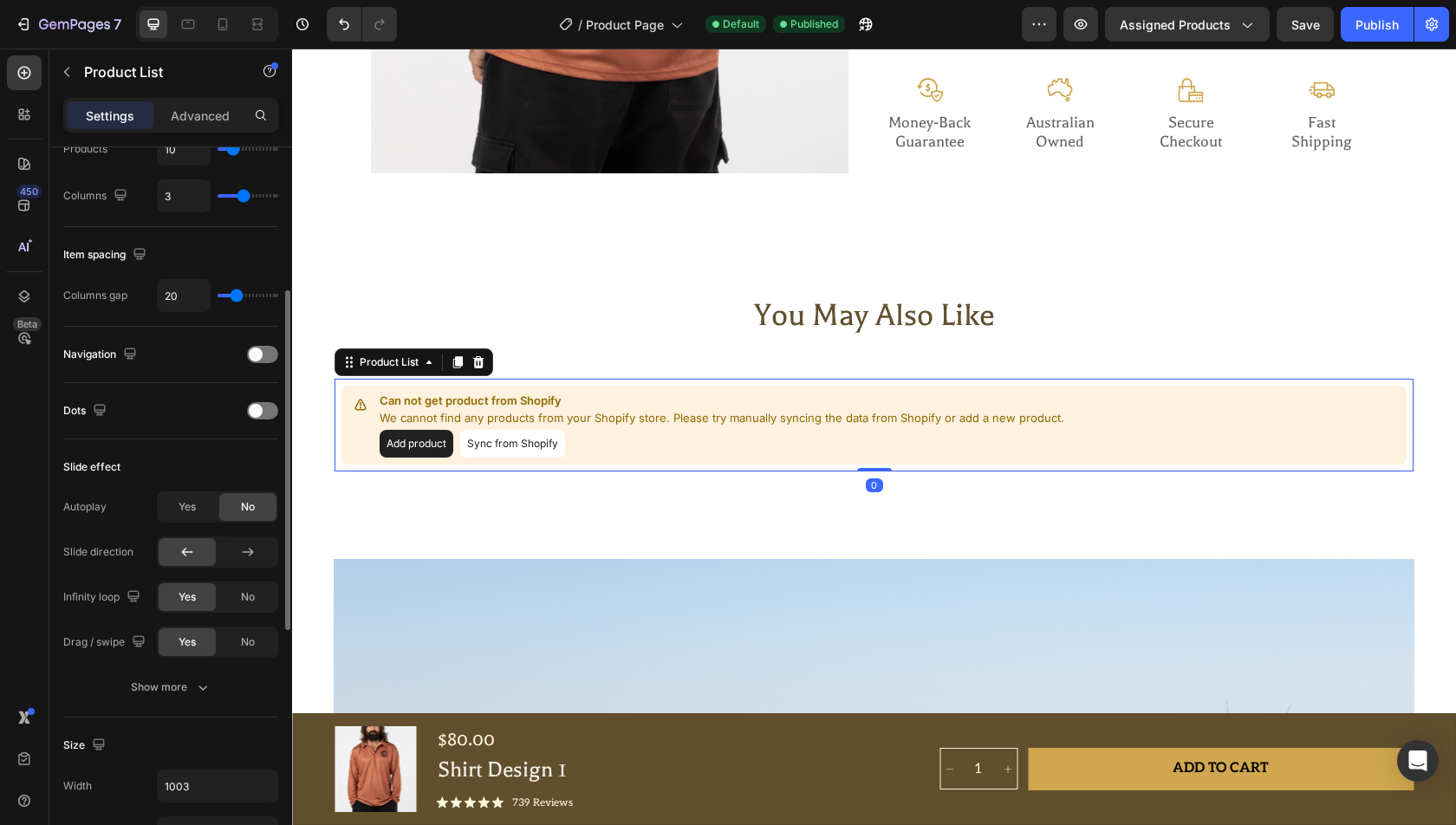
scroll to position [301, 0]
click at [263, 346] on div at bounding box center [262, 351] width 31 height 18
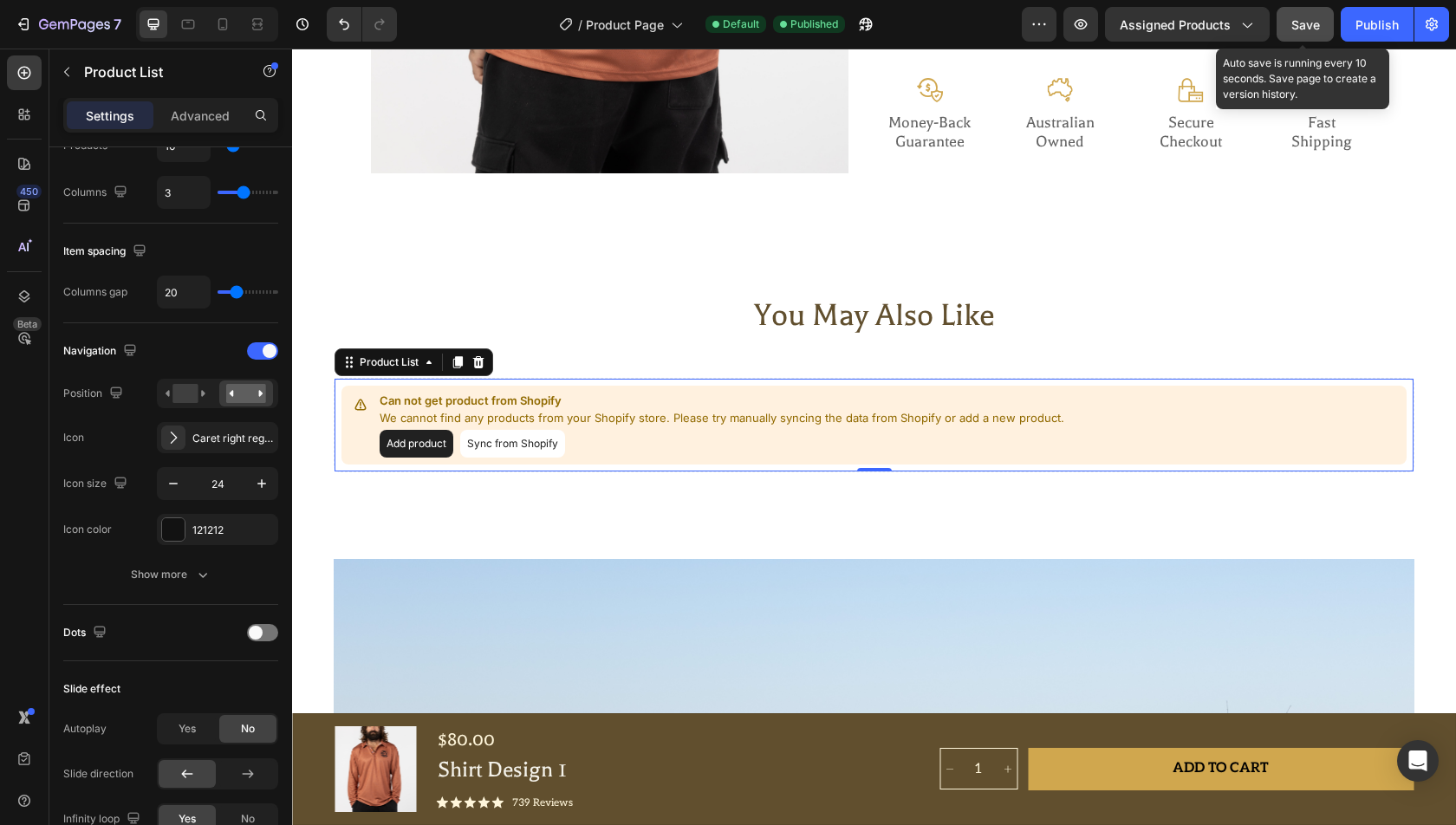
click at [1308, 14] on button "Save" at bounding box center [1305, 24] width 57 height 34
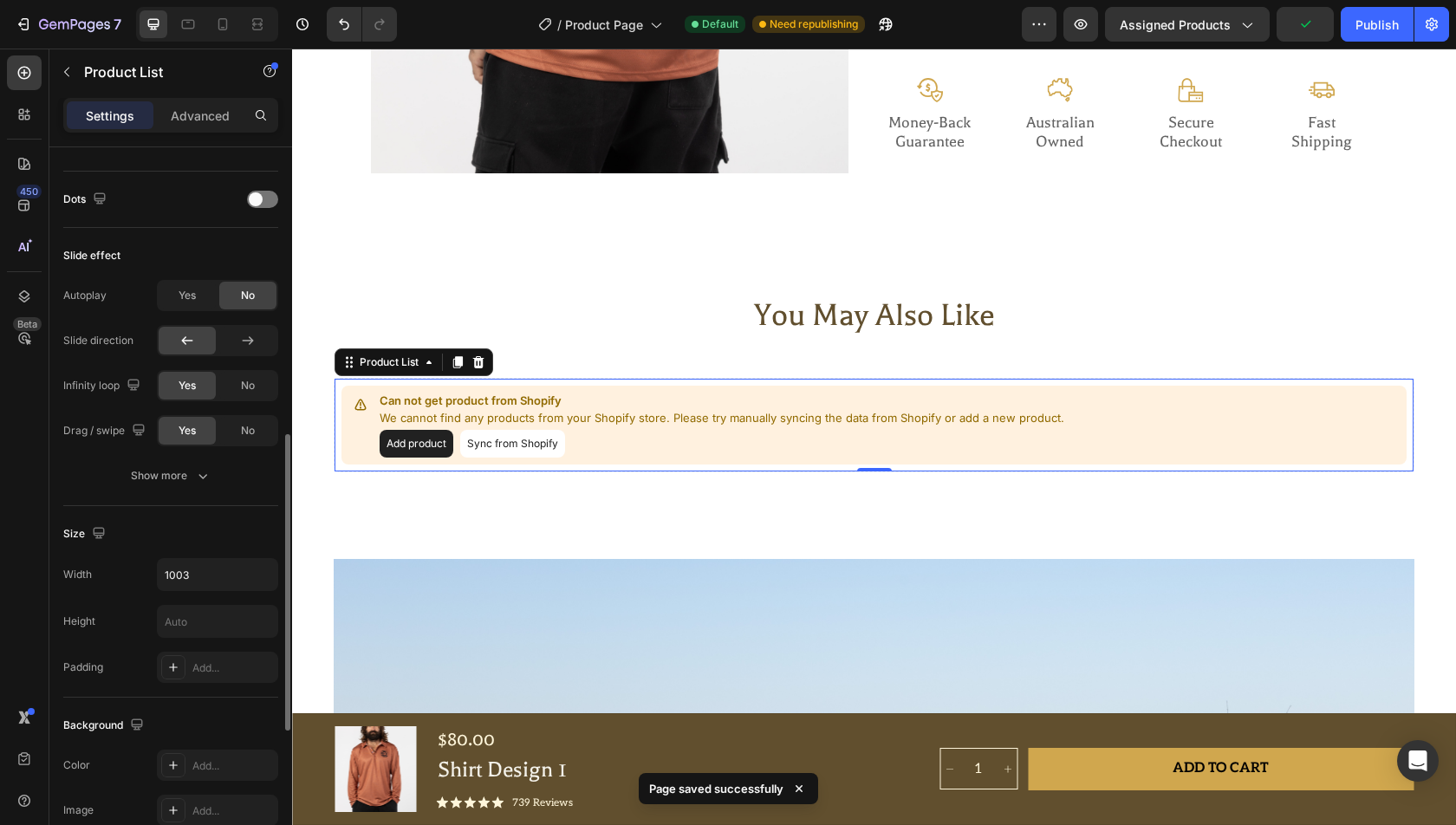
scroll to position [706, 0]
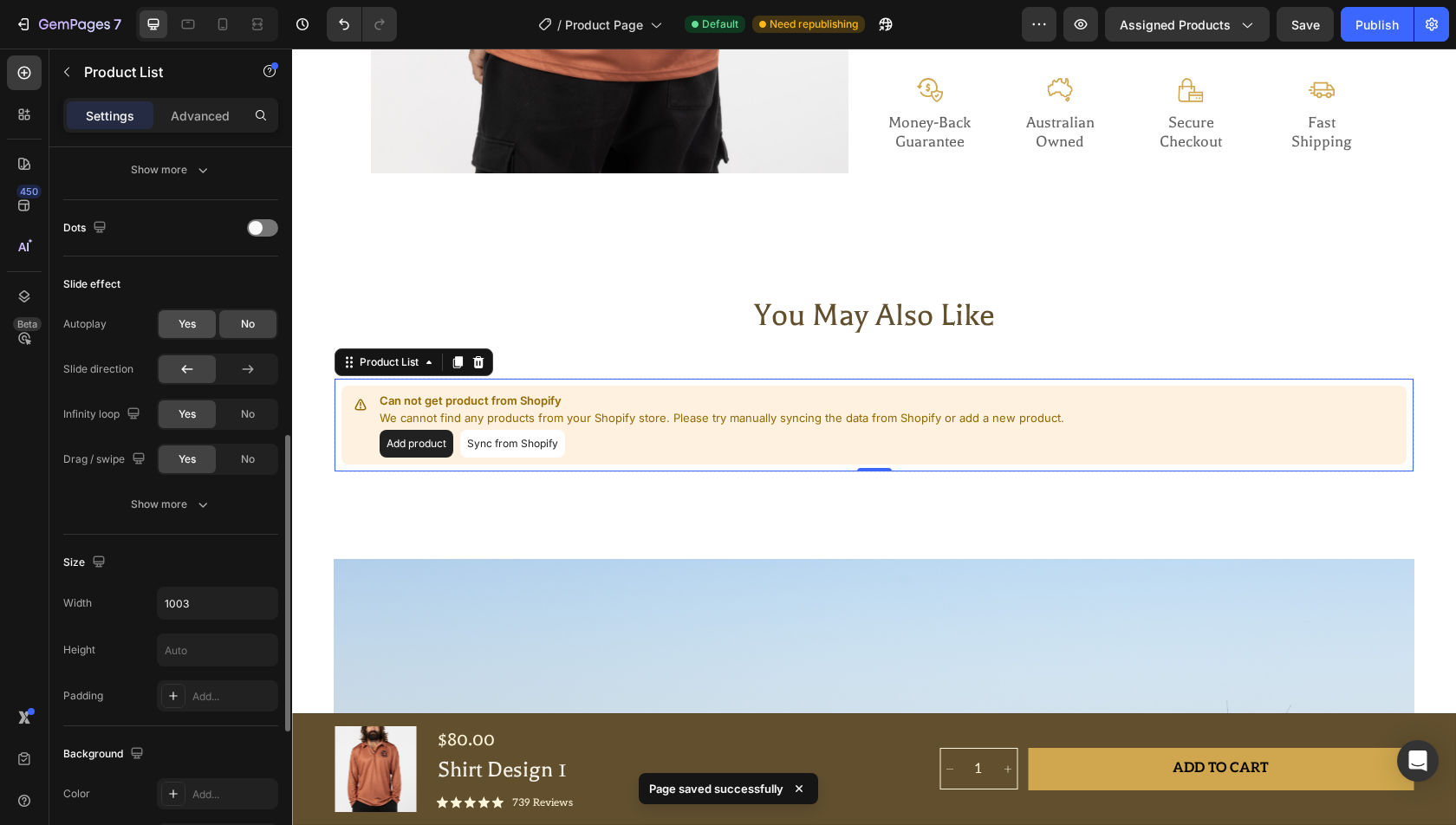
click at [198, 312] on div "Yes" at bounding box center [187, 323] width 57 height 27
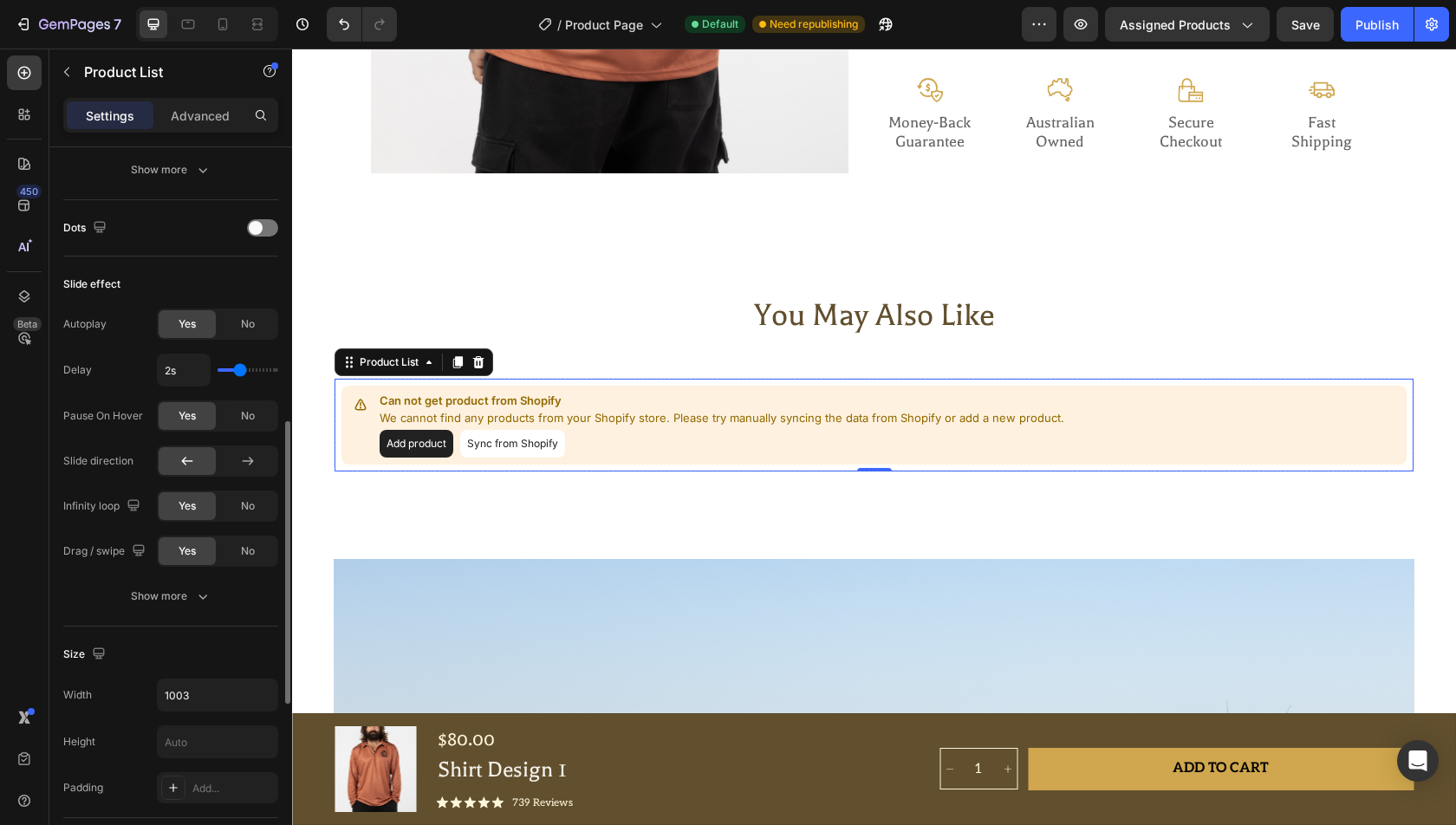
click at [234, 368] on input "range" at bounding box center [248, 370] width 61 height 4
click at [201, 256] on div "Slide effect Autoplay Yes No Delay 2s Pause On Hover Yes No Slide direction Inf…" at bounding box center [171, 442] width 215 height 370
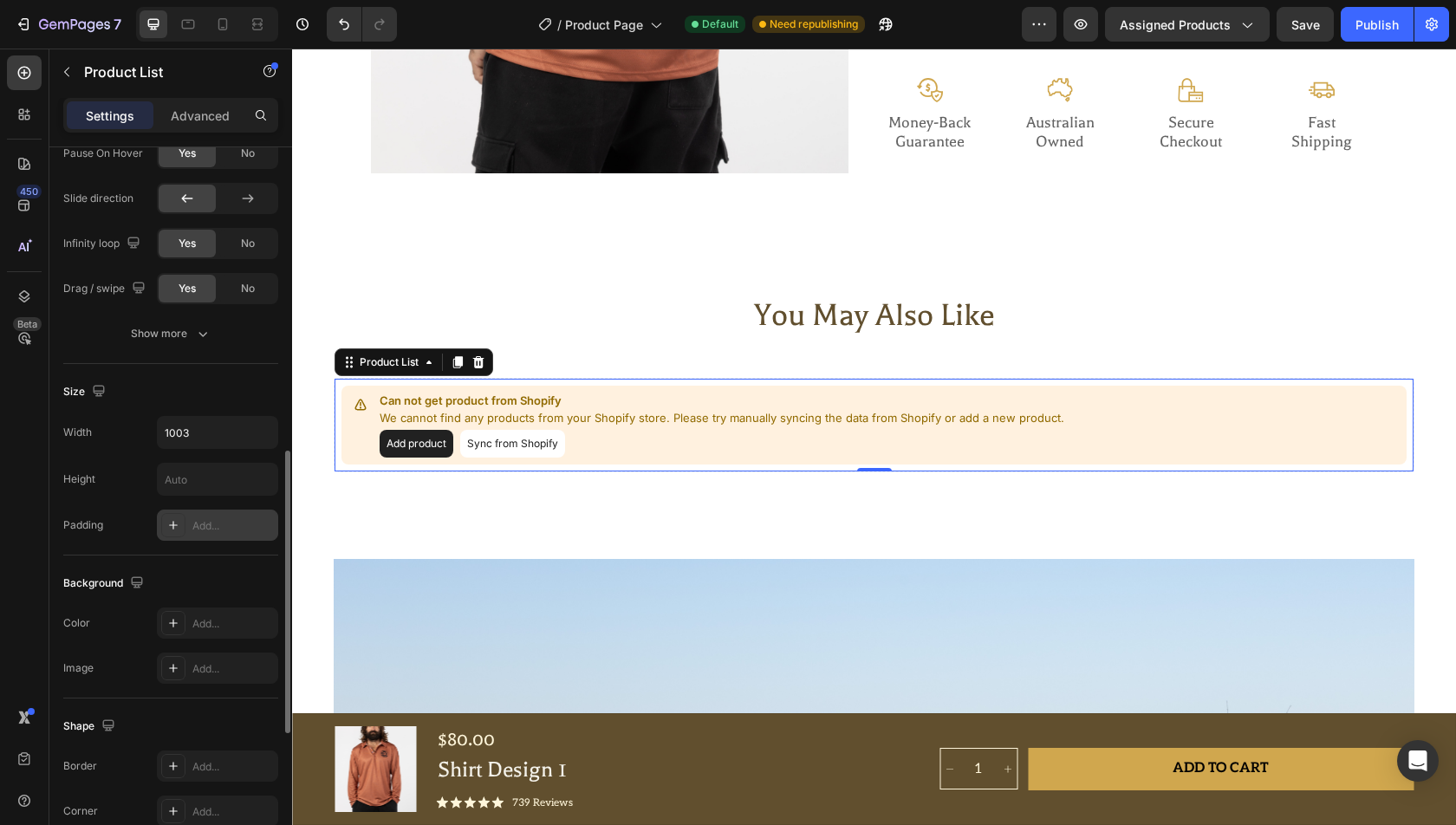
scroll to position [984, 0]
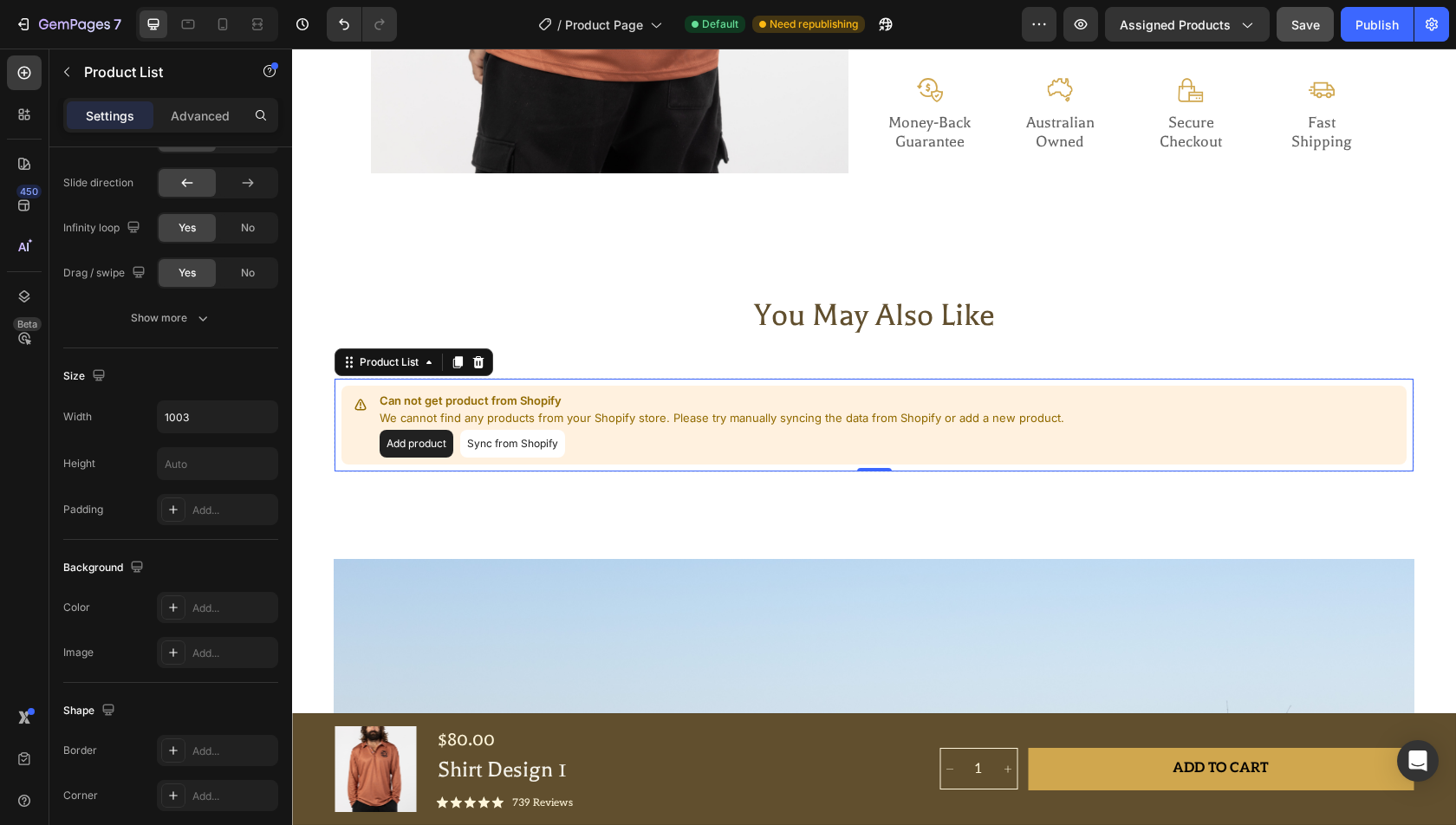
click at [1310, 25] on span "Save" at bounding box center [1305, 25] width 28 height 15
click at [1361, 25] on div "Publish" at bounding box center [1377, 25] width 43 height 19
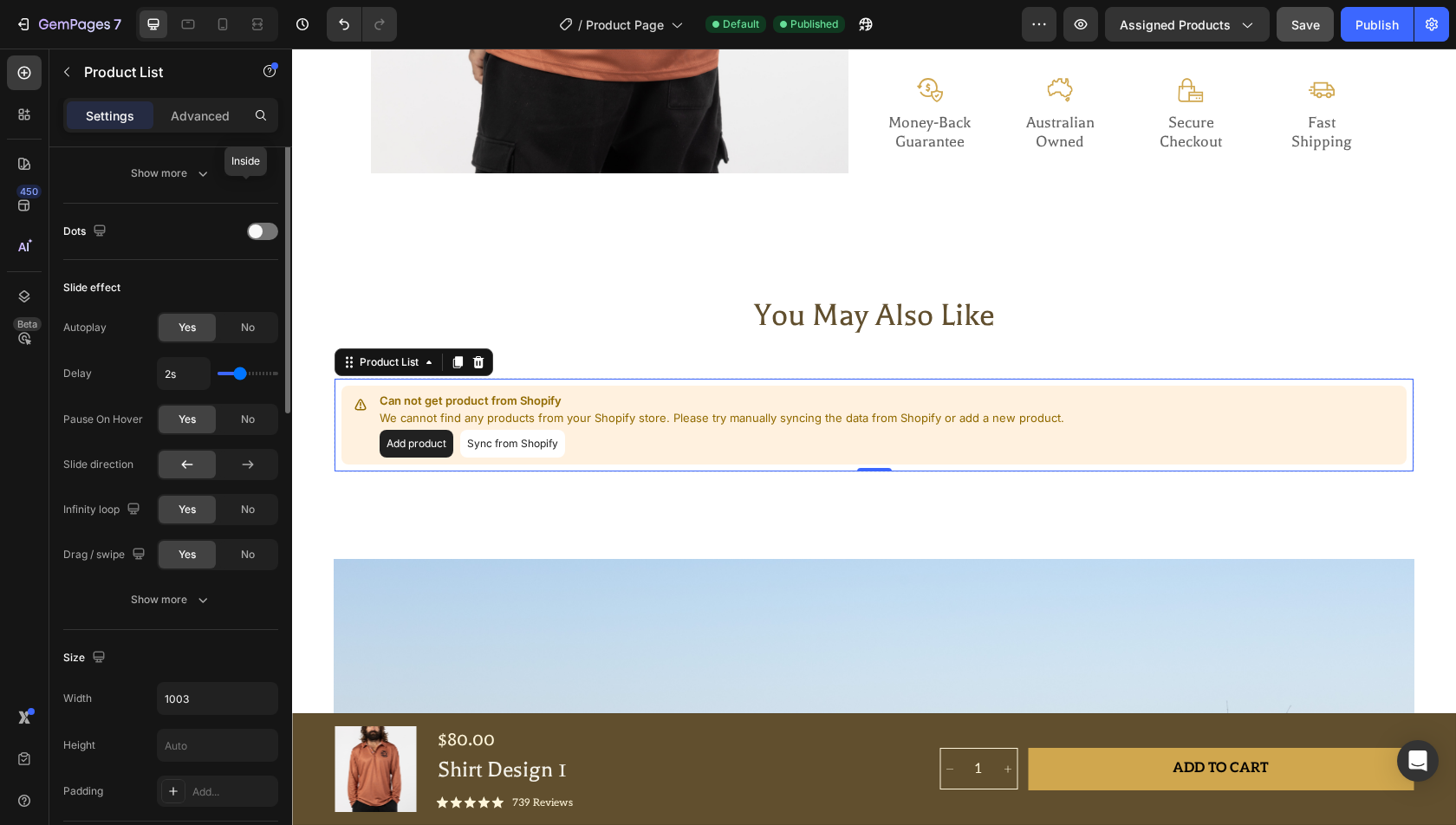
scroll to position [393, 0]
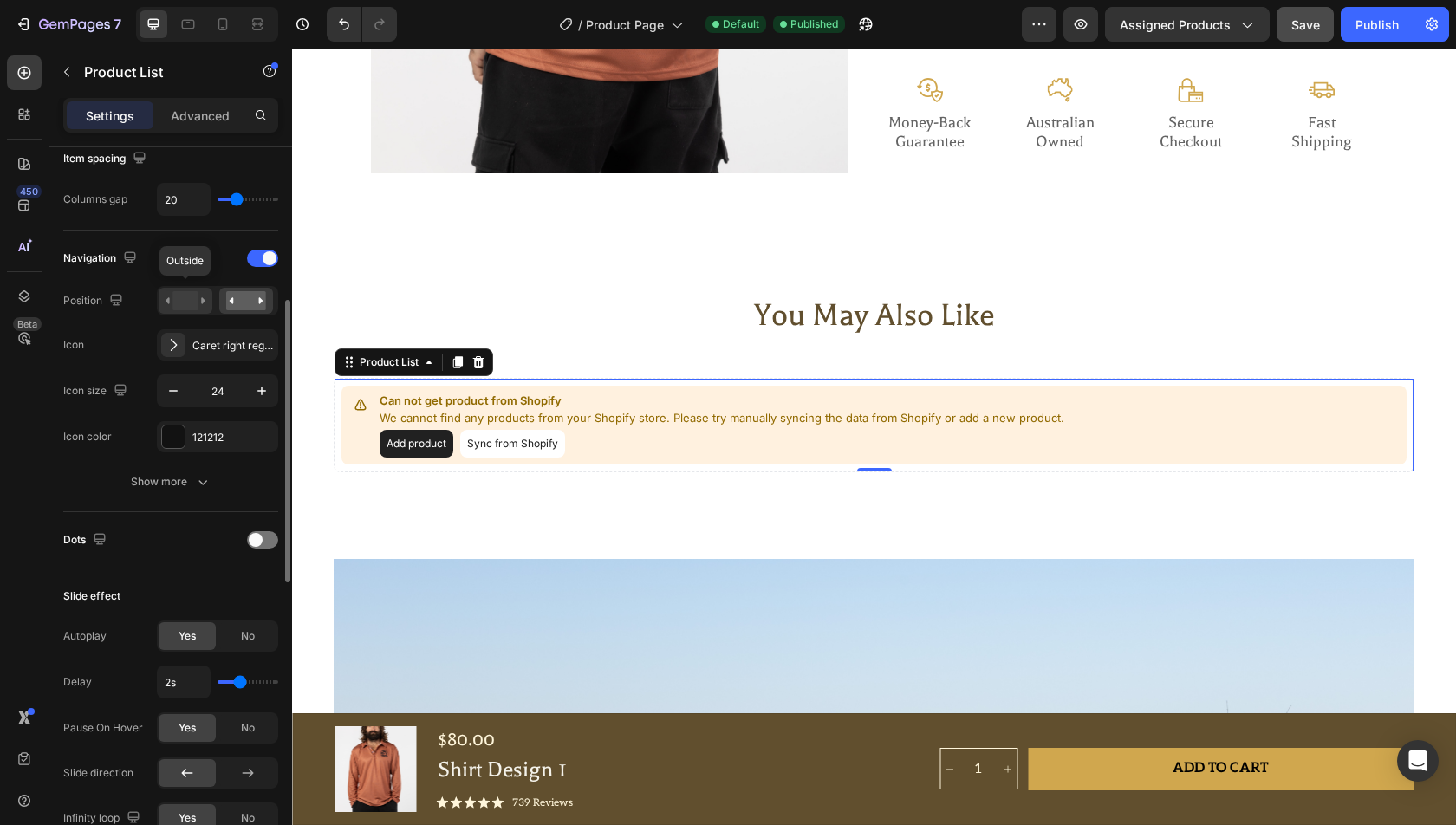
click at [188, 295] on rect at bounding box center [185, 301] width 26 height 19
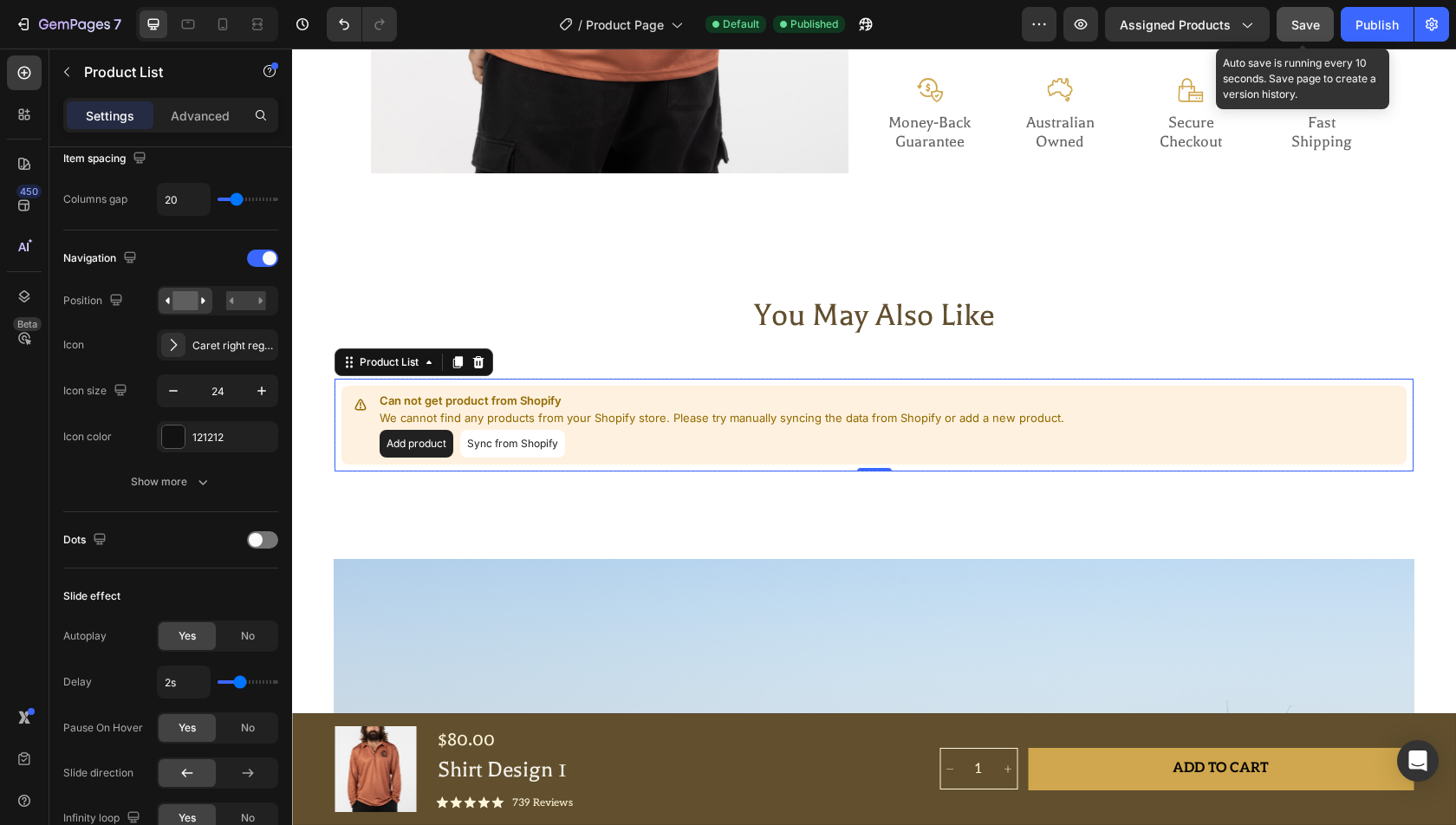
click at [1310, 19] on span "Save" at bounding box center [1305, 25] width 28 height 15
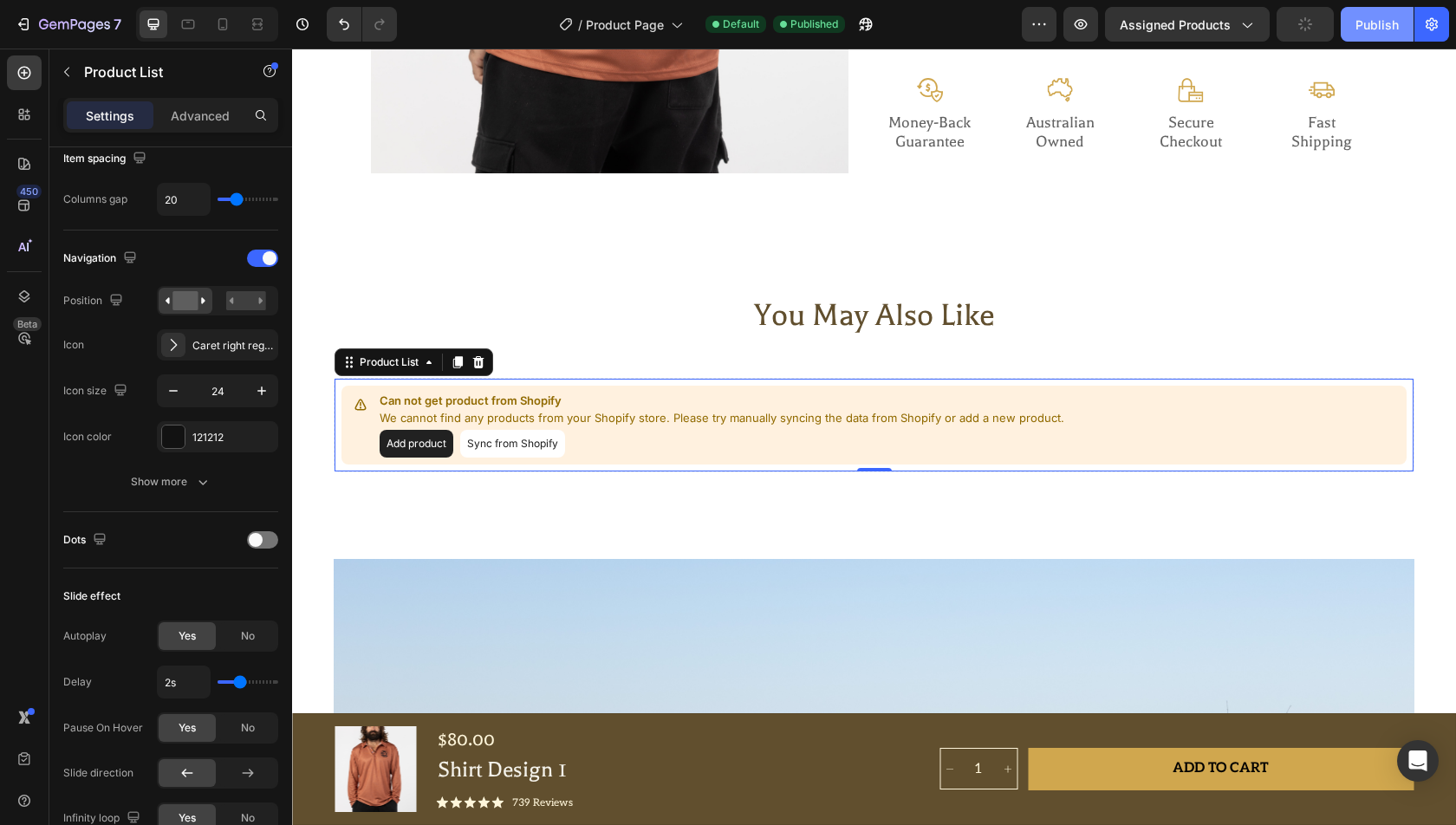
click at [1351, 20] on button "Publish" at bounding box center [1377, 24] width 73 height 34
click at [1366, 22] on button "Publish" at bounding box center [1377, 24] width 73 height 34
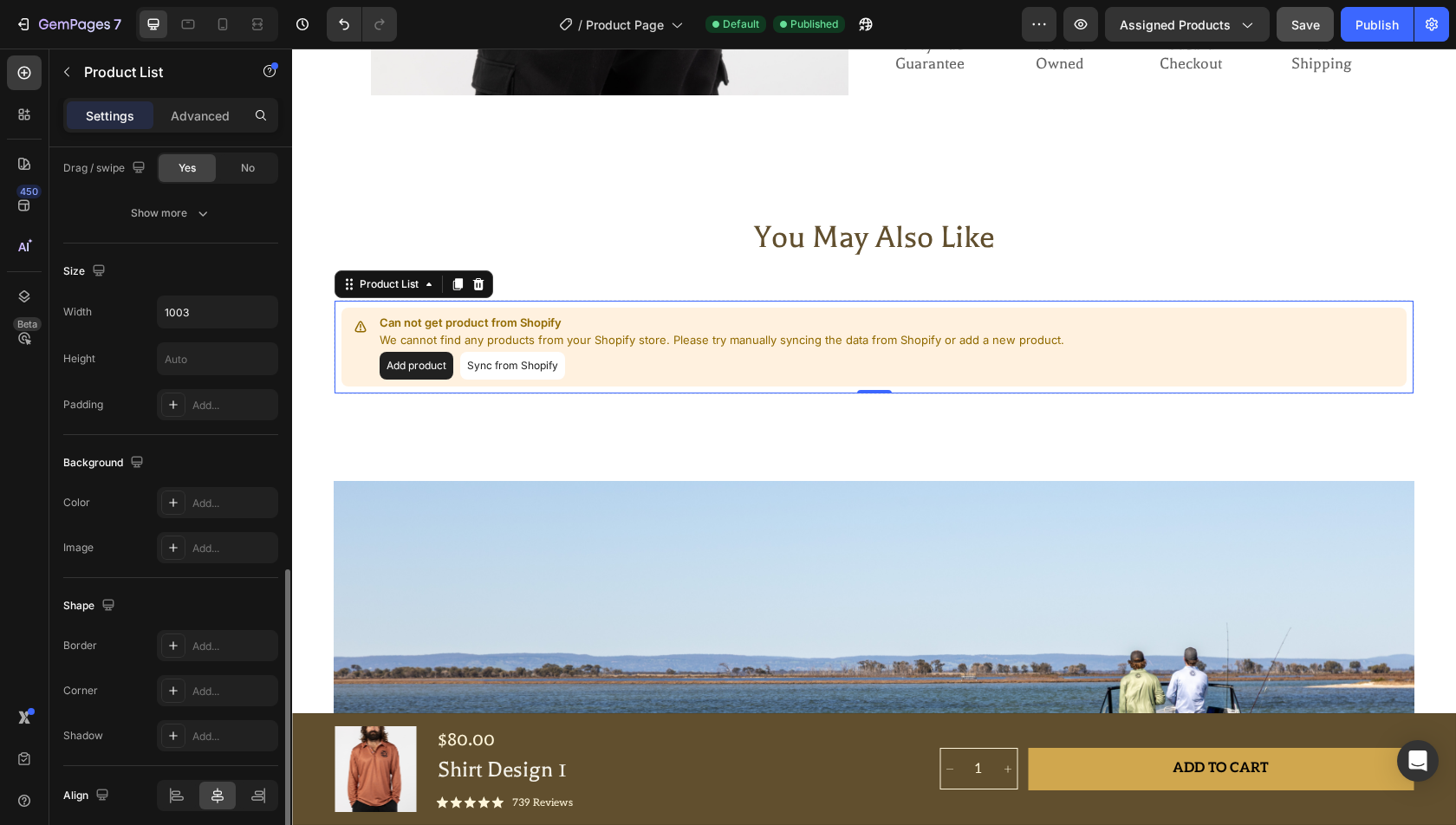
scroll to position [1128, 0]
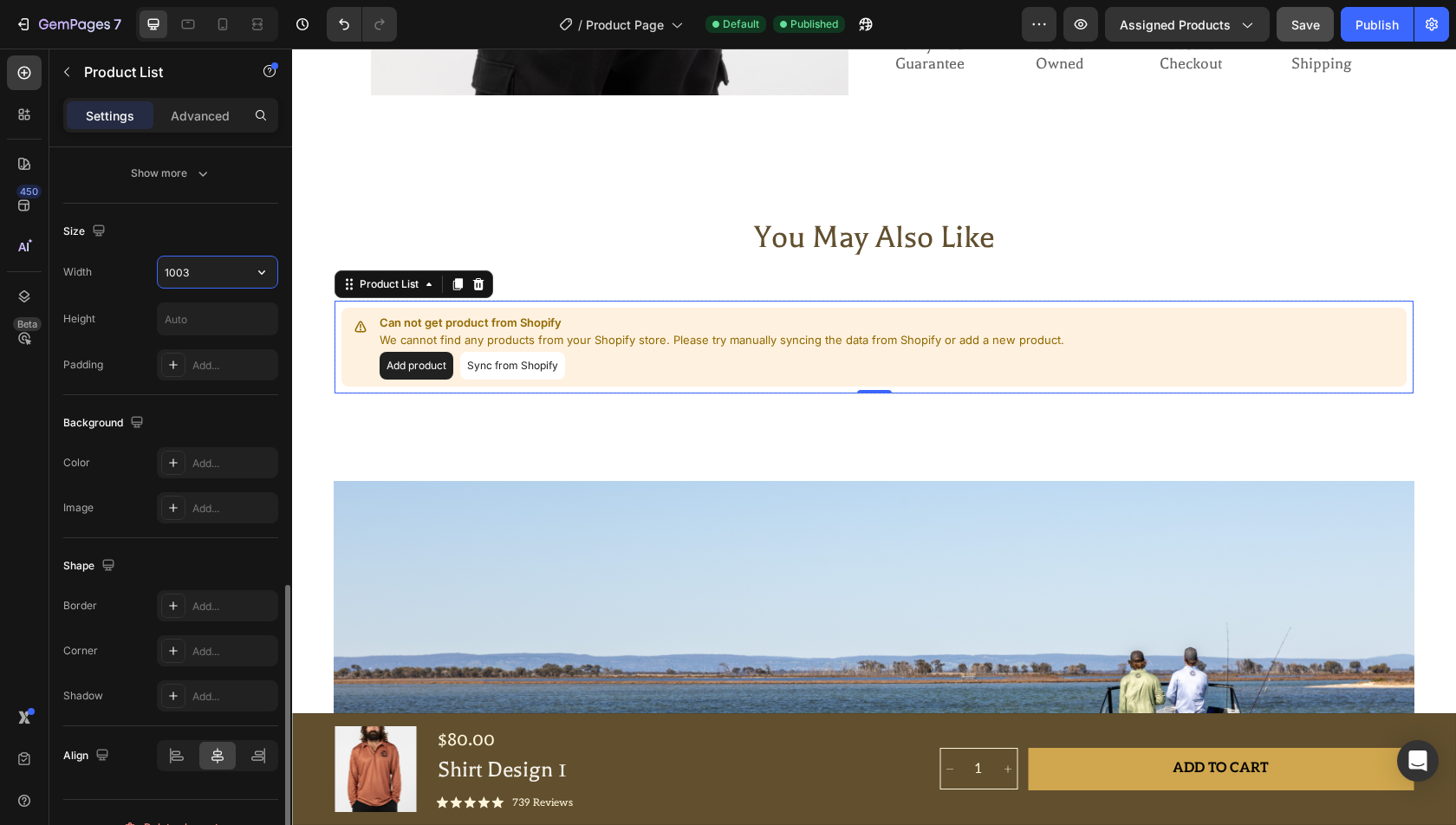
click at [209, 271] on input "1003" at bounding box center [218, 271] width 120 height 31
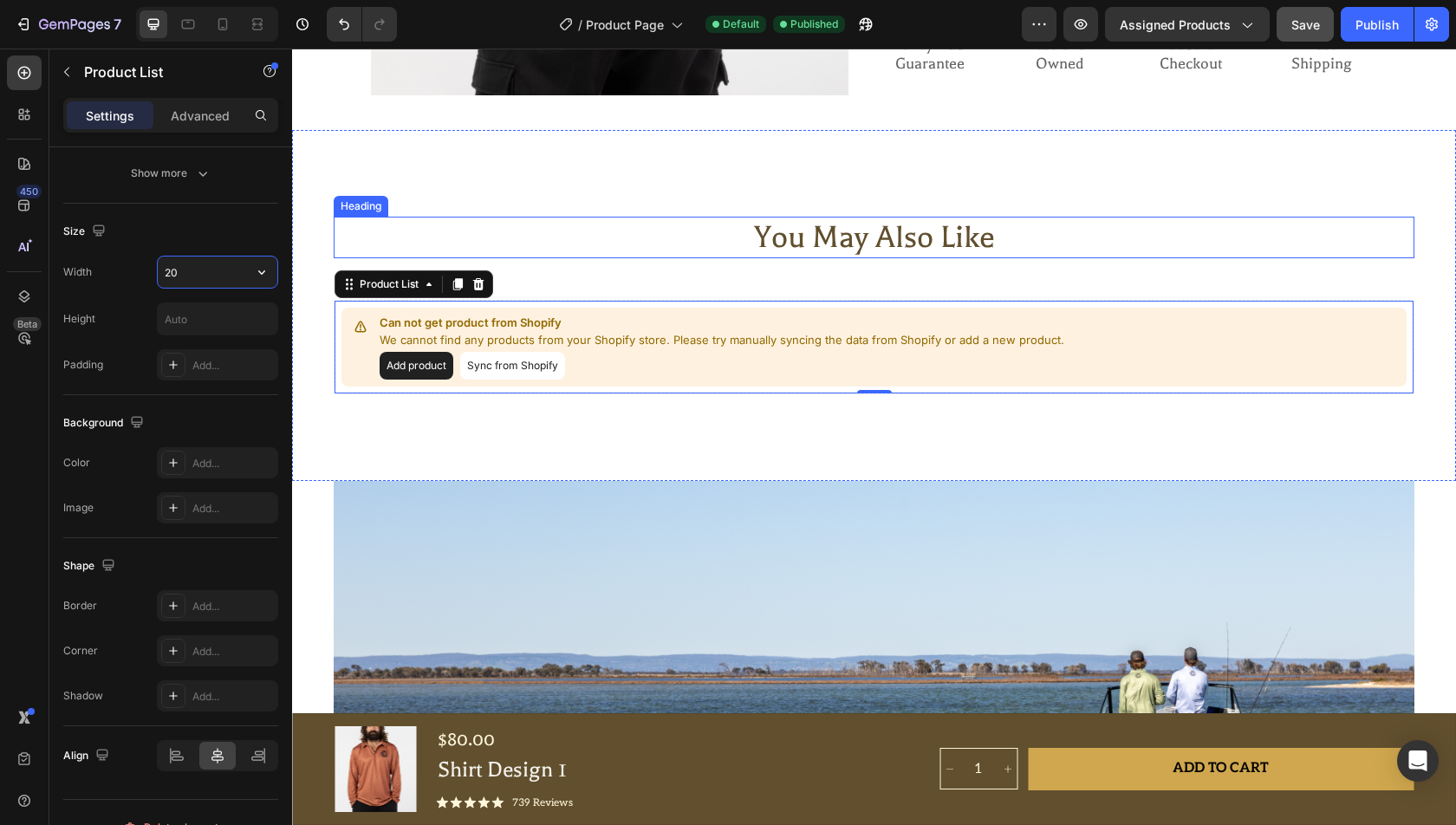
type input "2"
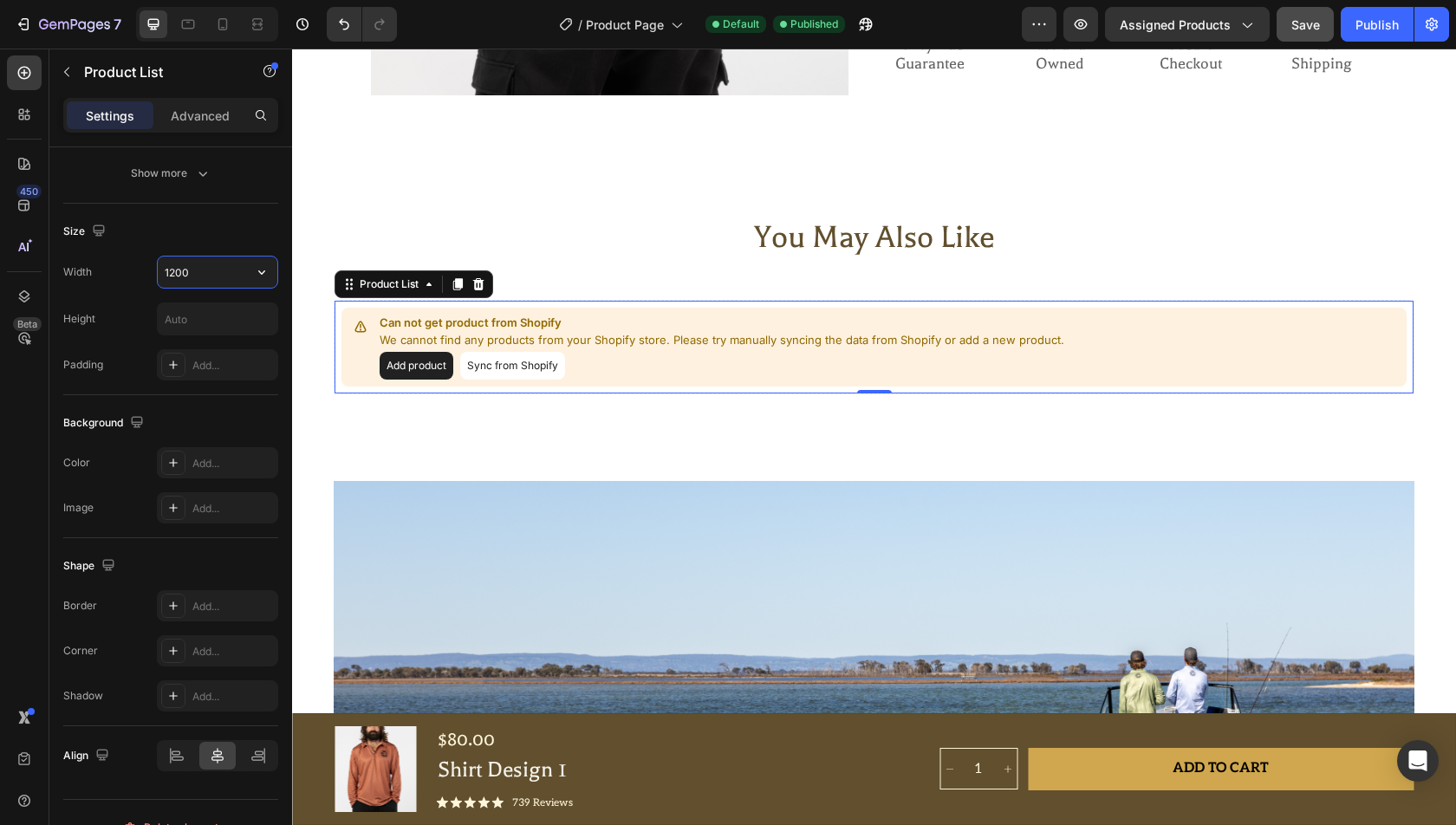
type input "1200"
click at [1316, 16] on div "Save" at bounding box center [1305, 25] width 28 height 19
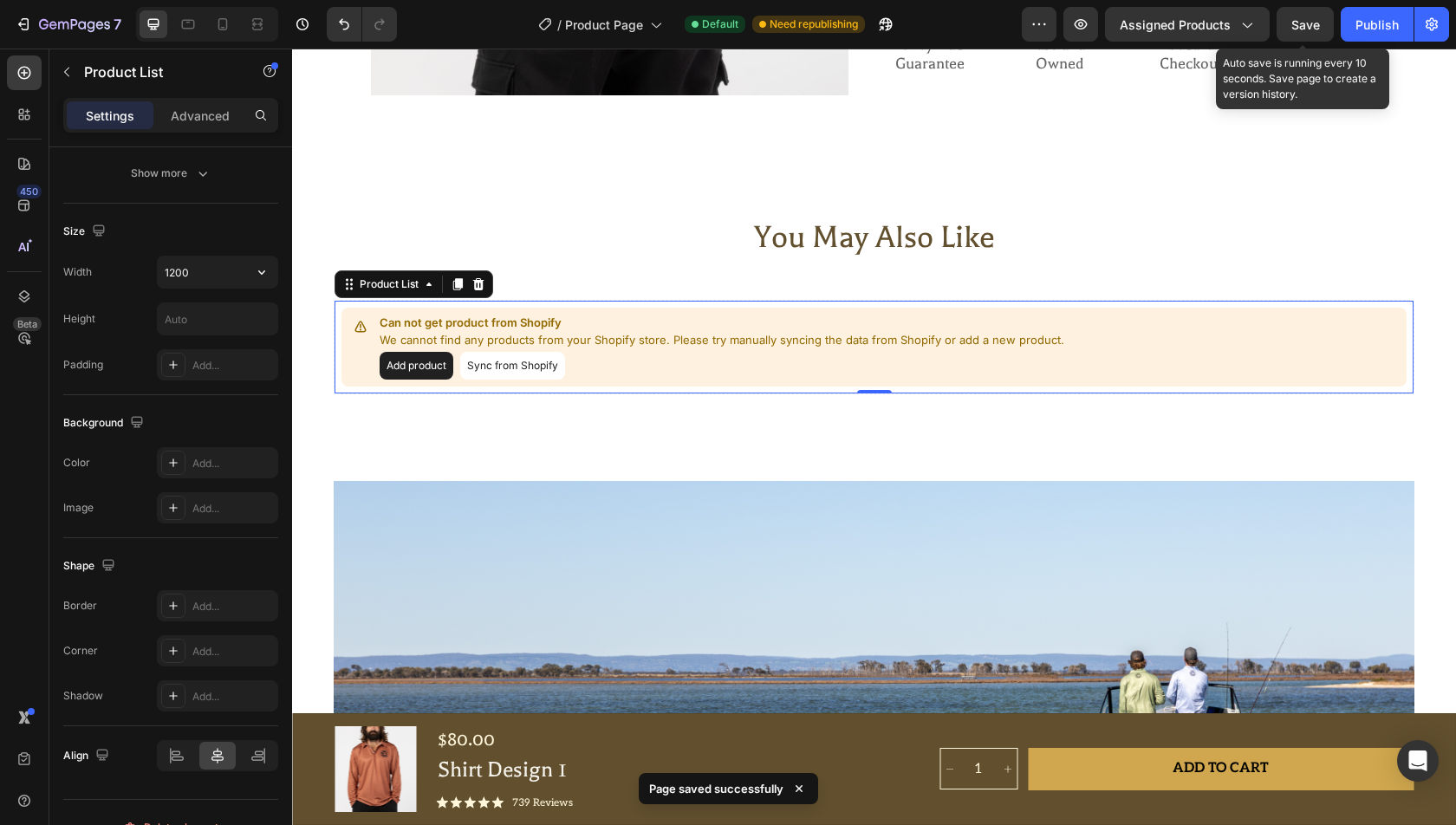
click at [1315, 22] on span "Save" at bounding box center [1305, 25] width 28 height 15
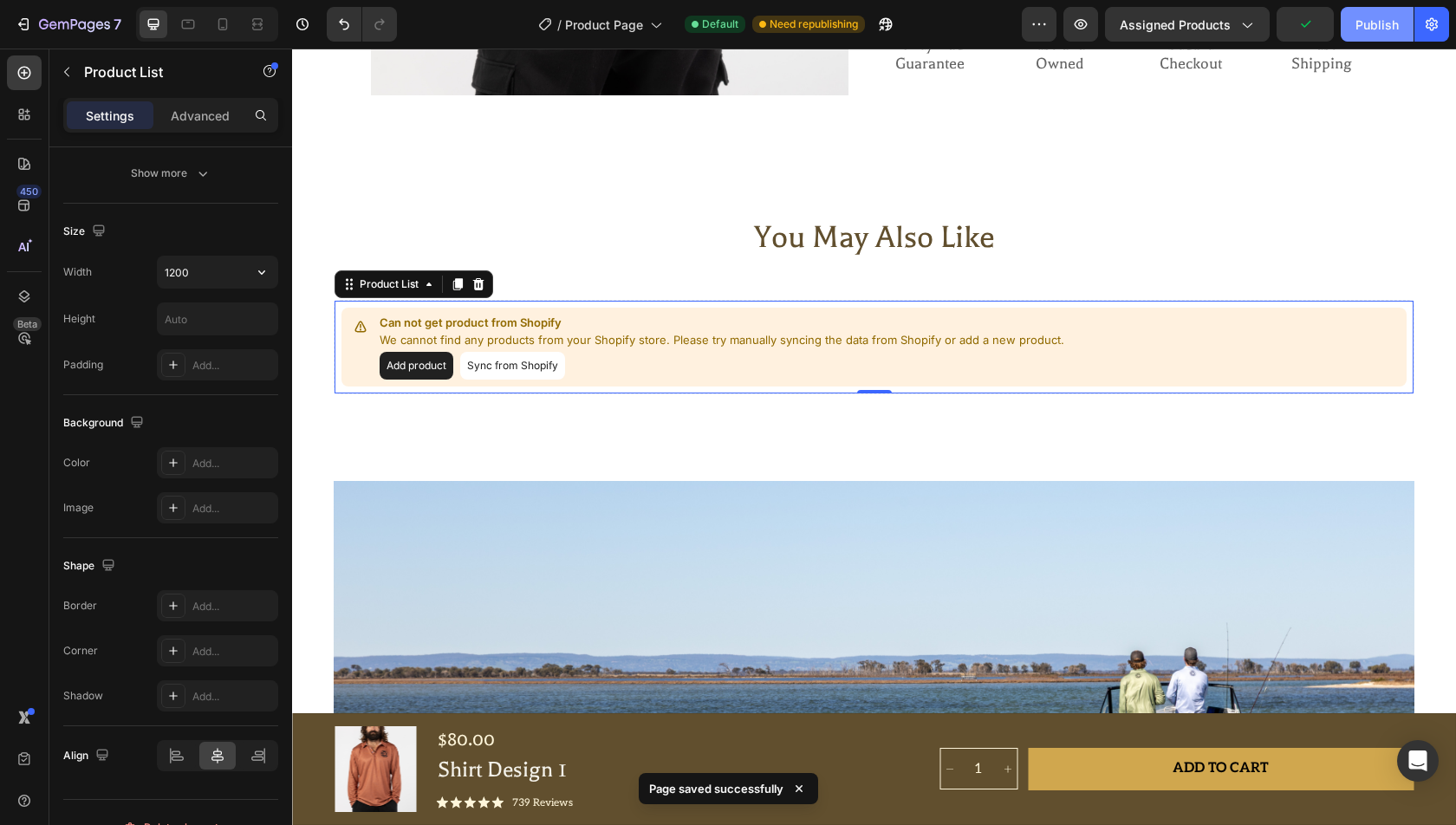
click at [1373, 22] on div "Publish" at bounding box center [1377, 25] width 43 height 19
